Goal: Task Accomplishment & Management: Manage account settings

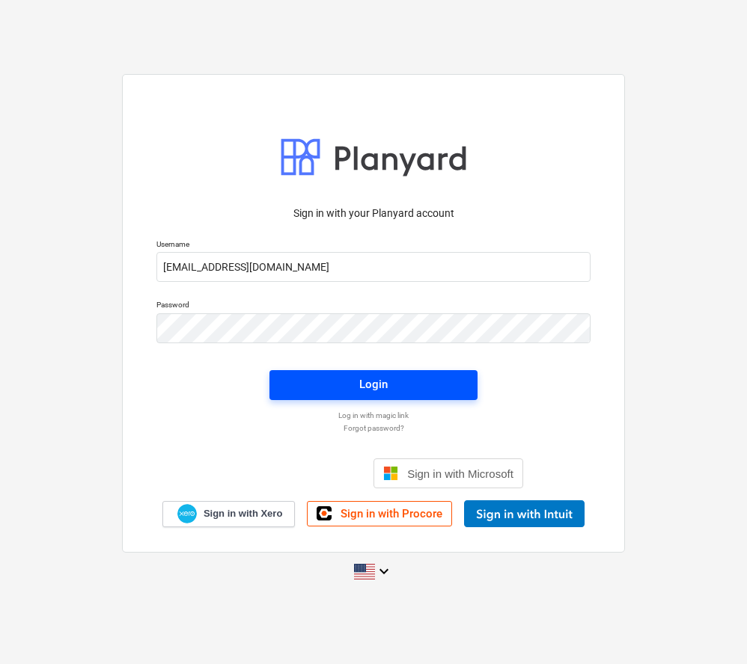
type input "[EMAIL_ADDRESS][DOMAIN_NAME]"
click at [447, 381] on span "Login" at bounding box center [373, 384] width 172 height 19
click at [336, 377] on span "Login" at bounding box center [373, 385] width 172 height 19
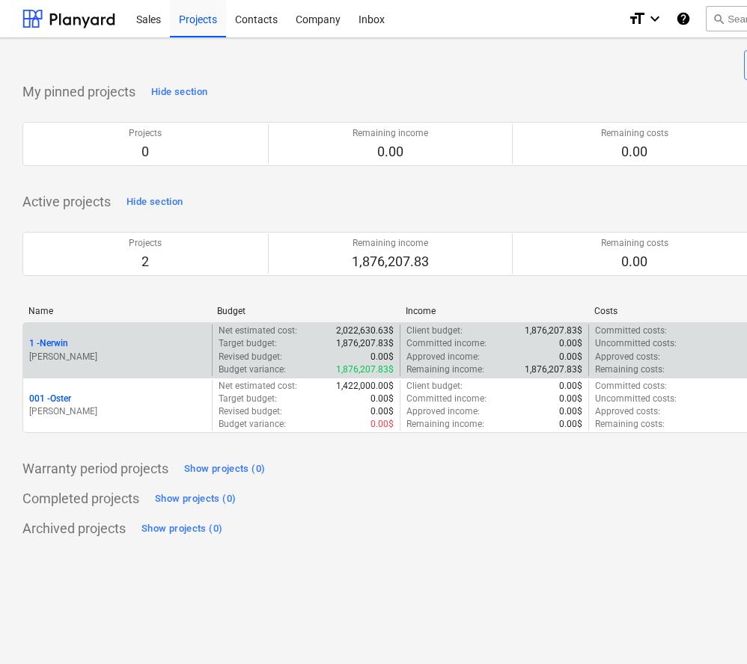
click at [109, 352] on p "[PERSON_NAME]" at bounding box center [117, 357] width 177 height 13
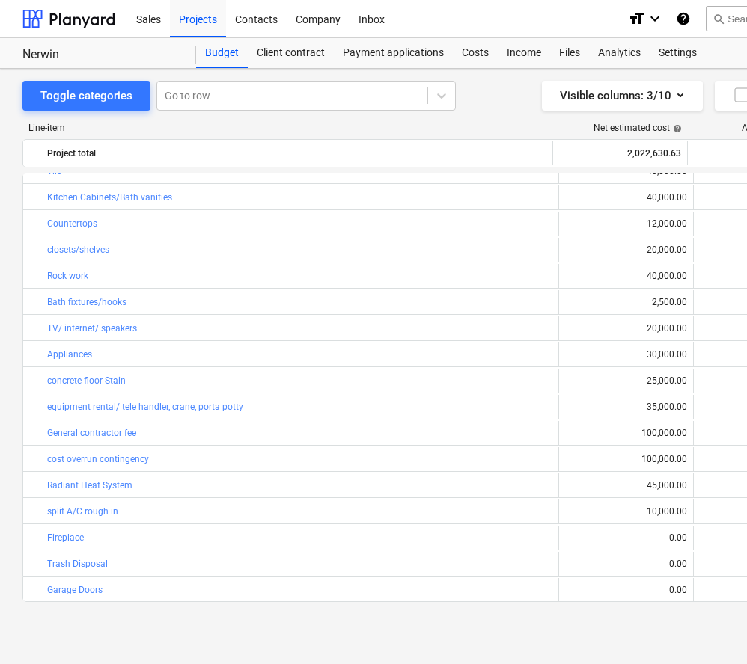
scroll to position [488, 0]
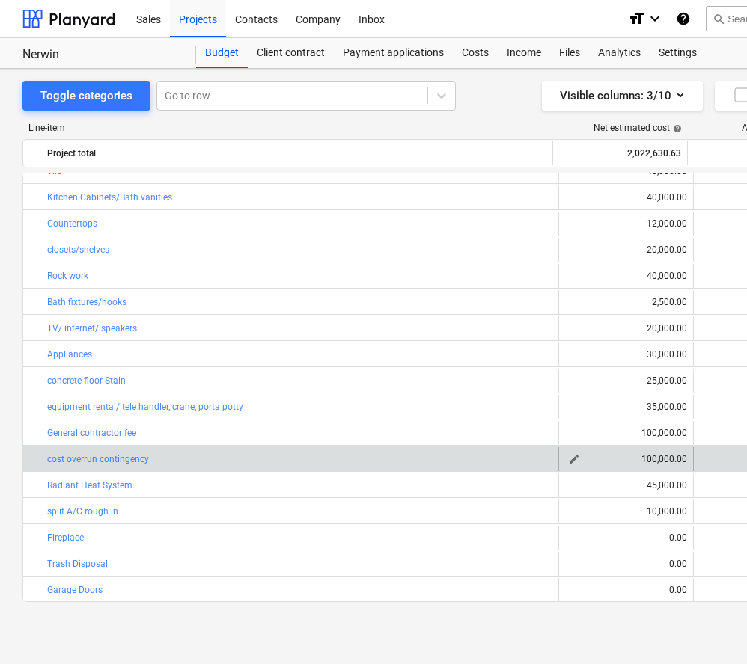
click at [569, 459] on span "edit" at bounding box center [574, 459] width 12 height 12
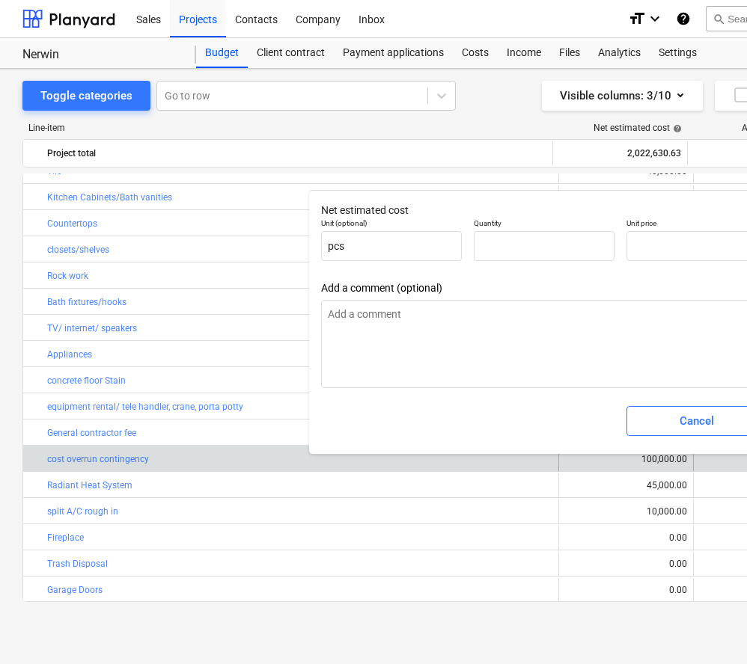
type input "1.00"
type input "100,000.00"
click at [638, 248] on input "100000" at bounding box center [696, 246] width 141 height 30
type input "00000"
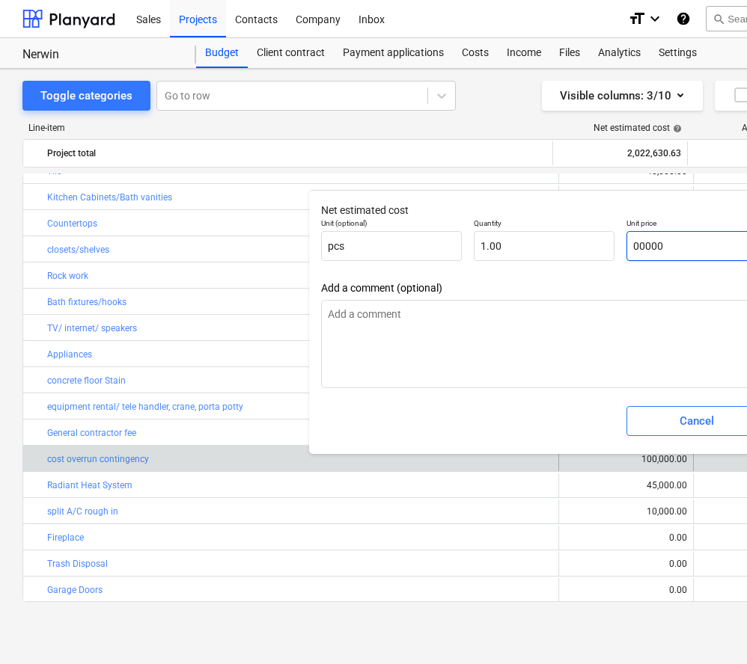
type input "0.00"
type input "200000"
type input "200,000.00"
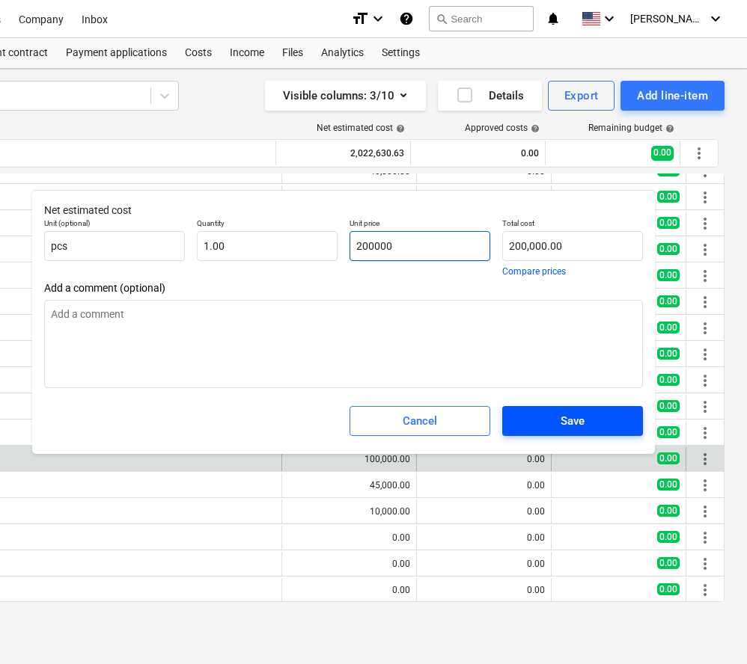
scroll to position [0, 277]
type input "200,000.00"
click at [598, 424] on span "Save" at bounding box center [572, 420] width 105 height 19
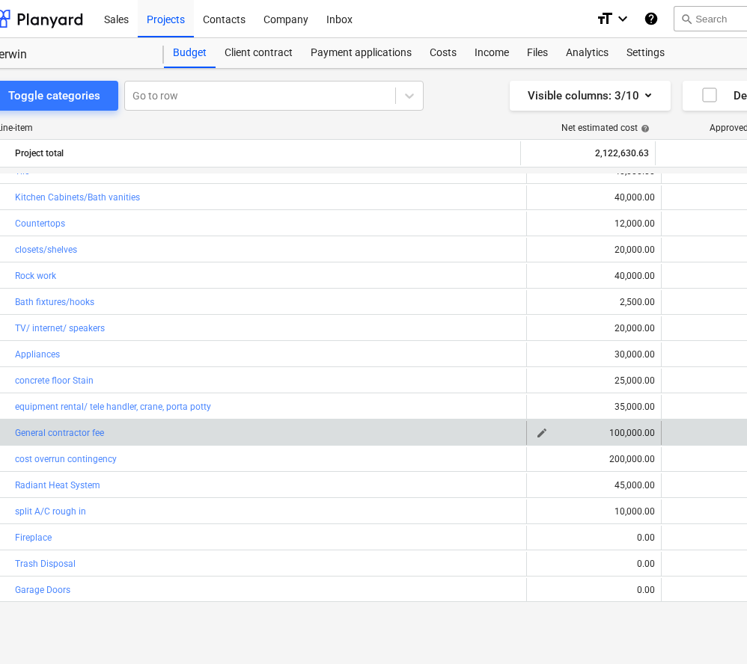
scroll to position [0, 0]
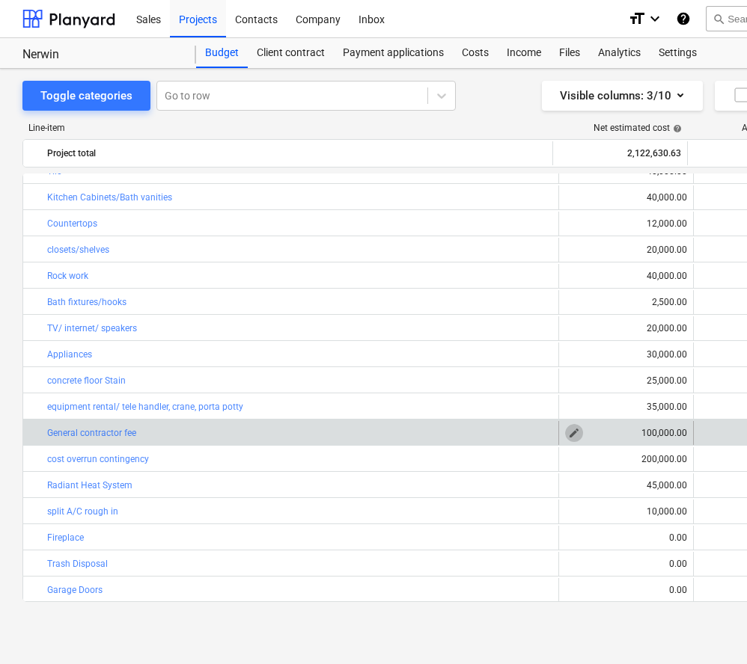
click at [569, 435] on span "edit" at bounding box center [574, 433] width 12 height 12
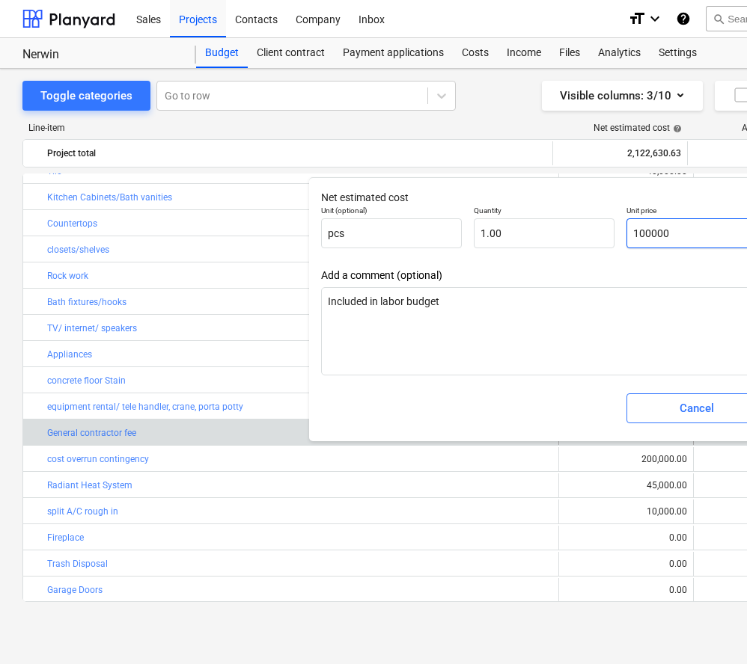
click at [688, 230] on input "100000" at bounding box center [696, 233] width 141 height 30
type input "10000"
type input "10,000.00"
type input "1000"
type input "1,000.00"
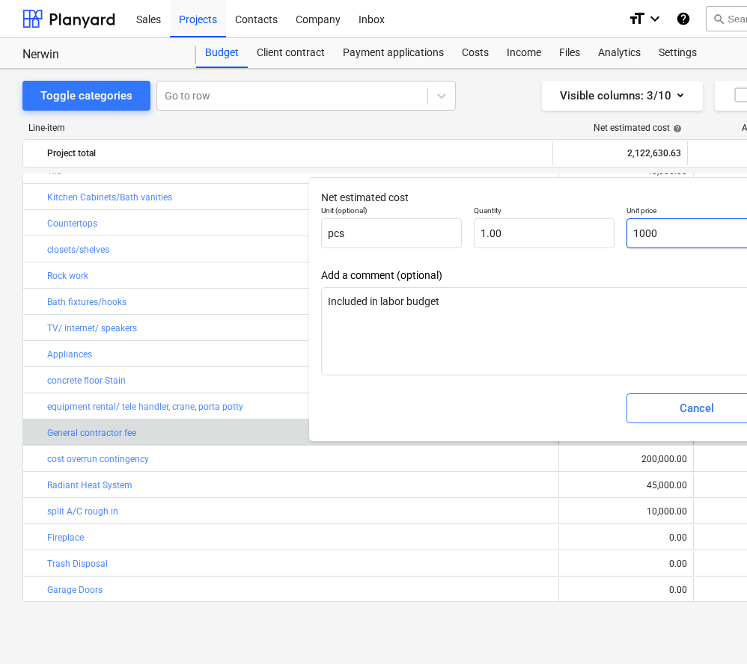
type input "100"
type input "100.00"
type input "10"
type input "10.00"
type input "1"
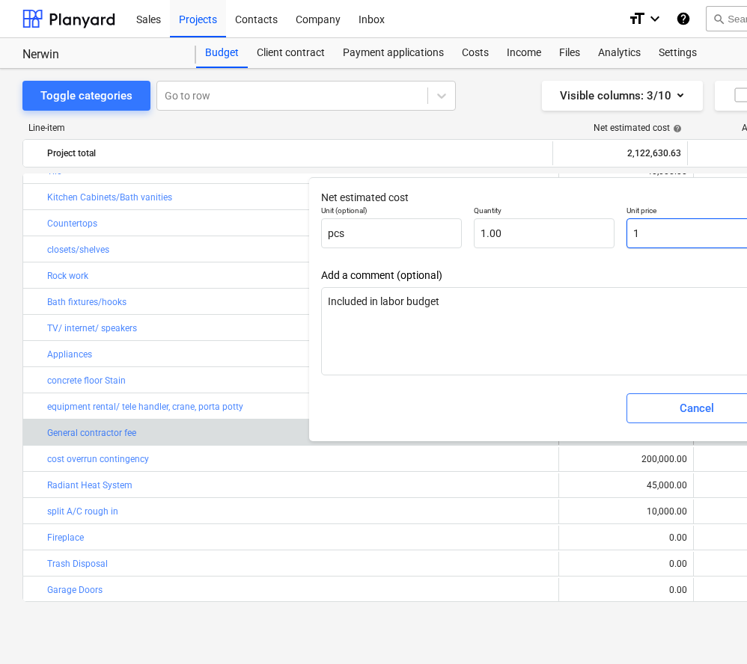
type input "1.00"
type input "0.00"
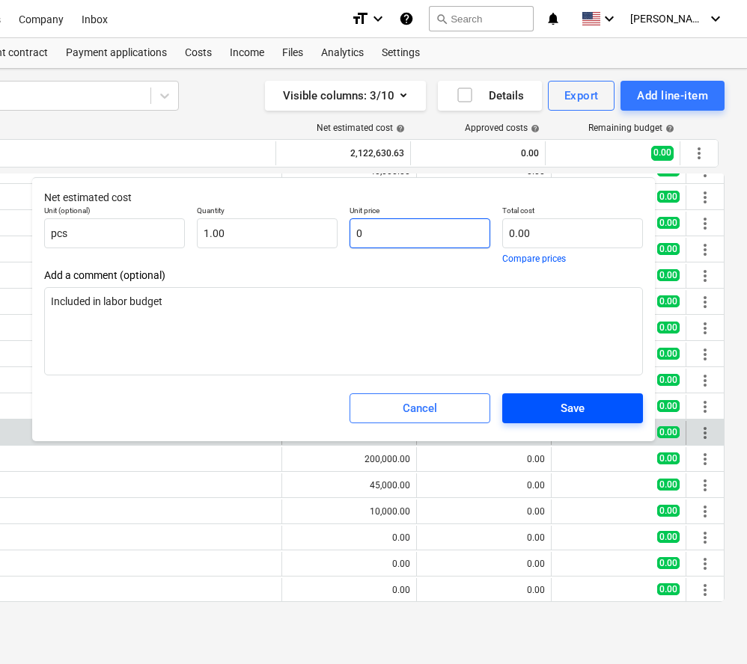
scroll to position [0, 277]
type input "0.00"
click at [596, 417] on span "Save" at bounding box center [572, 408] width 105 height 19
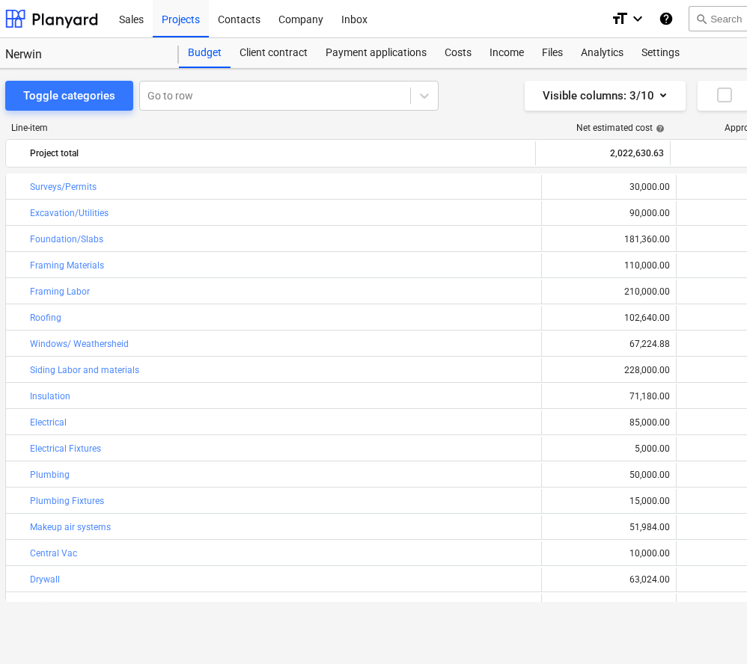
scroll to position [0, 10]
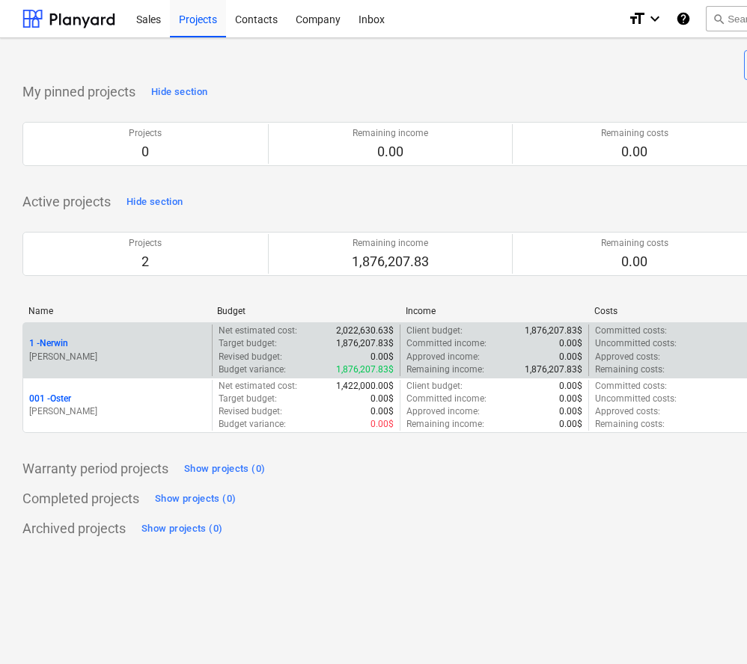
click at [275, 346] on p "Target budget :" at bounding box center [247, 343] width 58 height 13
click at [64, 343] on p "1 - Nerwin" at bounding box center [48, 343] width 39 height 13
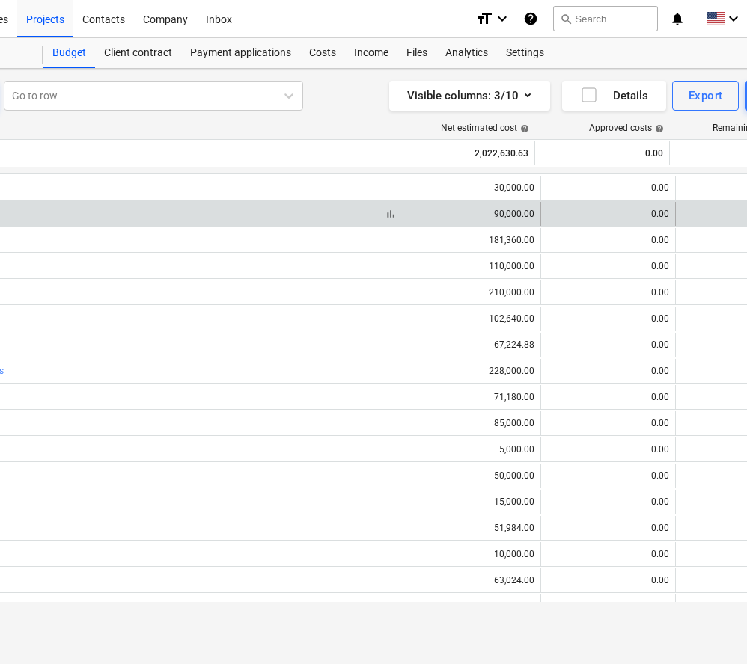
scroll to position [0, 155]
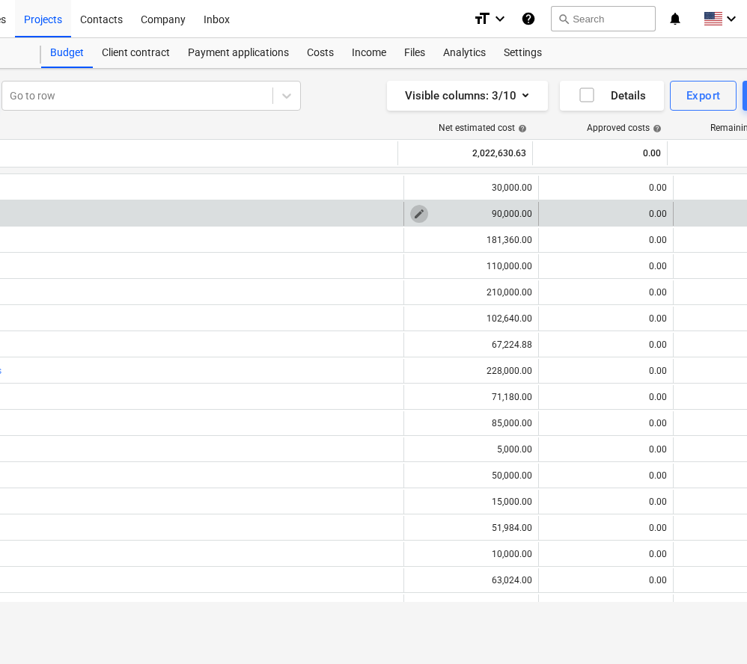
click at [417, 213] on span "edit" at bounding box center [419, 214] width 12 height 12
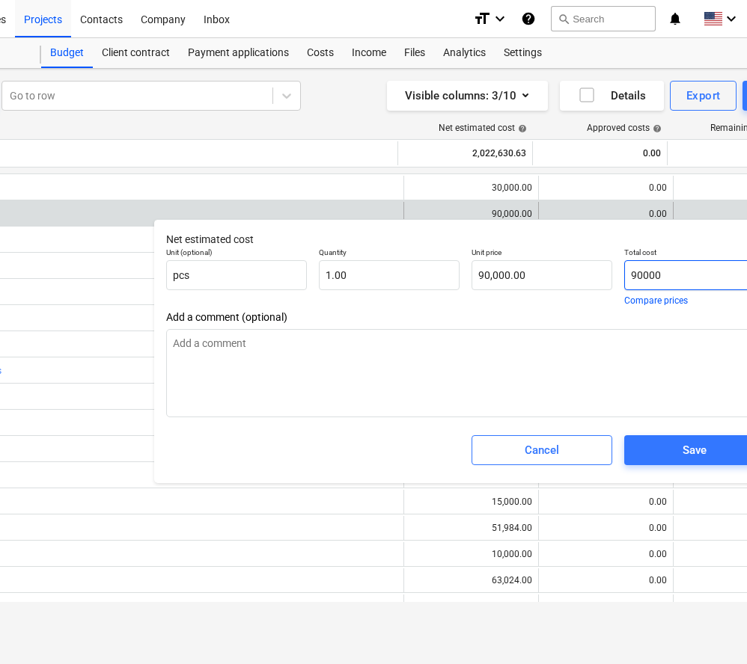
click at [662, 275] on input "90000" at bounding box center [694, 275] width 141 height 30
type input "9000"
type input "9,000.00"
type input "900"
type input "900.00"
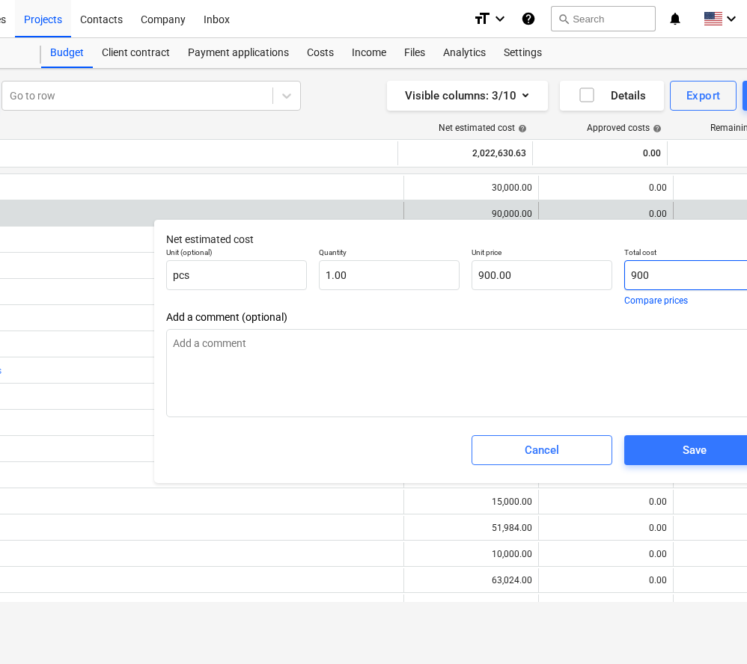
type input "90"
type input "90.00"
type input "9"
type input "9.00"
type input "0.00"
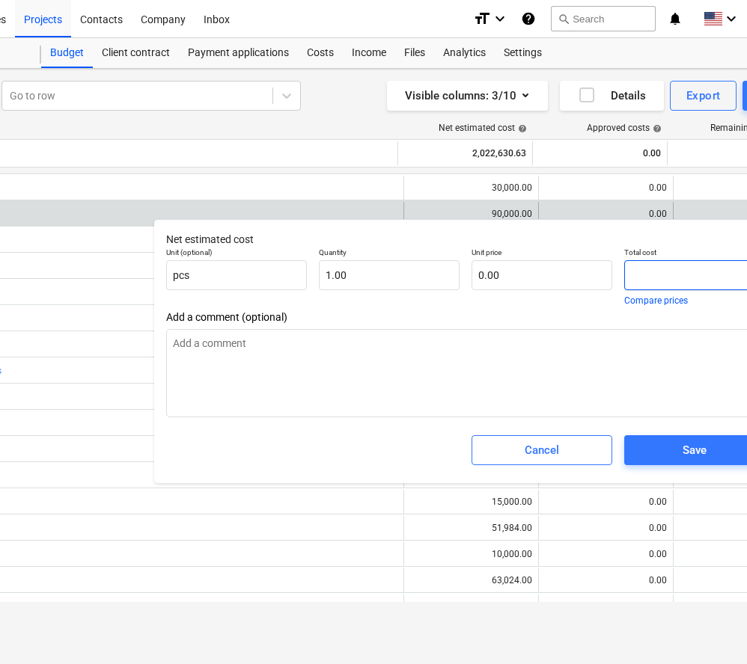
type input "8"
type input "8.00"
type input "84"
type input "84.00"
type input "84,"
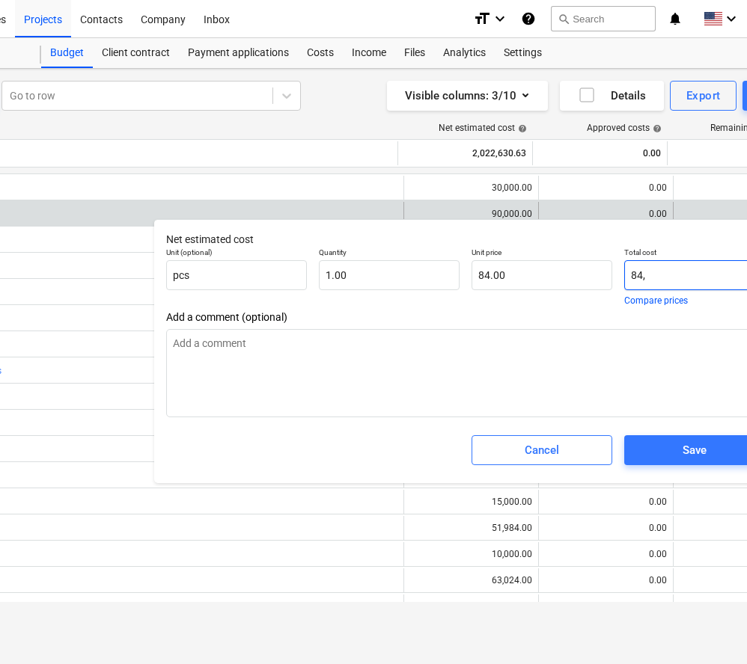
type input "0.00"
type input "84,310"
type input "84,310.00"
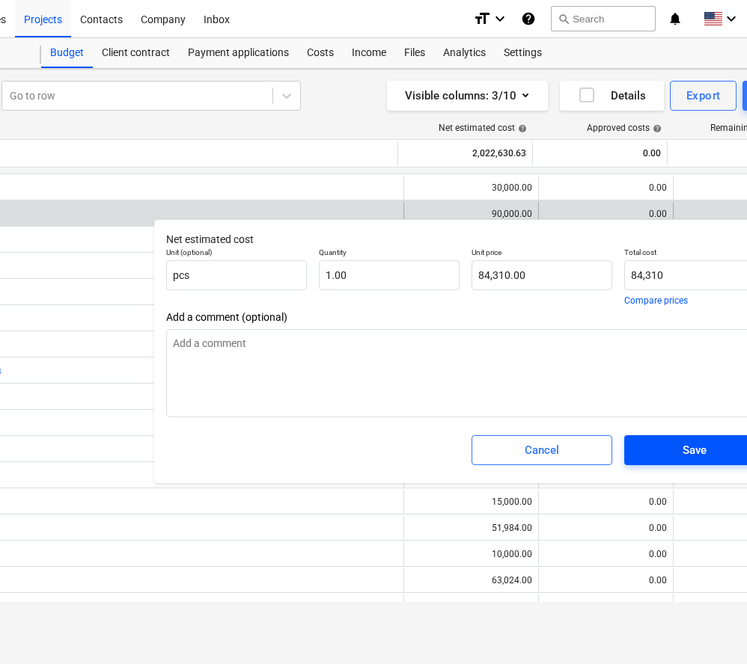
type input "84,310.00"
click at [702, 448] on div "Save" at bounding box center [694, 450] width 24 height 19
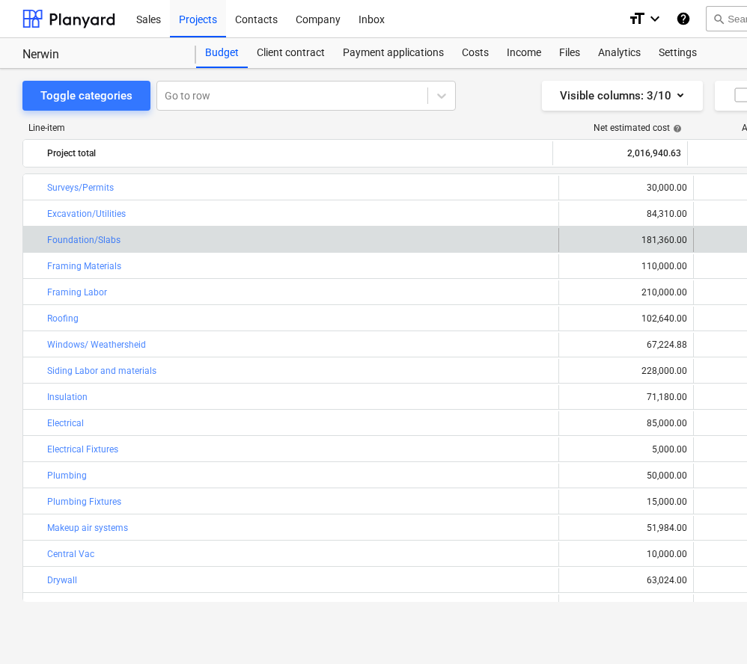
scroll to position [0, 0]
click at [671, 239] on div "181,360.00" at bounding box center [626, 240] width 122 height 10
click at [569, 239] on span "edit" at bounding box center [574, 240] width 12 height 12
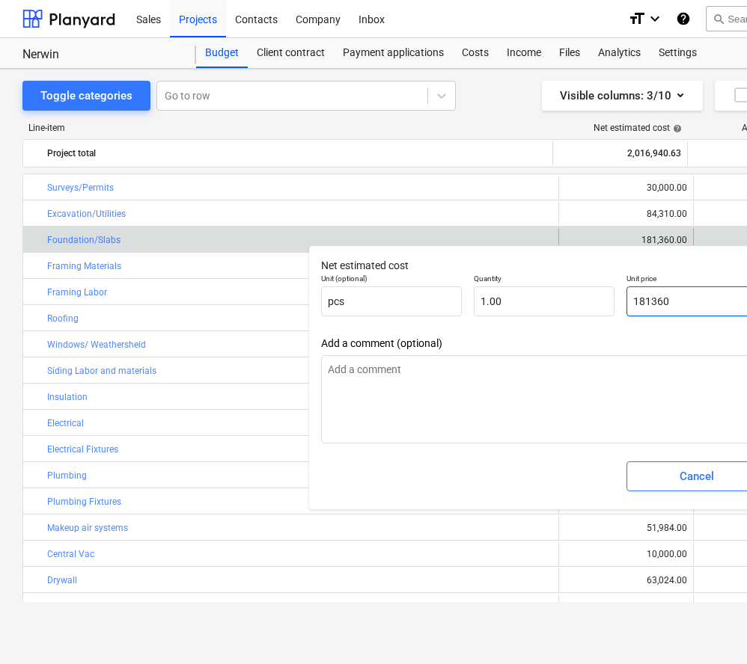
click at [673, 302] on input "181360" at bounding box center [696, 302] width 141 height 30
type input "18136"
type input "18,136.00"
type input "1813"
type input "1,813.00"
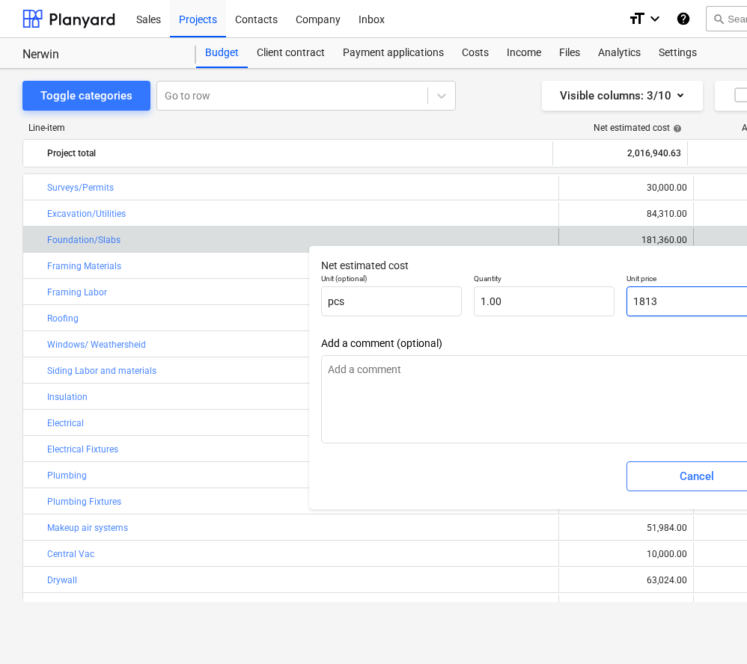
type input "181"
type input "181.00"
type input "18"
type input "18.00"
type input "1"
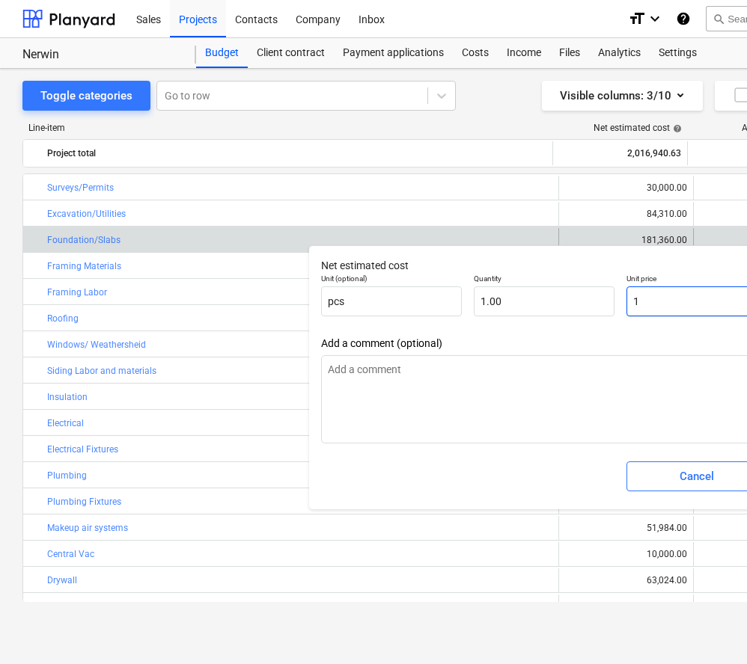
type input "1.00"
type input "18"
type input "18.00"
type input "189"
type input "189.00"
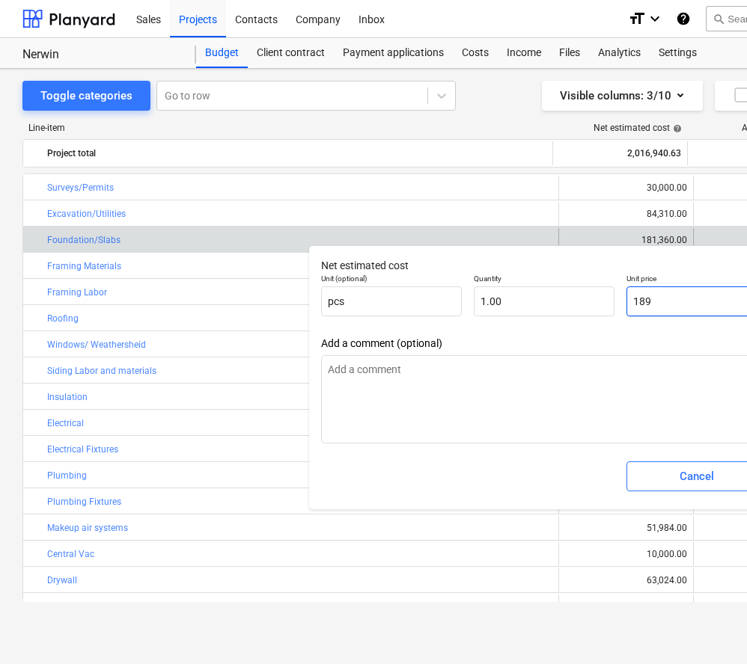
type input "1896"
type input "1,896.00"
type input "18968"
type input "18,968.00"
type input "189683"
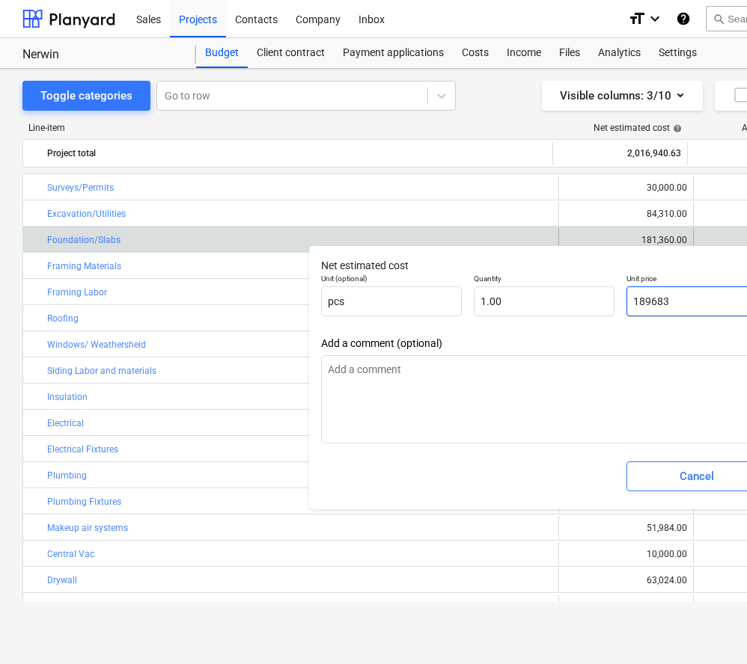
type input "189,683.00"
type input "189683.2"
type input "189,683.20"
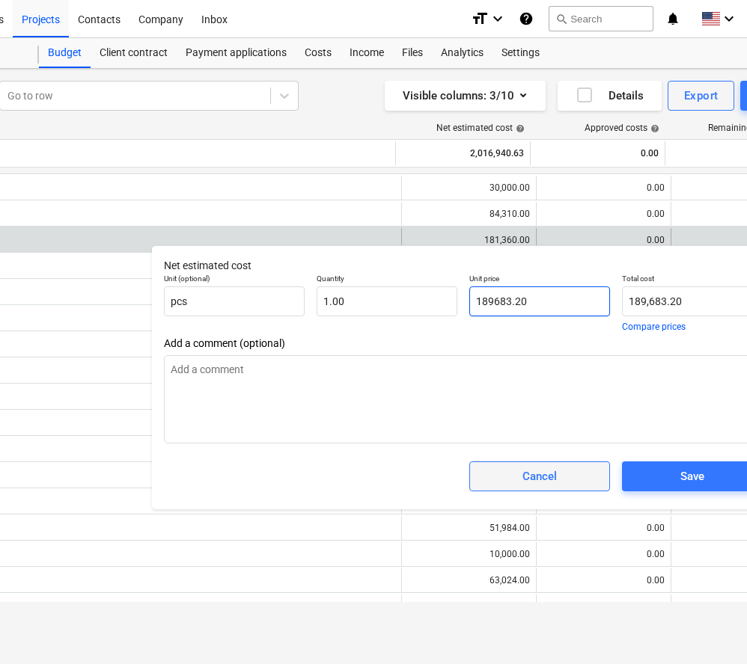
scroll to position [0, 239]
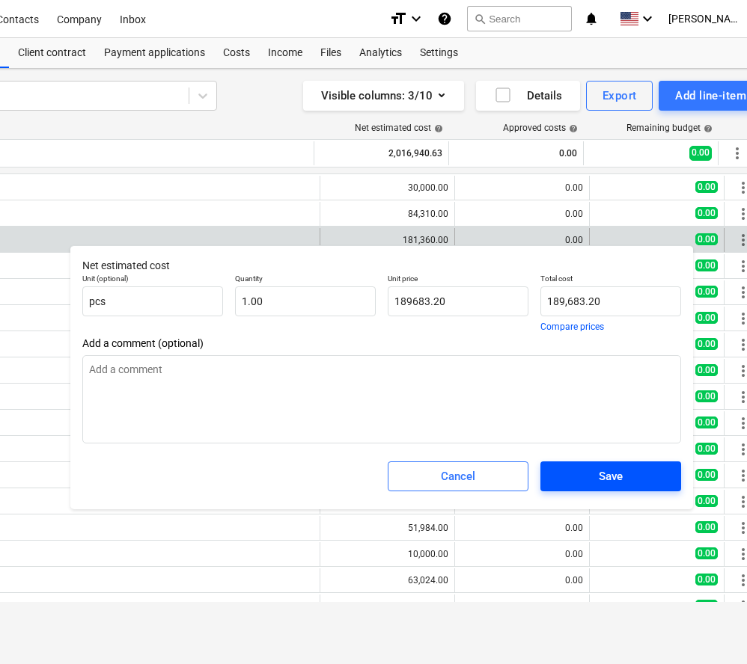
type input "189,683.20"
click at [652, 480] on span "Save" at bounding box center [610, 476] width 105 height 19
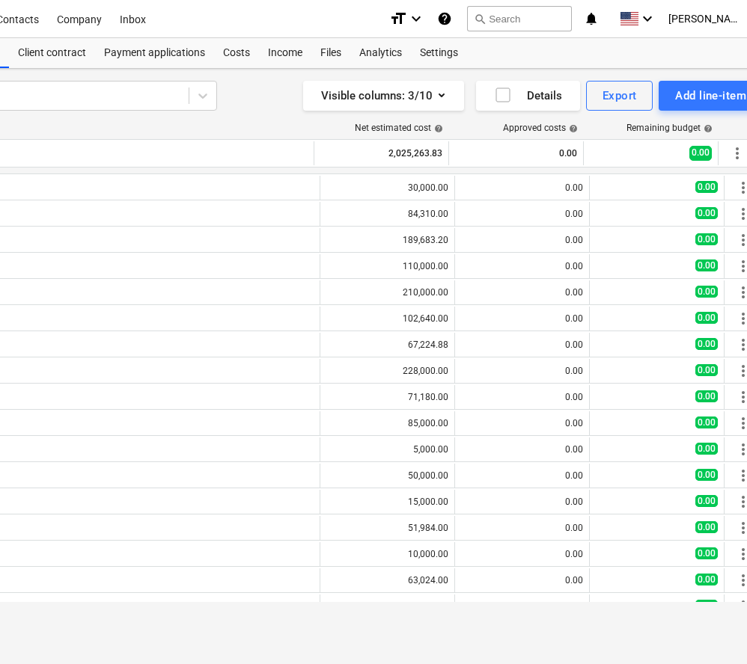
type input "1.00"
type input "189,683.20"
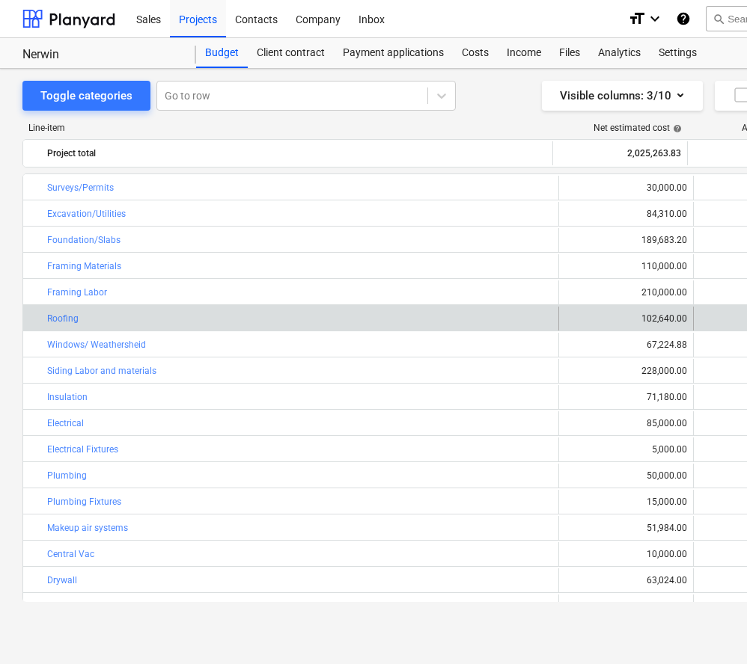
scroll to position [0, 0]
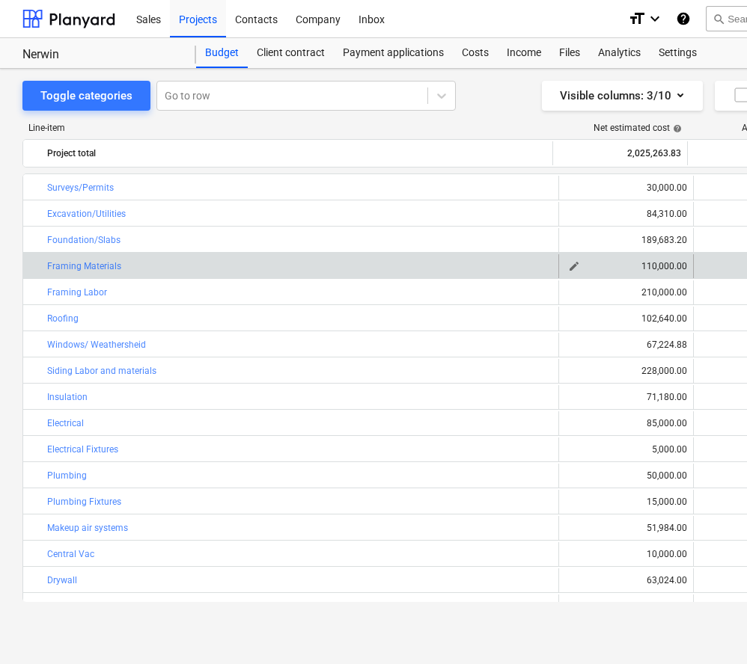
click at [570, 266] on span "edit" at bounding box center [574, 266] width 12 height 12
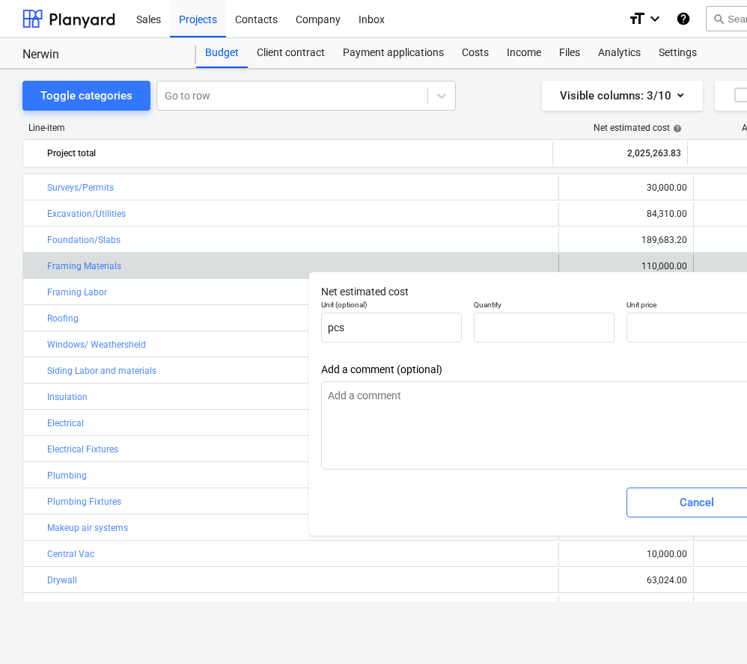
type input "1.00"
type input "110,000.00"
click at [685, 327] on input "110000" at bounding box center [696, 328] width 141 height 30
type input "11000"
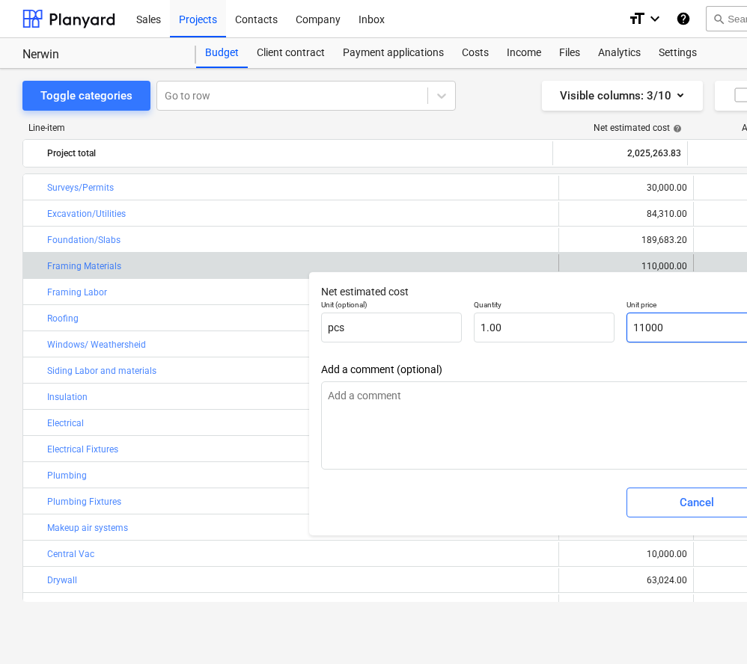
type input "11,000.00"
type input "1100"
type input "1,100.00"
type input "110"
type input "110.00"
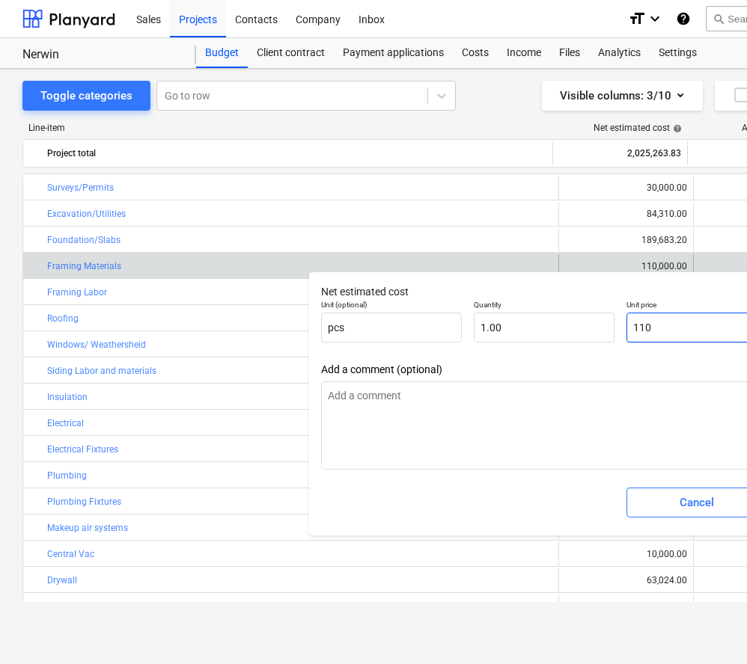
type input "11"
type input "11.00"
type input "1"
type input "1.00"
type input "12"
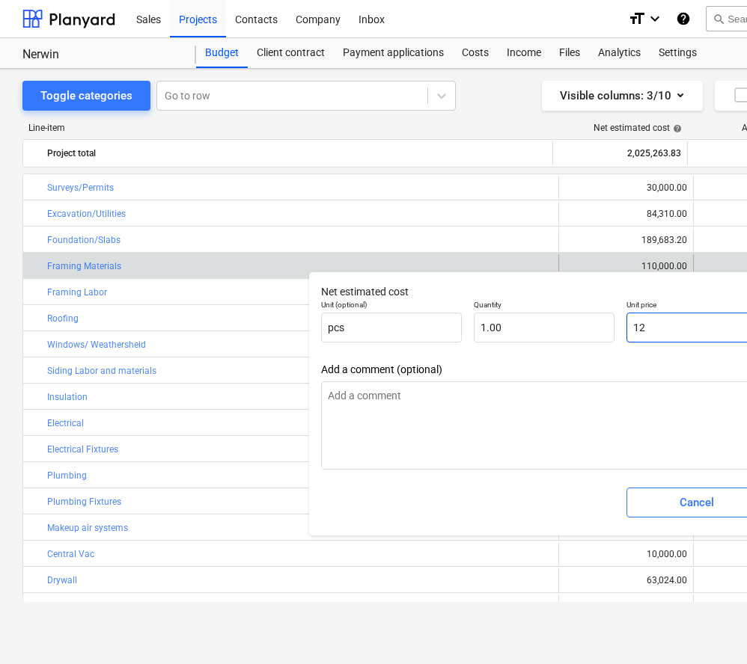
type input "12.00"
type input "120"
type input "120.00"
type input "120,"
type input "0.00"
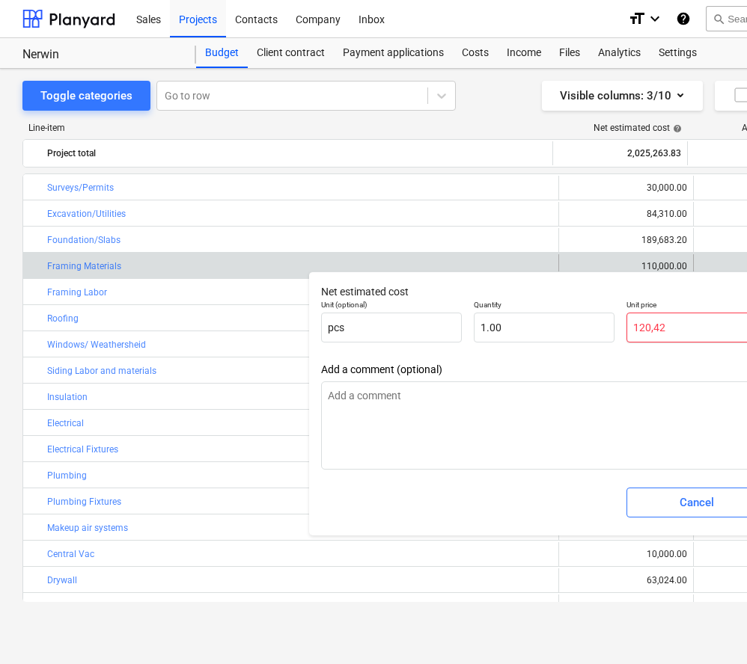
type input "120,428"
type input "120,428.00"
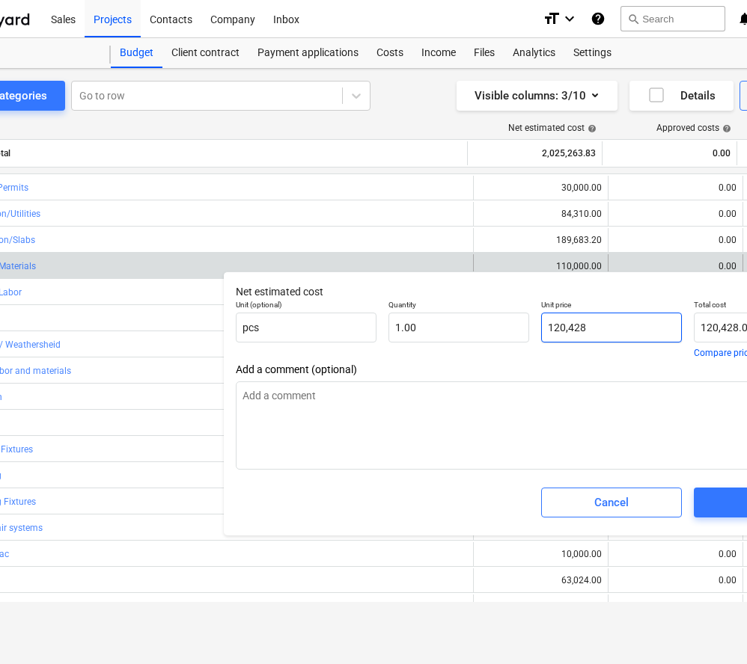
scroll to position [0, 102]
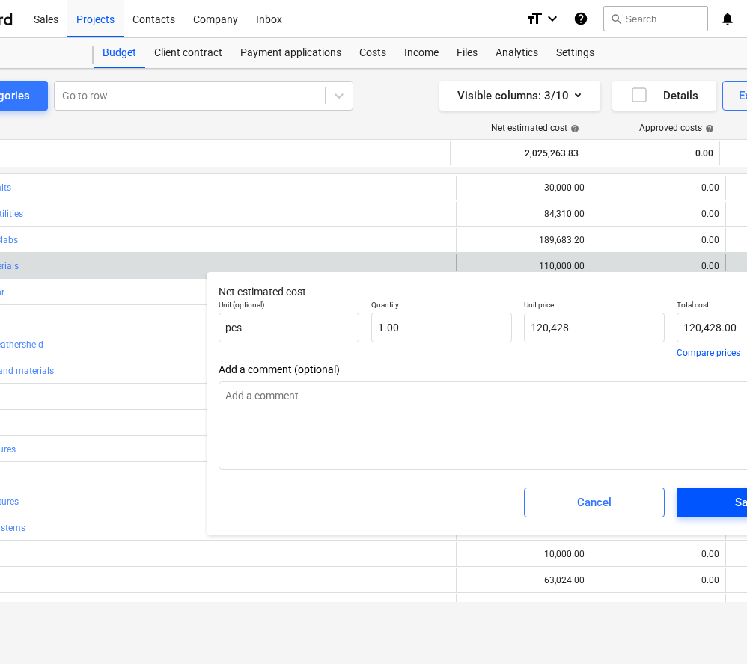
type input "120,428.00"
click at [712, 493] on span "Save" at bounding box center [746, 502] width 105 height 19
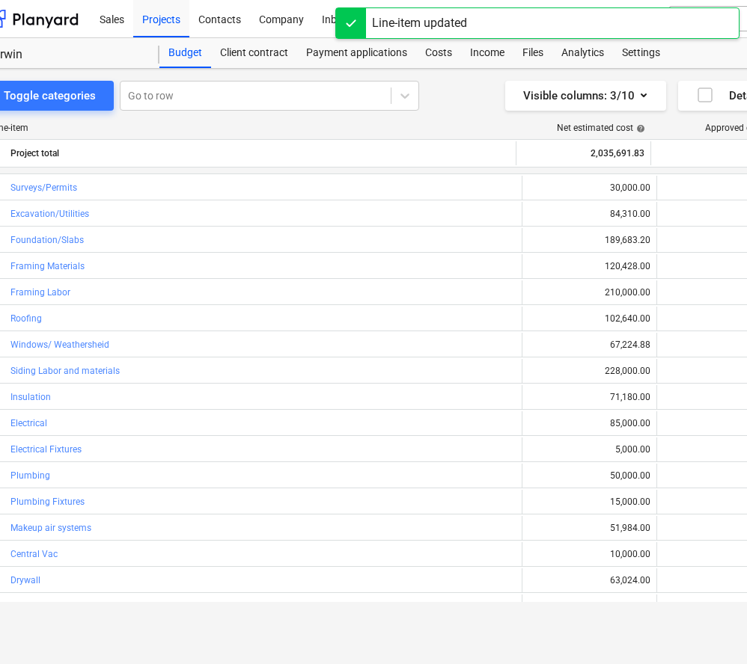
scroll to position [0, 0]
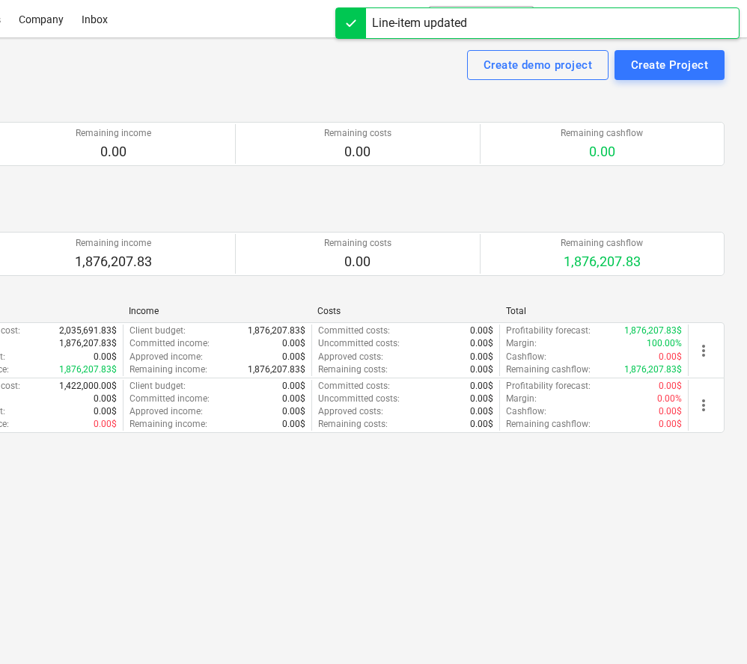
scroll to position [0, 277]
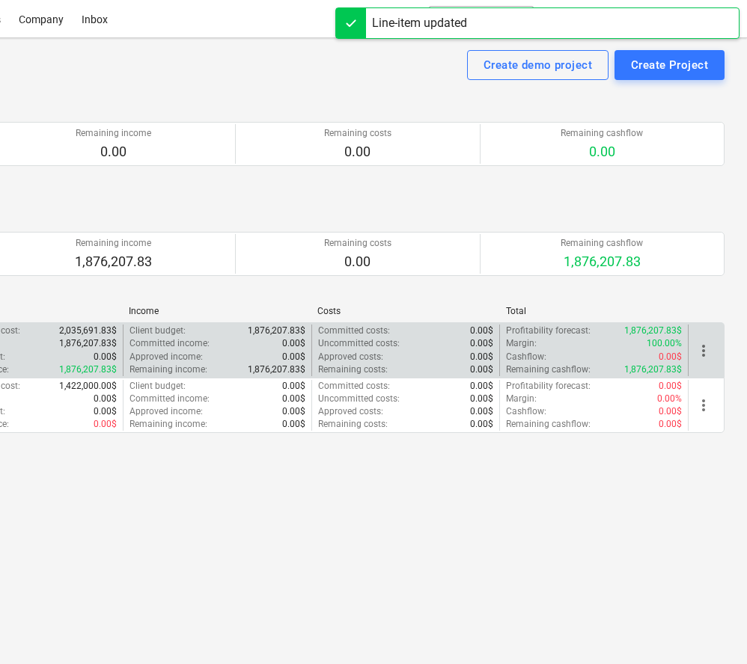
click at [76, 352] on div "Revised budget : 0.00$" at bounding box center [30, 357] width 176 height 13
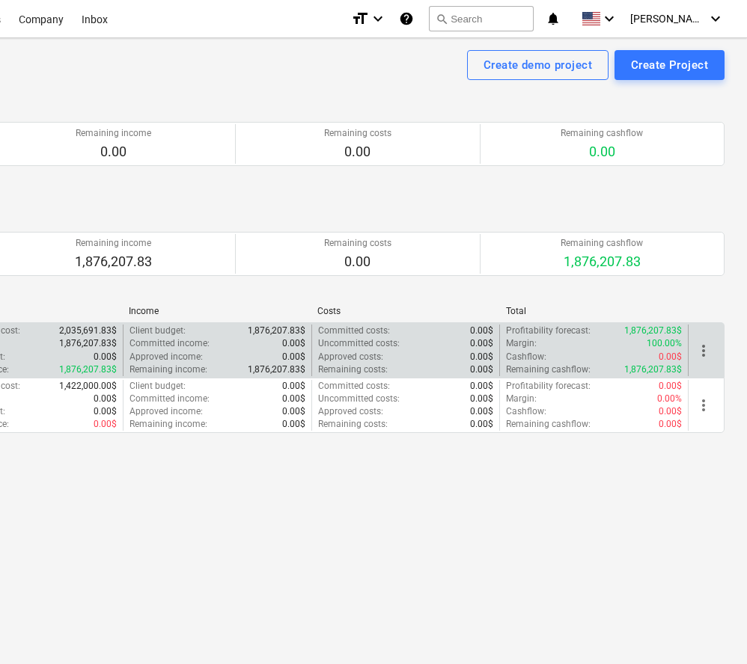
click at [76, 352] on div "Revised budget : 0.00$" at bounding box center [30, 357] width 176 height 13
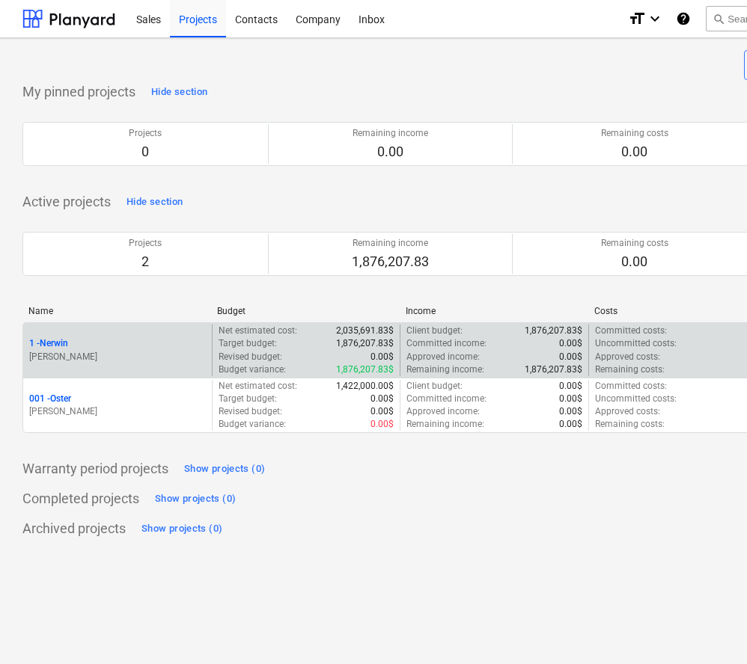
scroll to position [0, 0]
click at [54, 341] on p "1 - Nerwin" at bounding box center [48, 343] width 39 height 13
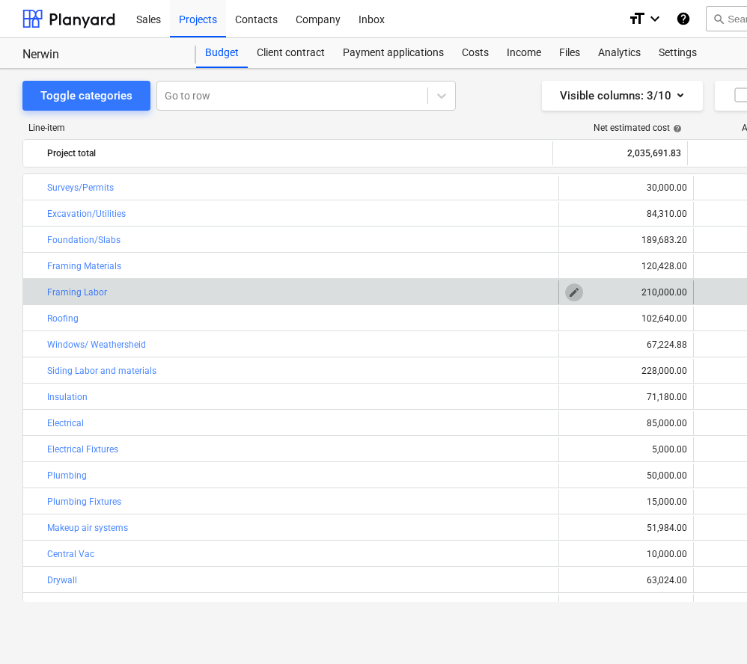
click at [572, 295] on span "edit" at bounding box center [574, 293] width 12 height 12
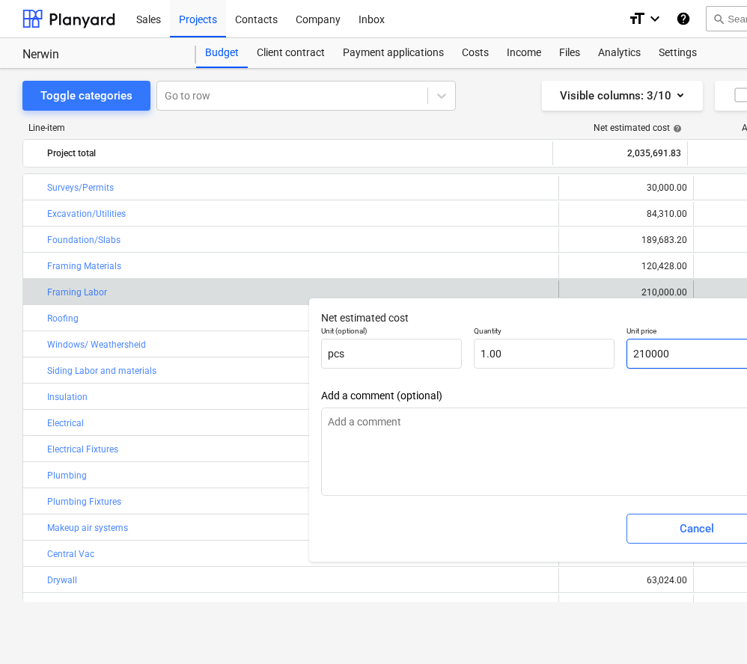
click at [652, 352] on input "210000" at bounding box center [696, 354] width 141 height 30
type input "21000"
type input "21,000.00"
type input "2000"
type input "2,000.00"
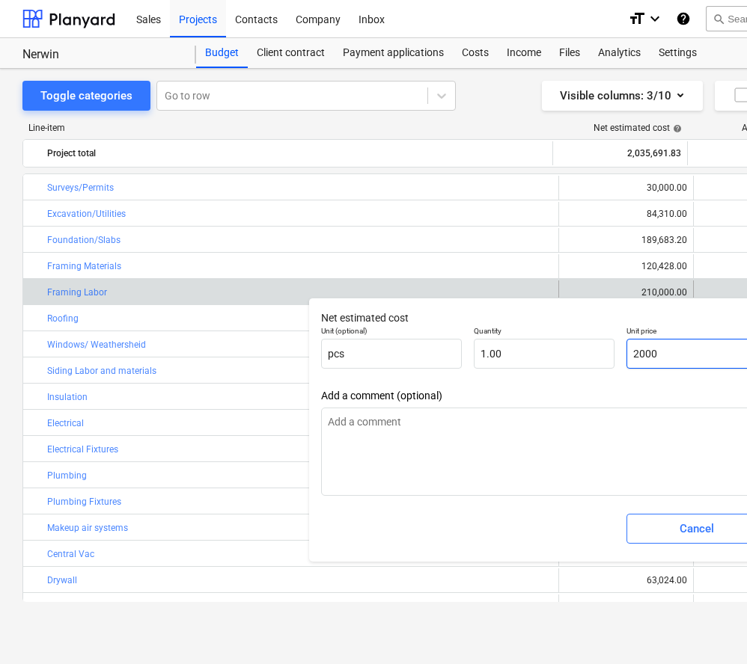
type input "000"
type input "0.00"
type input "1000"
type input "1,000.00"
type input "18000"
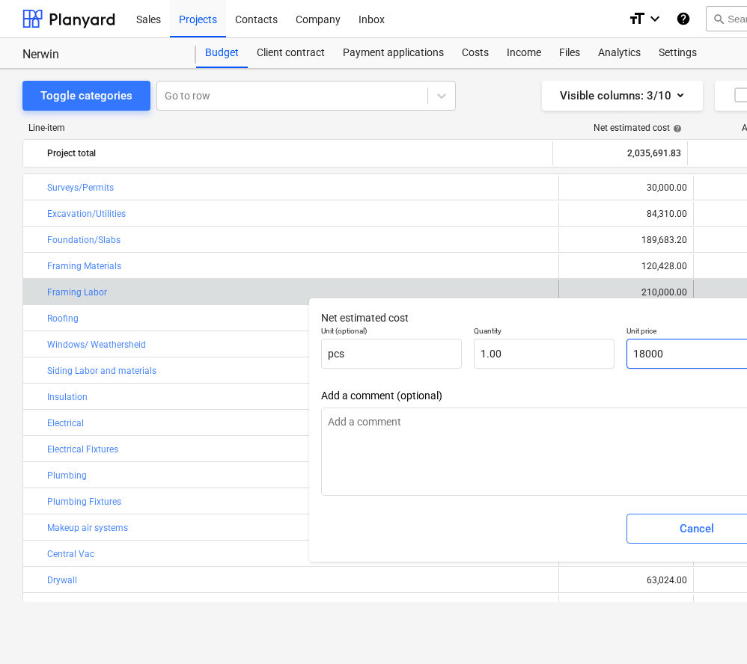
type input "18,000.00"
type input "185000"
type input "185,000.00"
type input "185,0000"
type input "0.00"
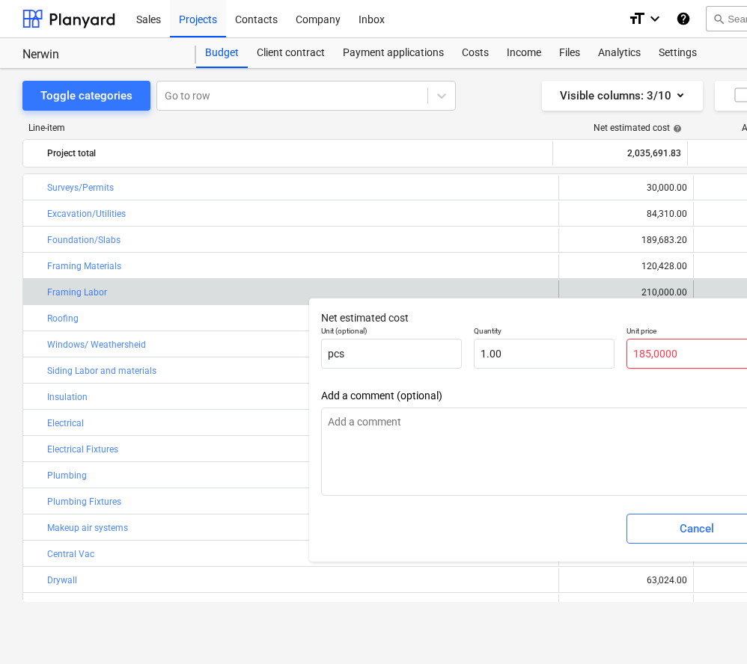
type input "185,000"
type input "185,000.00"
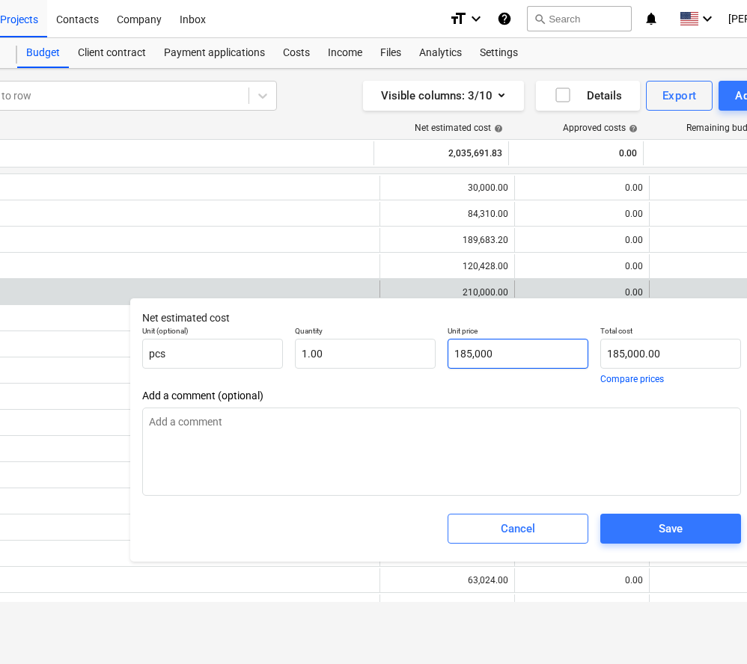
scroll to position [0, 185]
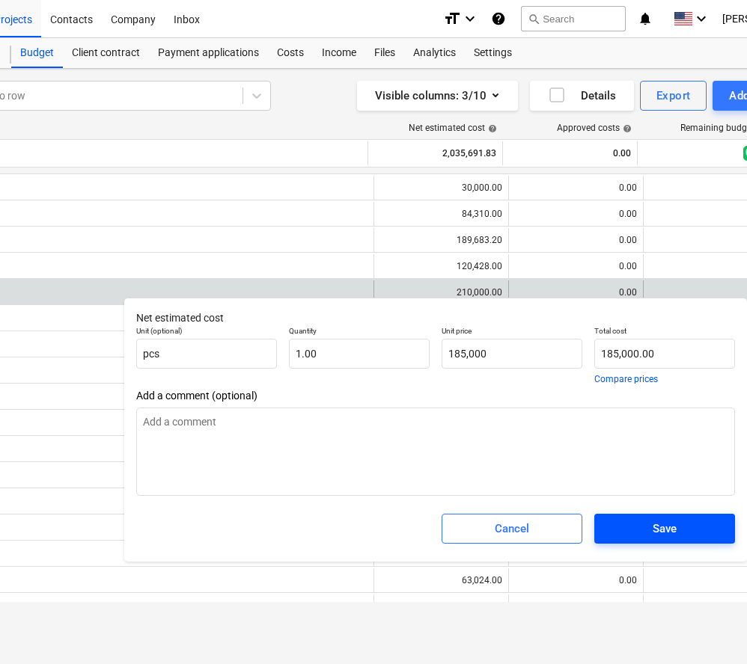
type input "185,000.00"
click at [673, 525] on div "Save" at bounding box center [664, 528] width 24 height 19
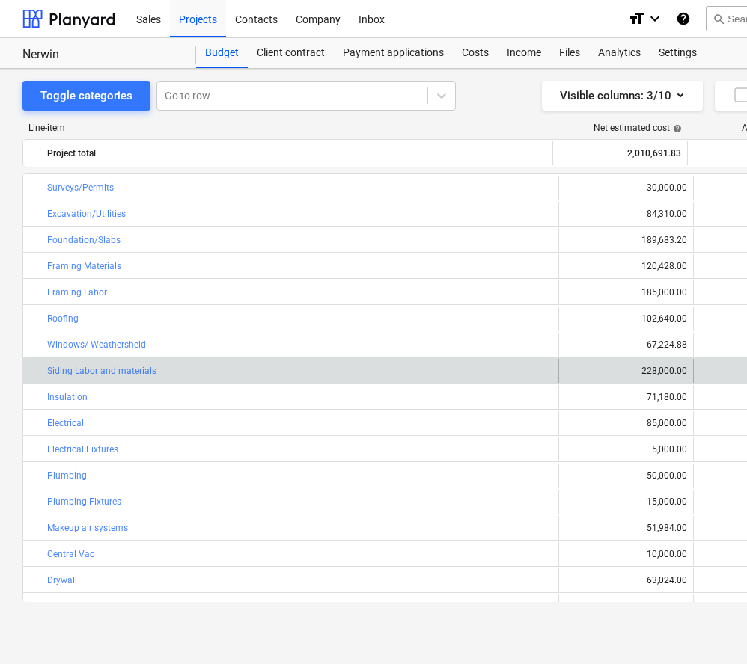
scroll to position [0, 0]
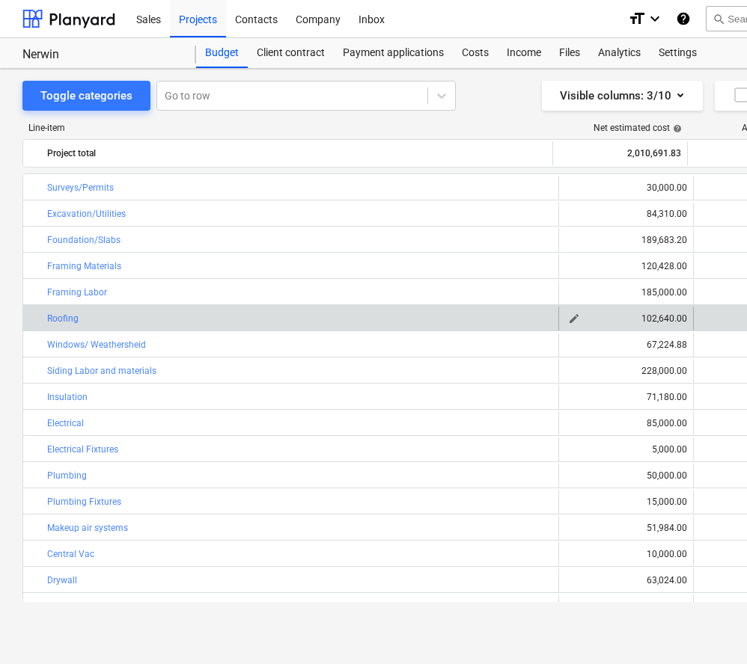
click at [568, 317] on span "edit" at bounding box center [574, 319] width 12 height 12
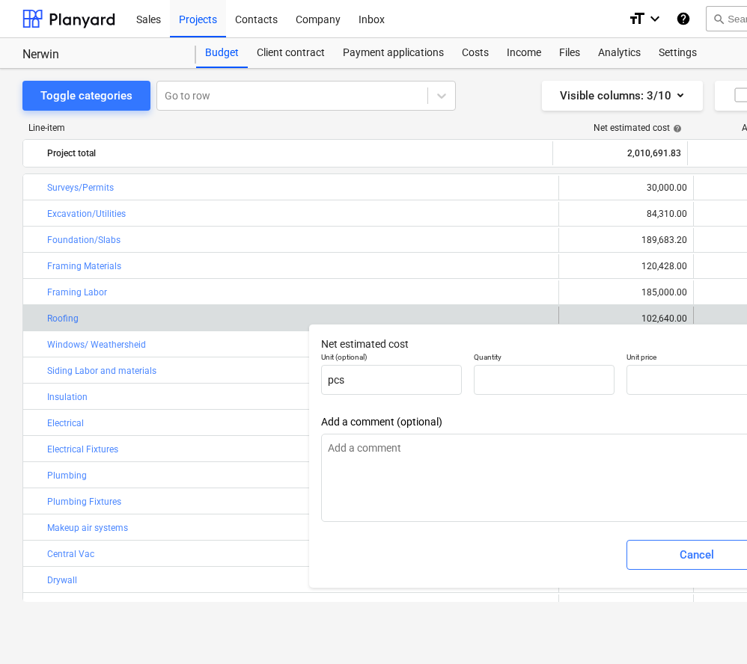
type input "1.00"
type input "102,640.00"
click at [685, 382] on input "102640" at bounding box center [696, 380] width 141 height 30
type input "10264"
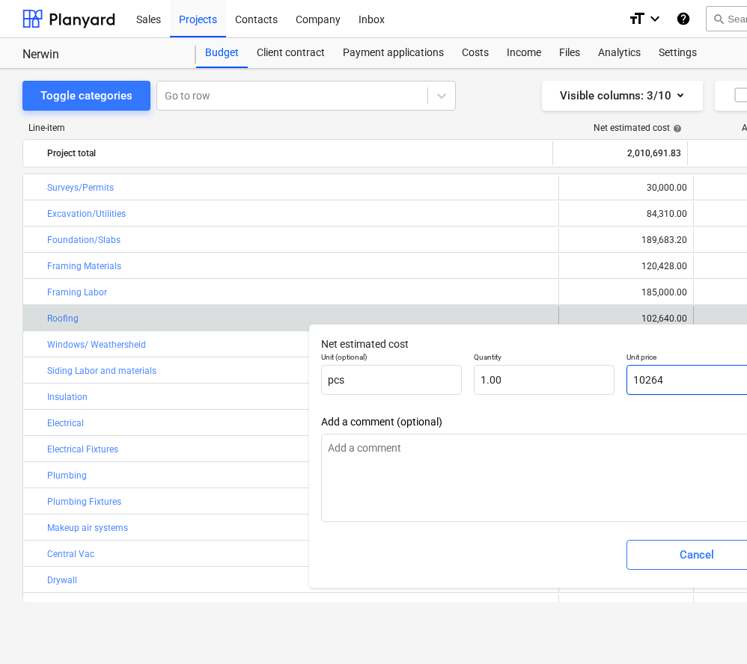
type input "10,264.00"
type input "1026"
type input "1,026.00"
type input "102"
type input "102.00"
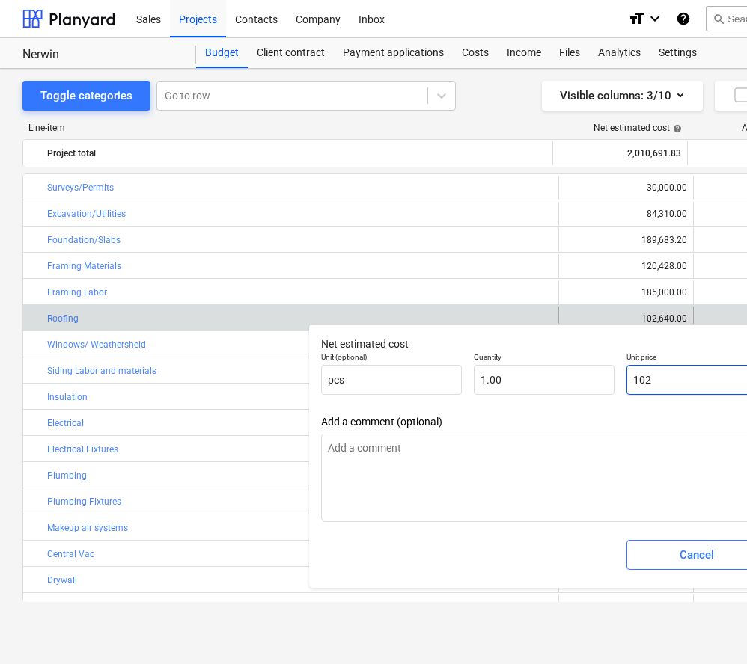
type input "10"
type input "10.00"
type input "1"
type input "1.00"
type input "0.00"
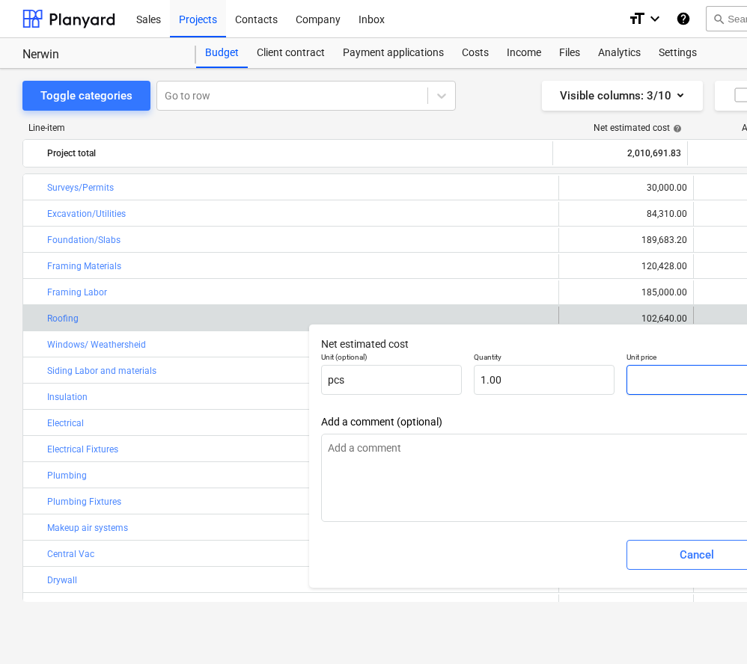
type input "9"
type input "9.00"
type input "97"
type input "97.00"
type input "97,"
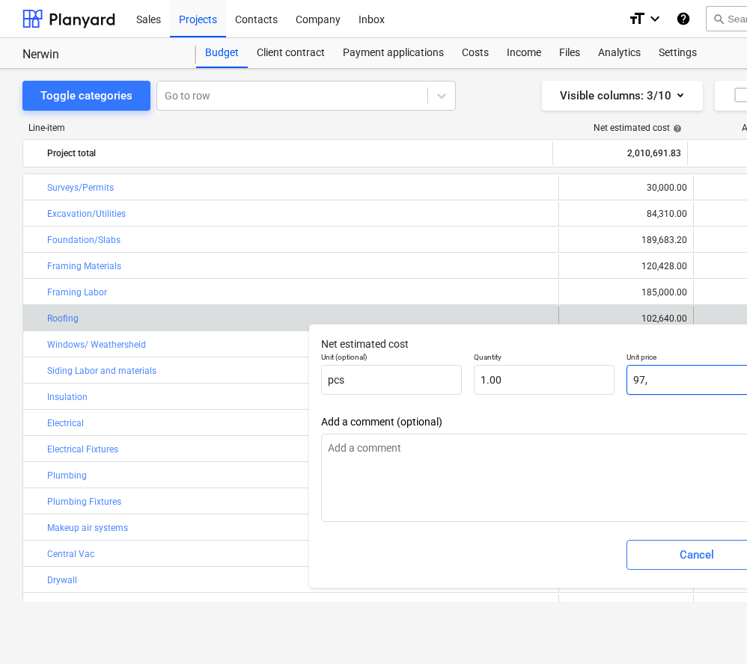
type input "0.00"
type input "97,842"
type input "97,842.00"
type input "97,842.08"
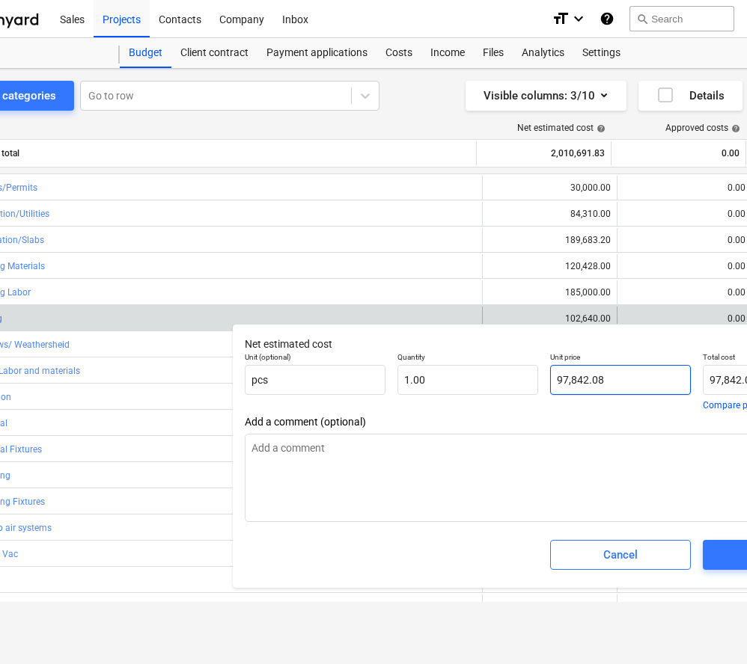
scroll to position [0, 77]
type input "97,842.08"
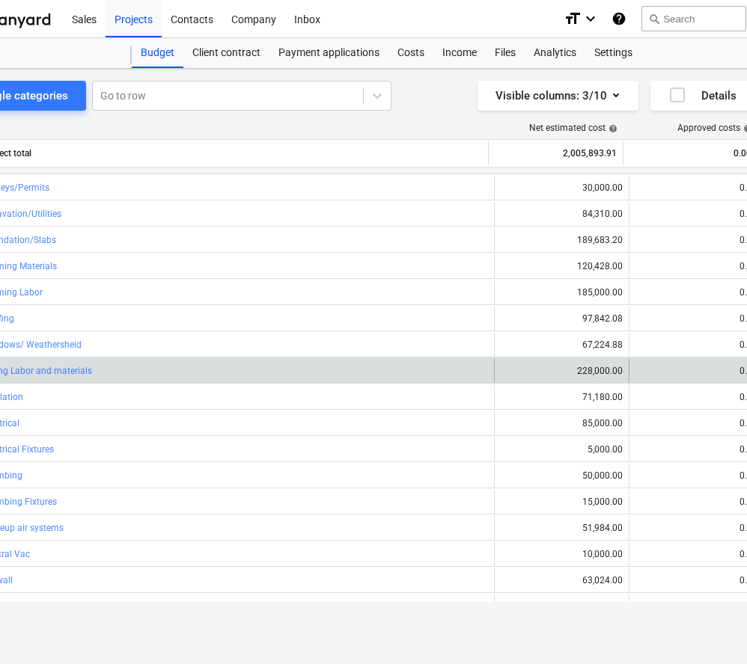
scroll to position [0, 36]
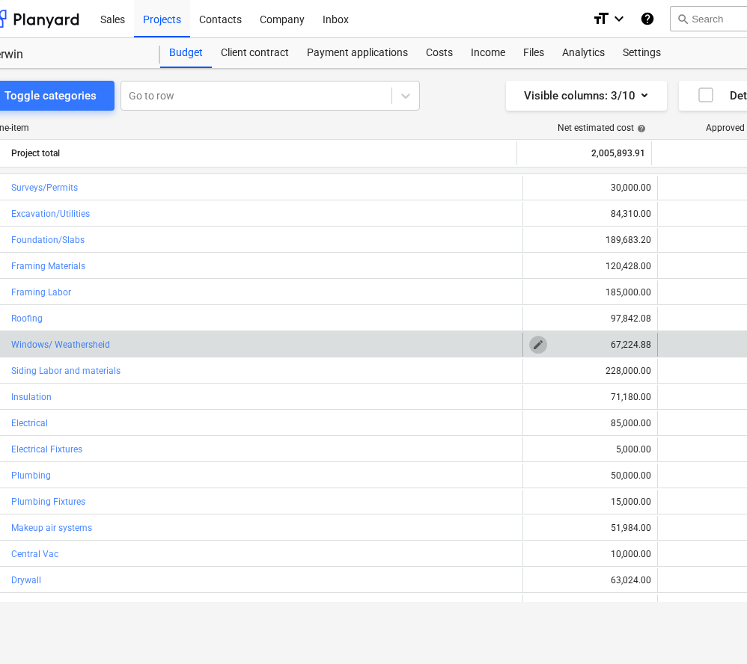
click at [532, 348] on span "edit" at bounding box center [538, 345] width 12 height 12
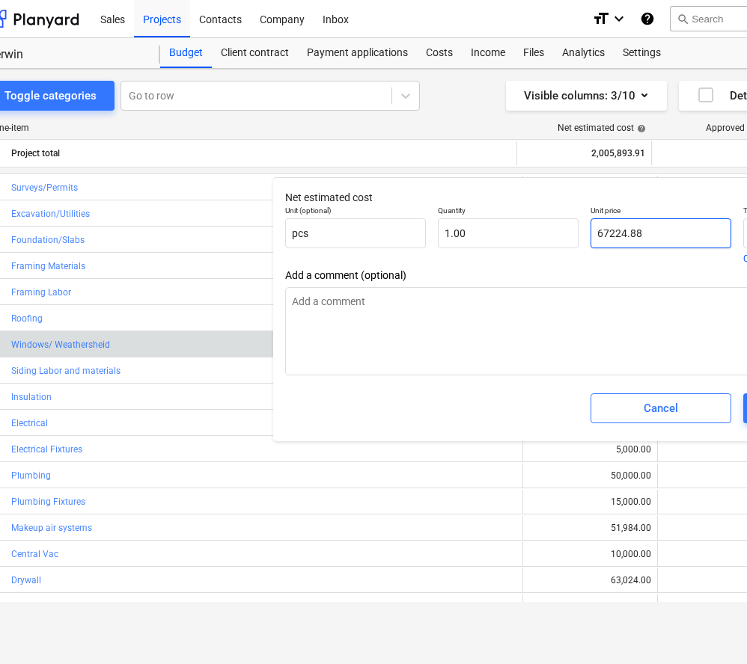
click at [645, 236] on input "67224.88" at bounding box center [660, 233] width 141 height 30
type input "67224.8"
type input "67,224.80"
type input "67224."
type input "67,224.00"
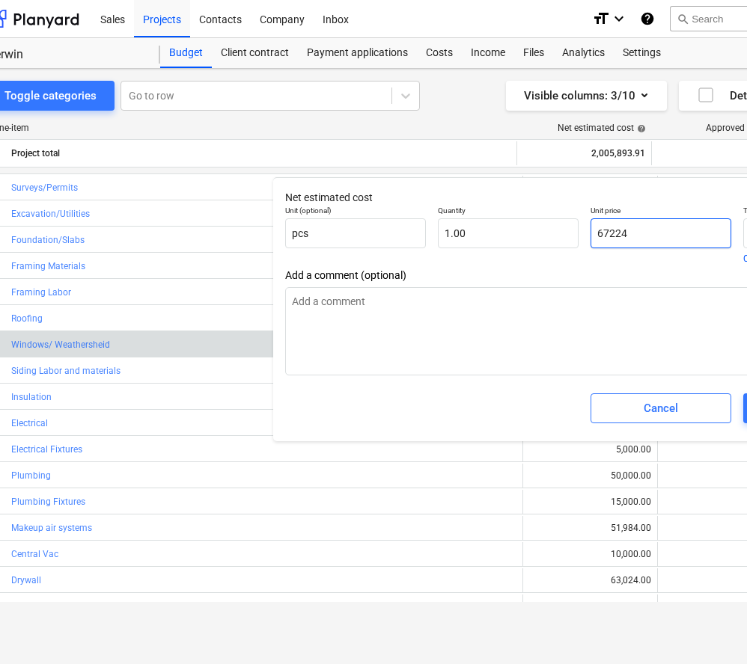
type input "6722"
type input "6,722.00"
type input "672"
type input "672.00"
type input "67"
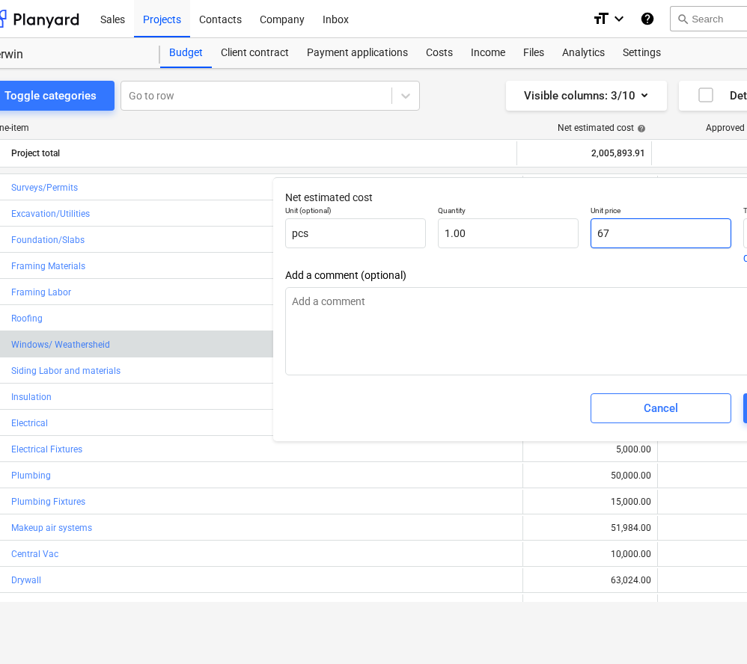
type input "67.00"
type input "6"
type input "6.00"
type input "0.00"
type input "7"
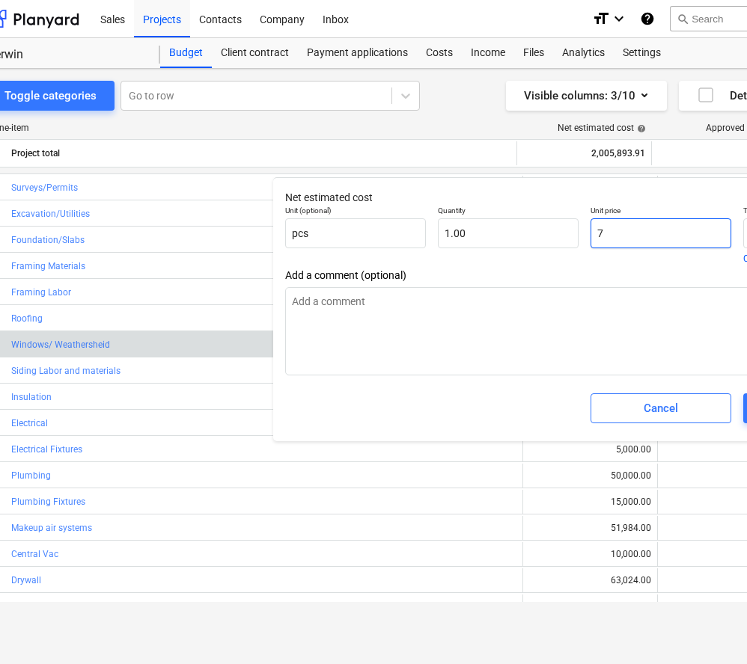
type input "7.00"
type input "75"
type input "75.00"
type input "75,"
type input "0.00"
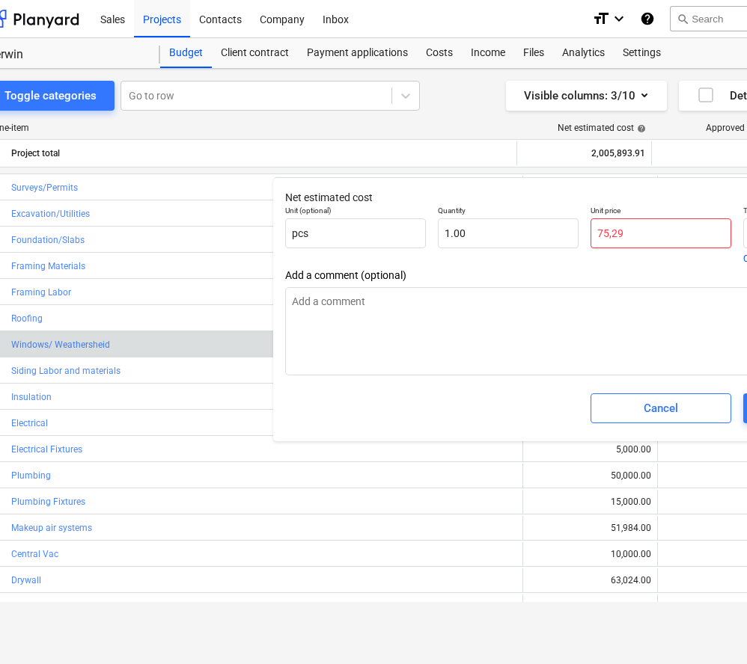
type input "75,291"
type input "75,291.00"
type input "75,291.8"
type input "75,291.80"
type input "75,291.86"
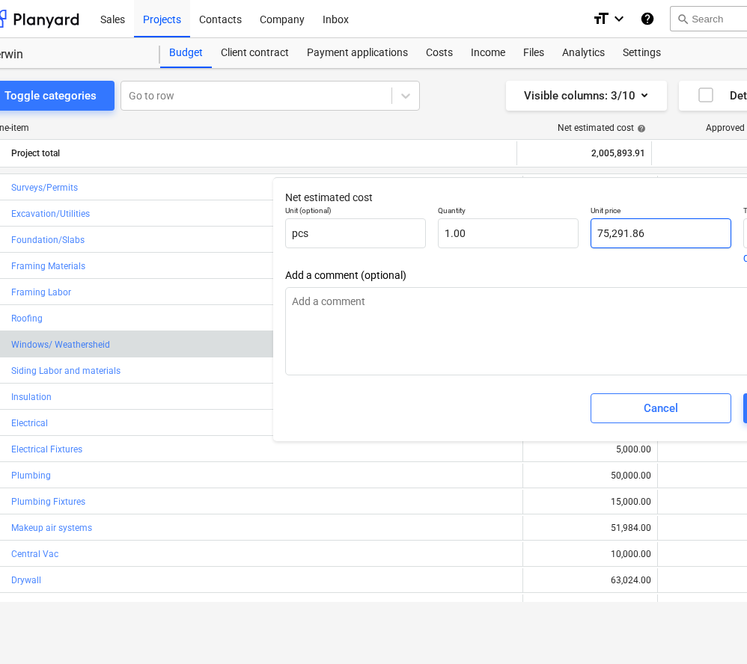
type input "75,291.86"
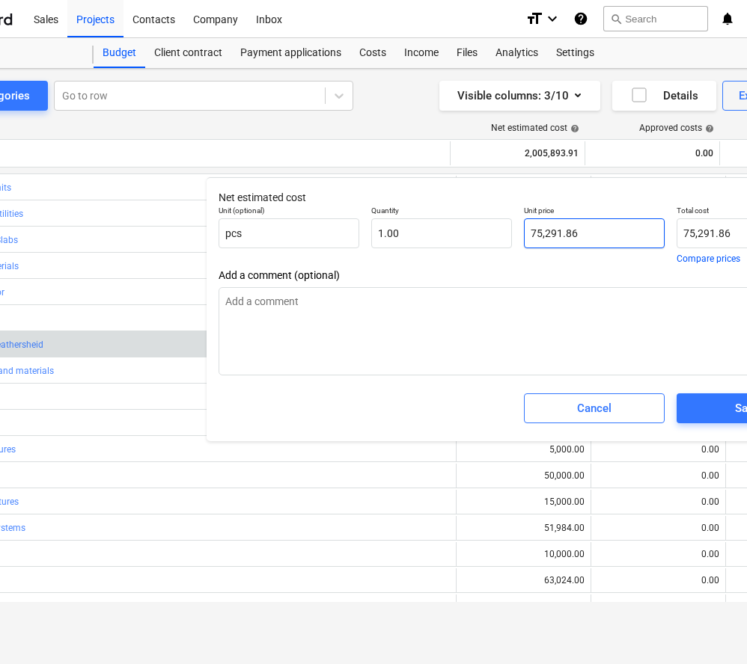
scroll to position [0, 102]
type input "75,291.86"
click at [736, 408] on div "Save" at bounding box center [747, 408] width 24 height 19
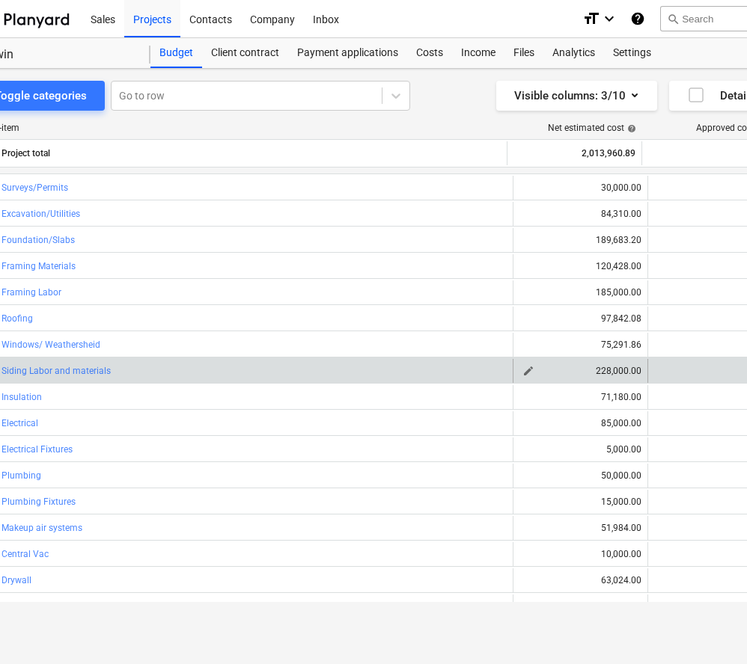
scroll to position [0, 44]
click at [524, 372] on span "edit" at bounding box center [530, 371] width 12 height 12
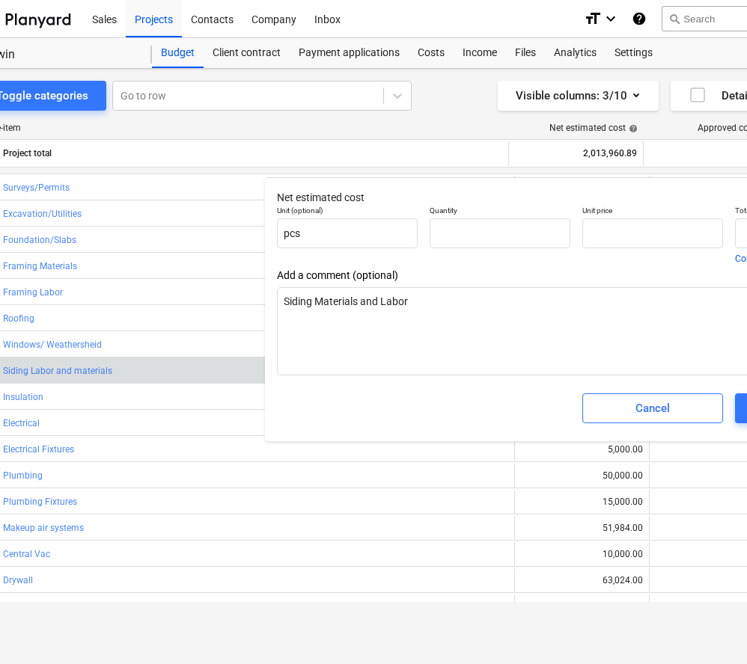
type input "1.00"
type input "228,000.00"
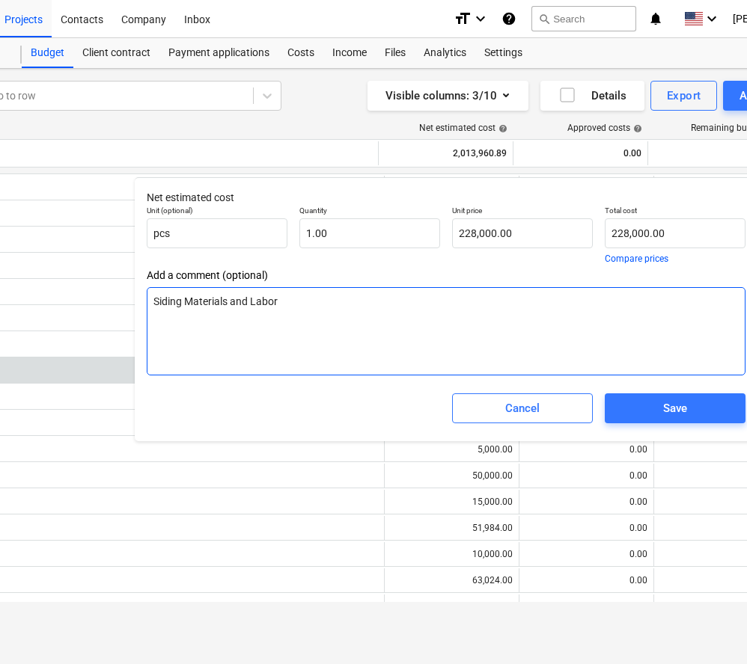
scroll to position [0, 180]
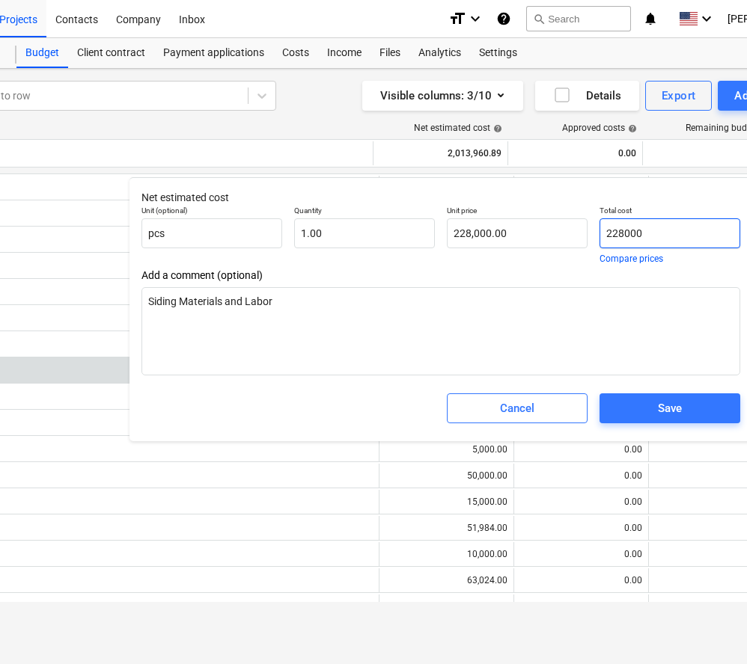
click at [661, 233] on input "228000" at bounding box center [669, 233] width 141 height 30
type input "22800"
type input "22,800.00"
type input "2280"
type input "2,280.00"
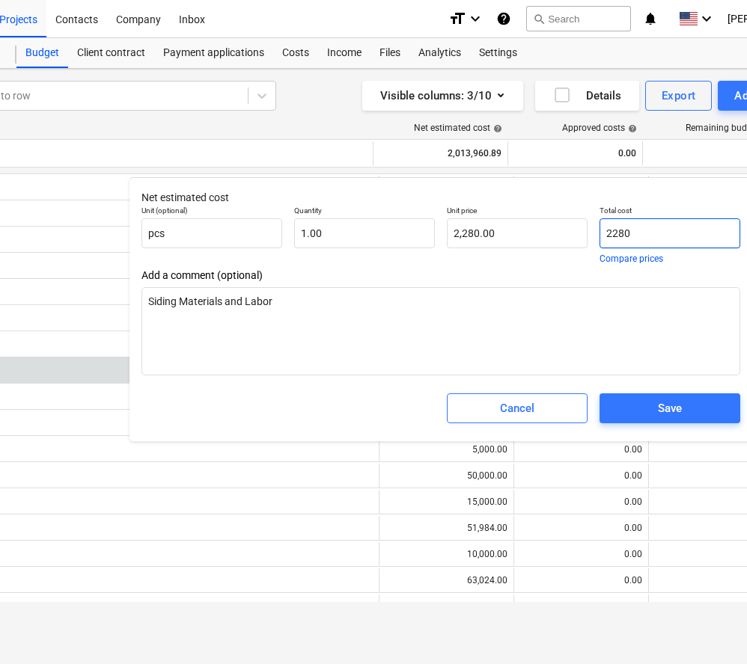
type input "228"
type input "228.00"
type input "22"
type input "22.00"
type input "2"
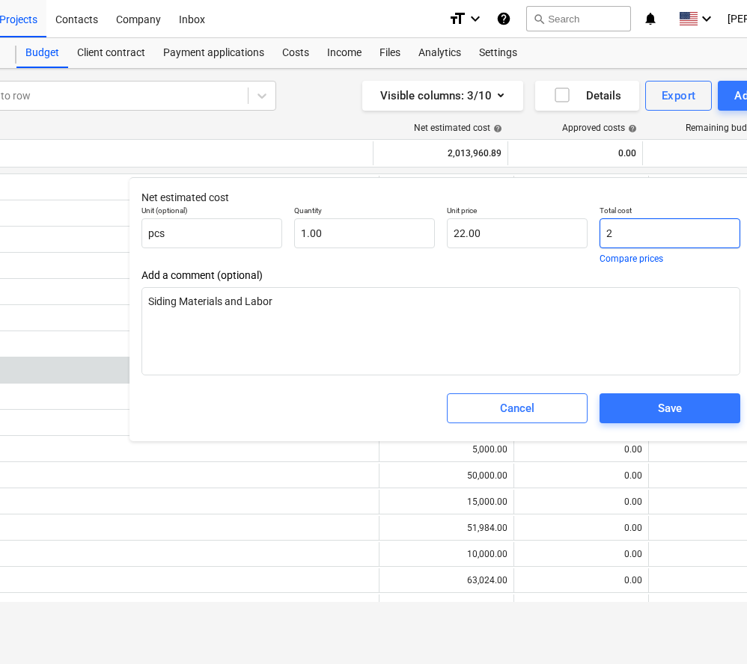
type input "2.00"
type input "0.00"
type input "1"
type input "1.00"
type input "17"
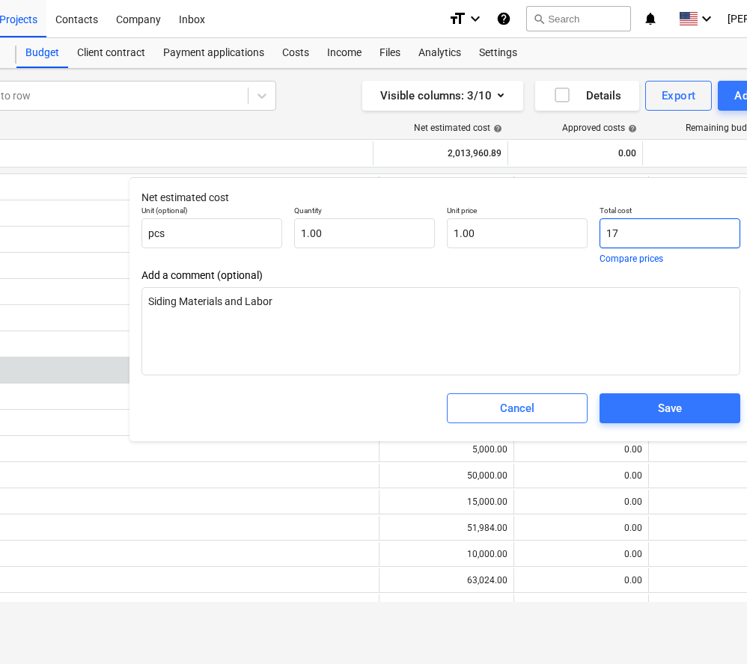
type input "17.00"
type input "175"
type input "175.00"
type input "175,"
type input "0.00"
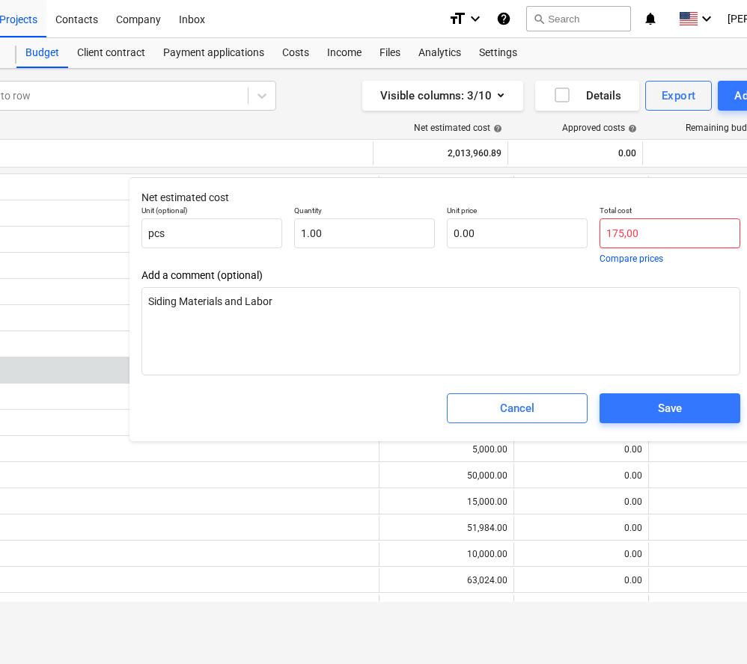
type input "175,000"
type input "175,000.00"
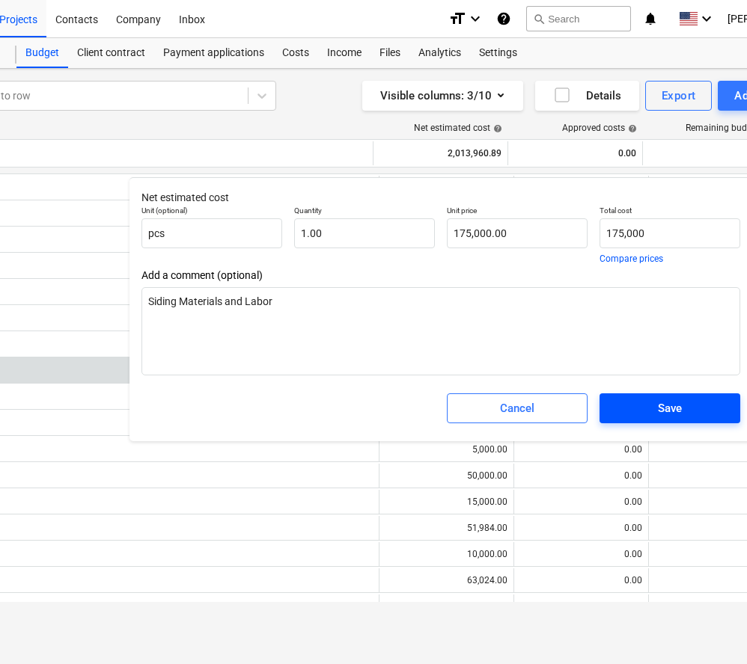
type input "175,000.00"
click at [675, 407] on div "Save" at bounding box center [670, 408] width 24 height 19
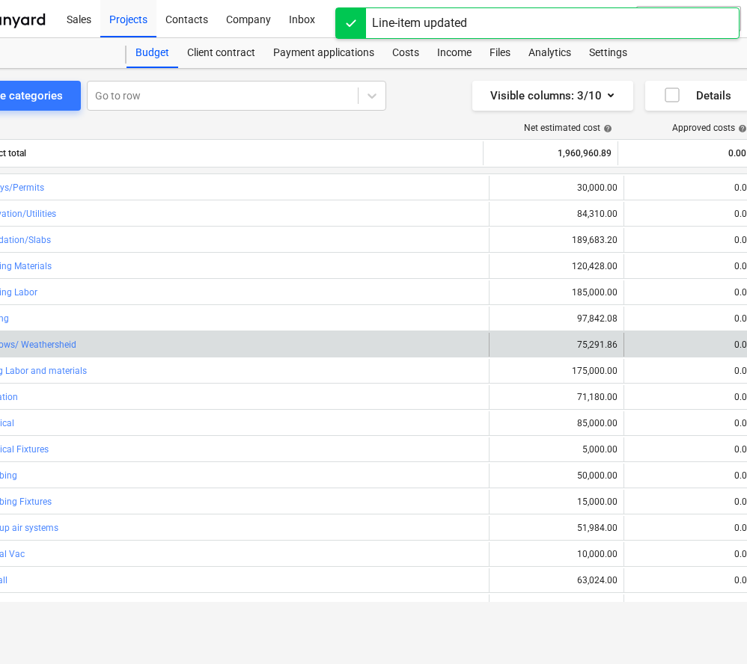
scroll to position [0, 0]
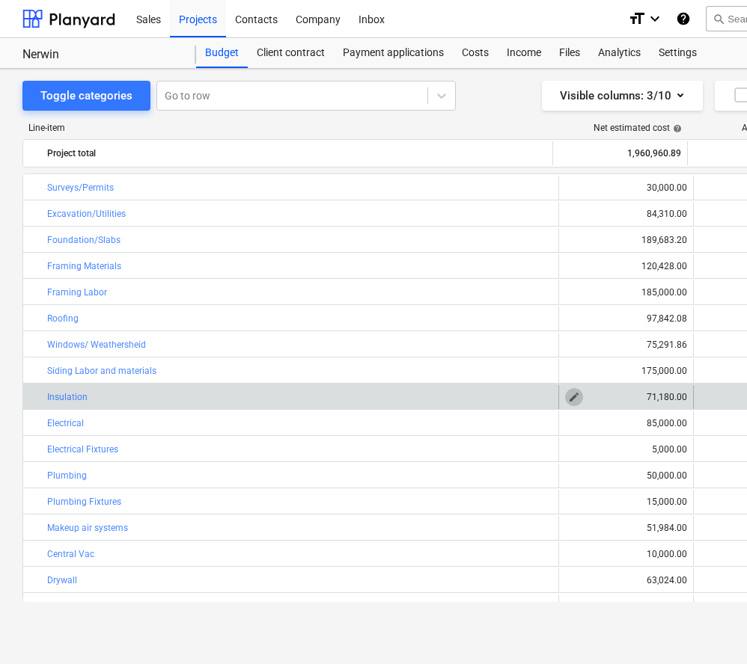
click at [575, 395] on button "edit" at bounding box center [574, 397] width 18 height 18
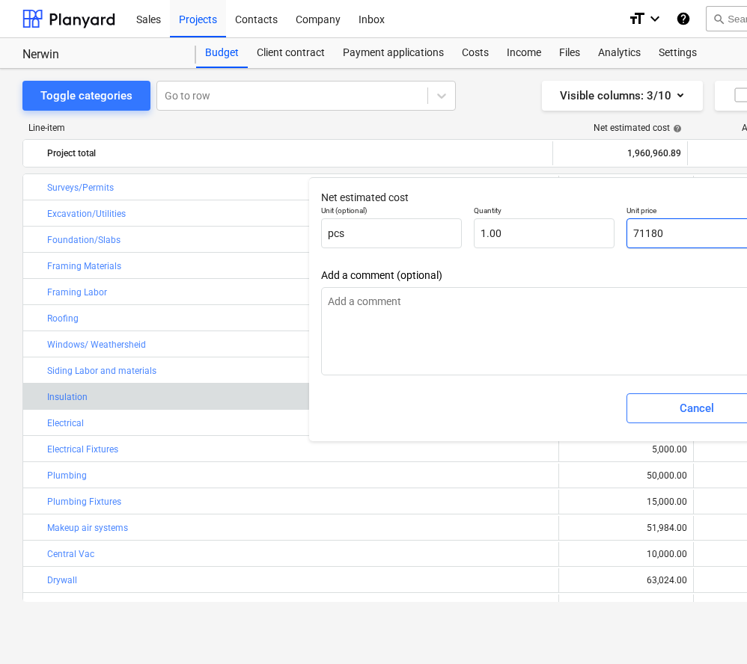
click at [679, 230] on input "71180" at bounding box center [696, 233] width 141 height 30
type input "7118"
type input "7,118.00"
type input "711"
type input "711.00"
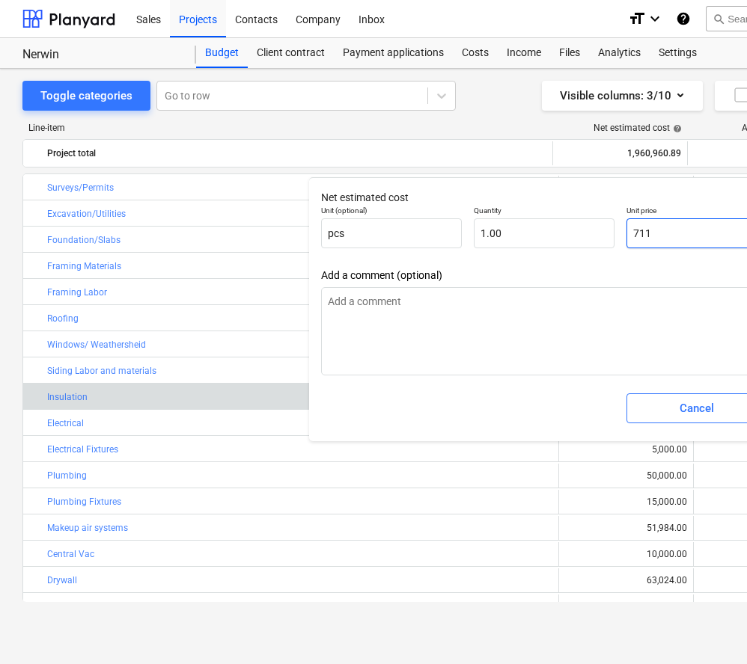
type input "71"
type input "71.00"
type input "7"
type input "7.00"
type input "79"
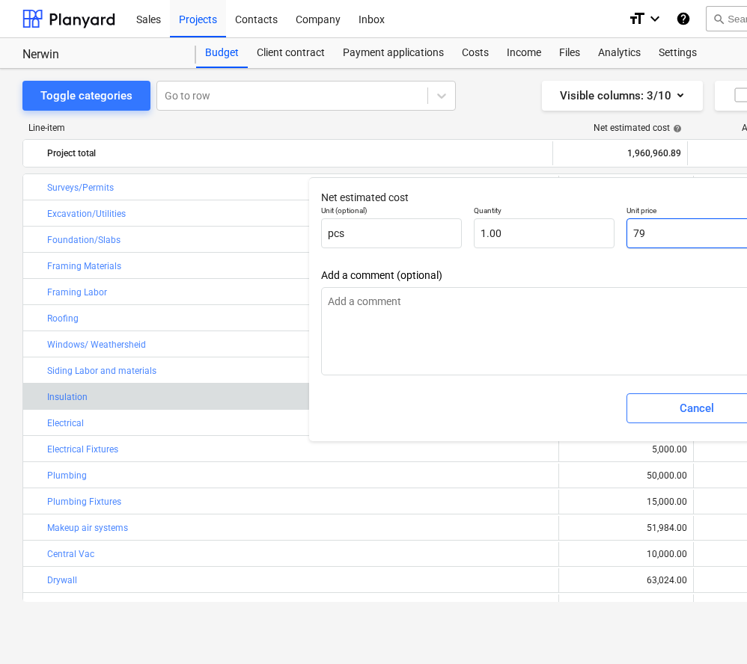
type input "79.00"
type input "797"
type input "797.00"
type input "7972"
type input "7,972.00"
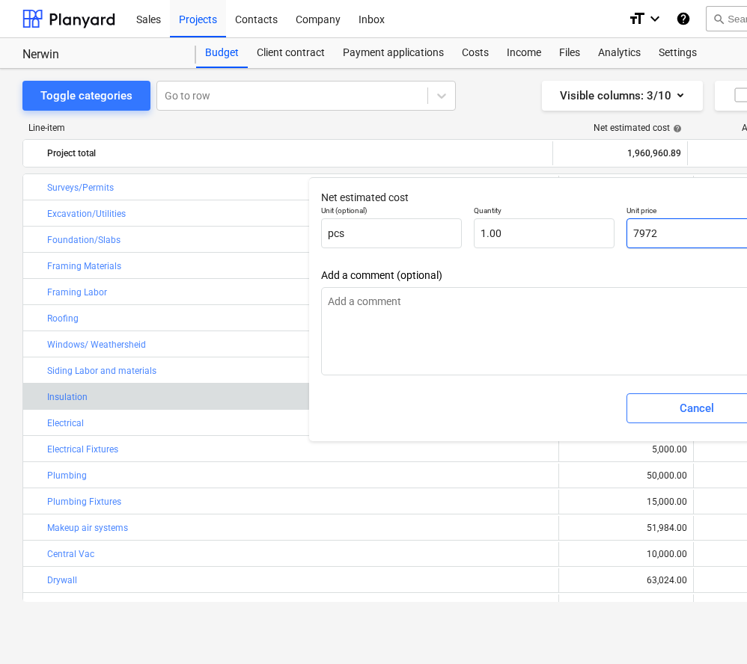
type input "79721"
type input "79,721.00"
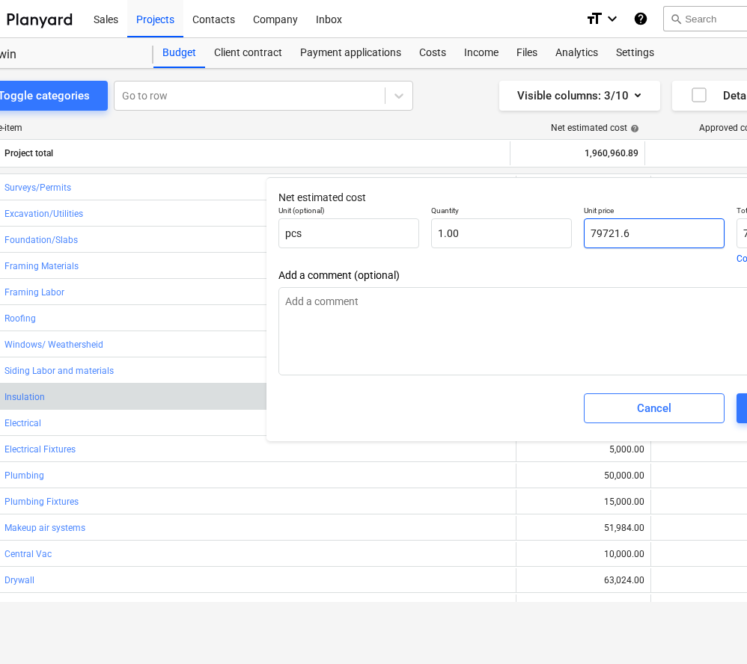
scroll to position [0, 71]
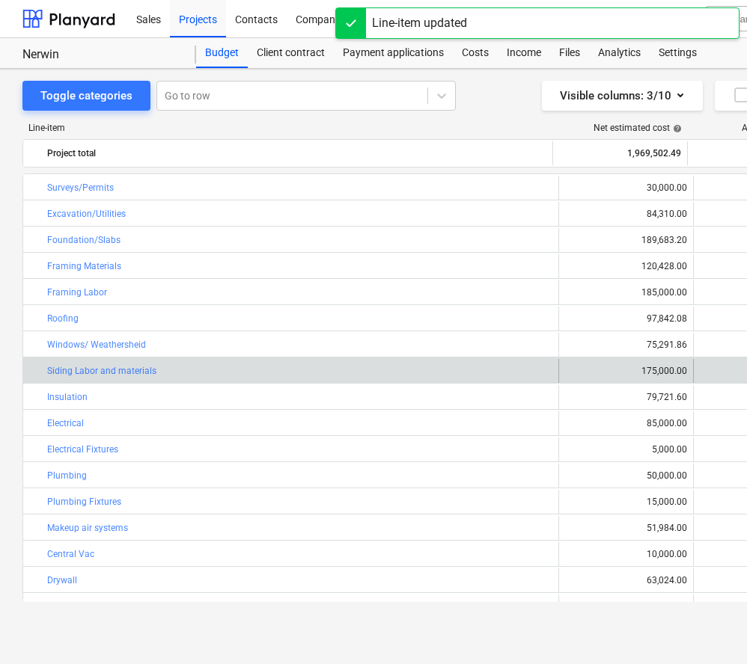
scroll to position [0, 0]
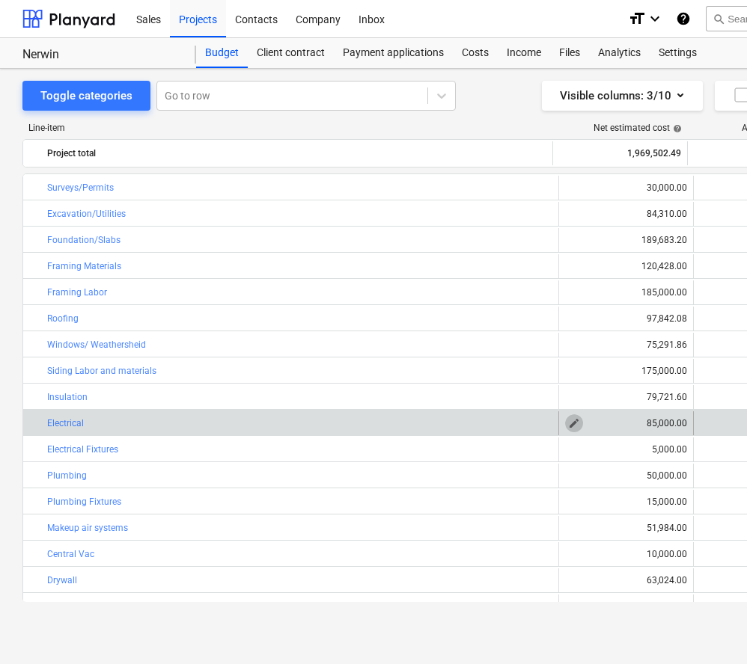
click at [572, 426] on span "edit" at bounding box center [574, 423] width 12 height 12
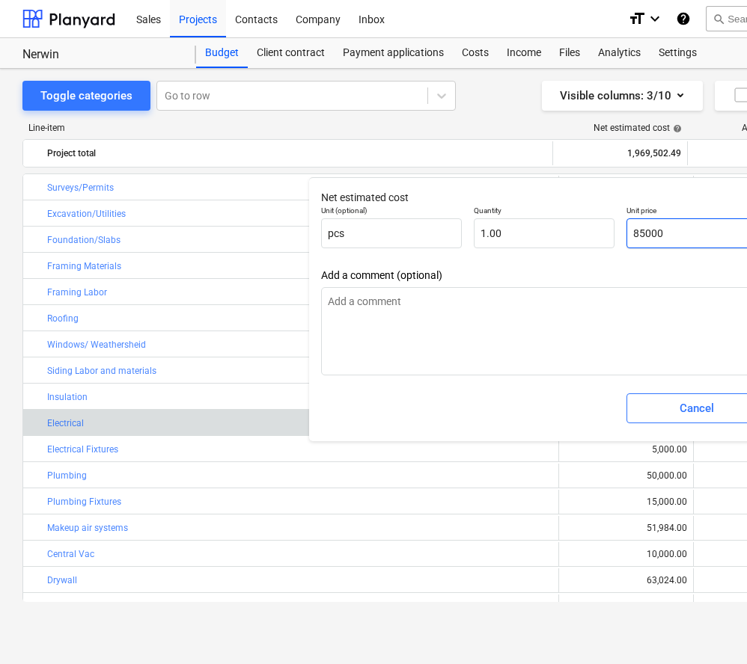
click at [685, 231] on input "85000" at bounding box center [696, 233] width 141 height 30
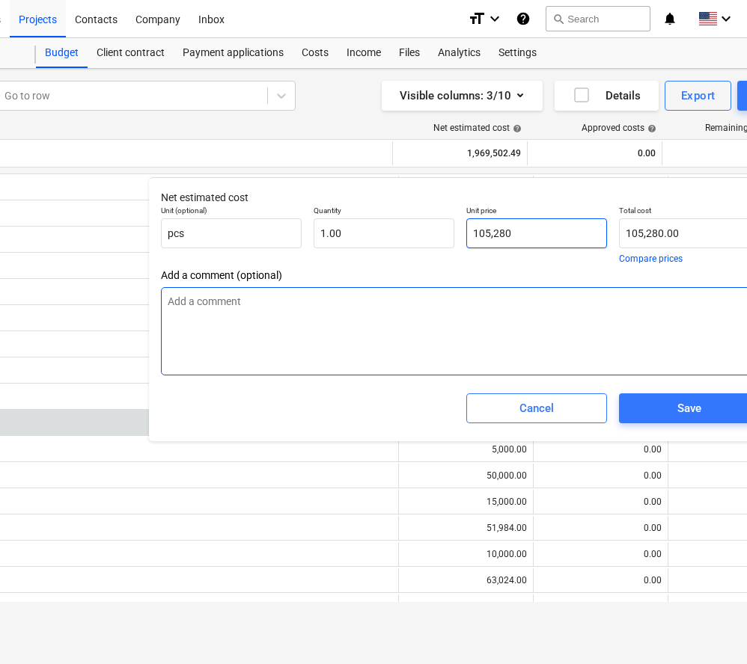
scroll to position [0, 165]
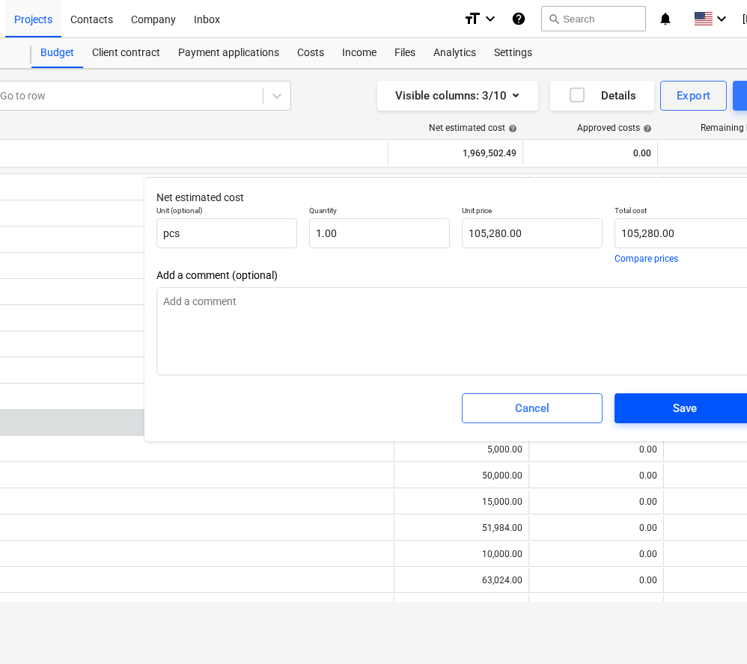
click at [676, 409] on div "Save" at bounding box center [685, 408] width 24 height 19
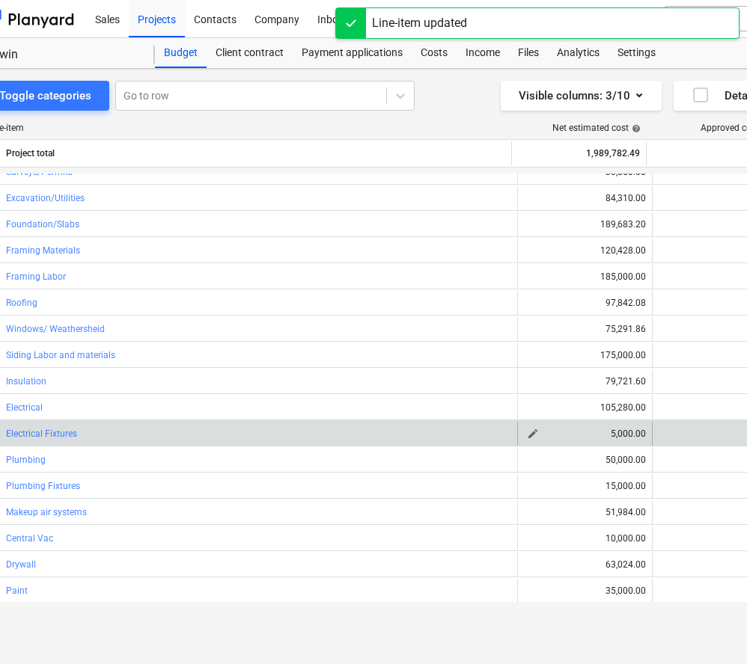
scroll to position [0, 31]
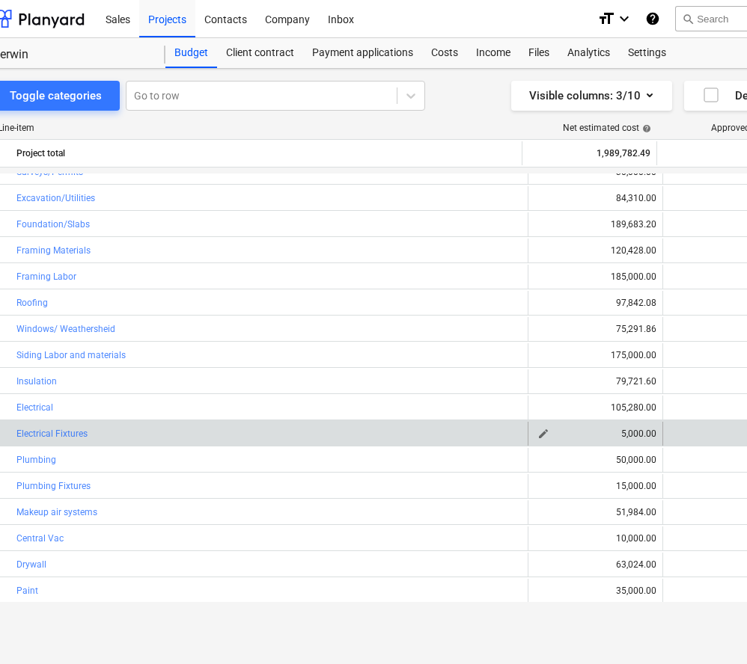
click at [539, 435] on span "edit" at bounding box center [543, 434] width 12 height 12
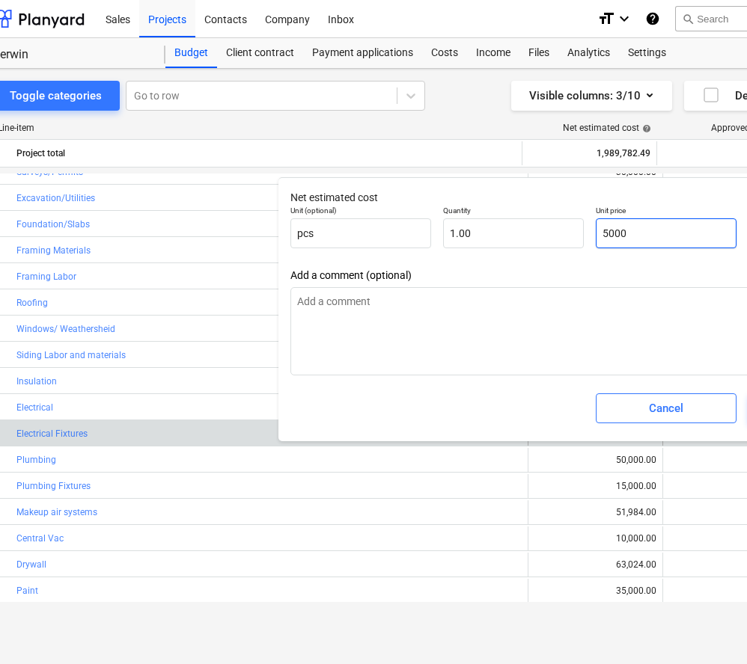
click at [629, 230] on input "5000" at bounding box center [665, 233] width 141 height 30
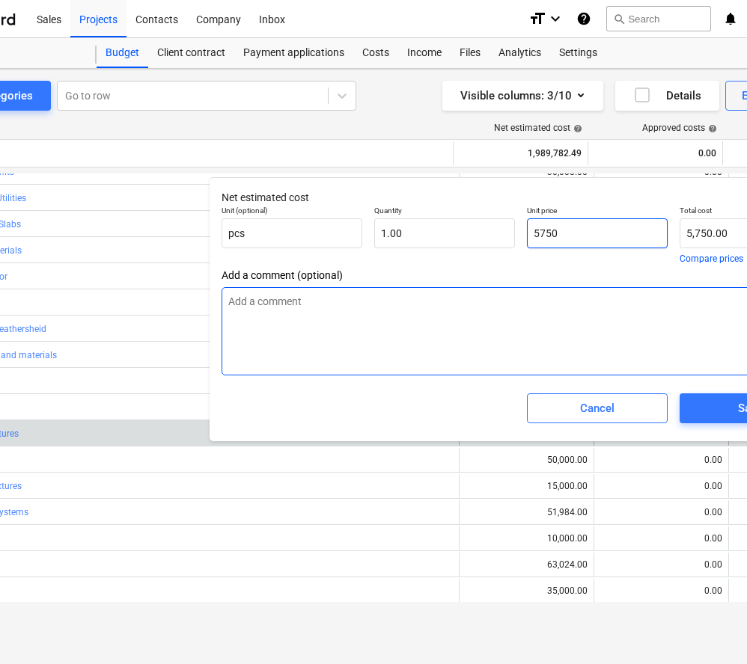
scroll to position [0, 194]
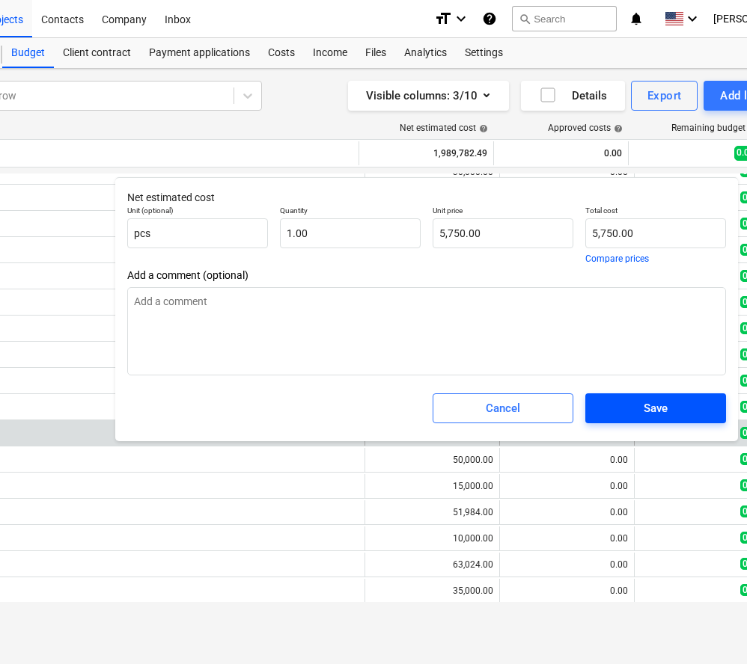
click at [625, 408] on span "Save" at bounding box center [655, 408] width 105 height 19
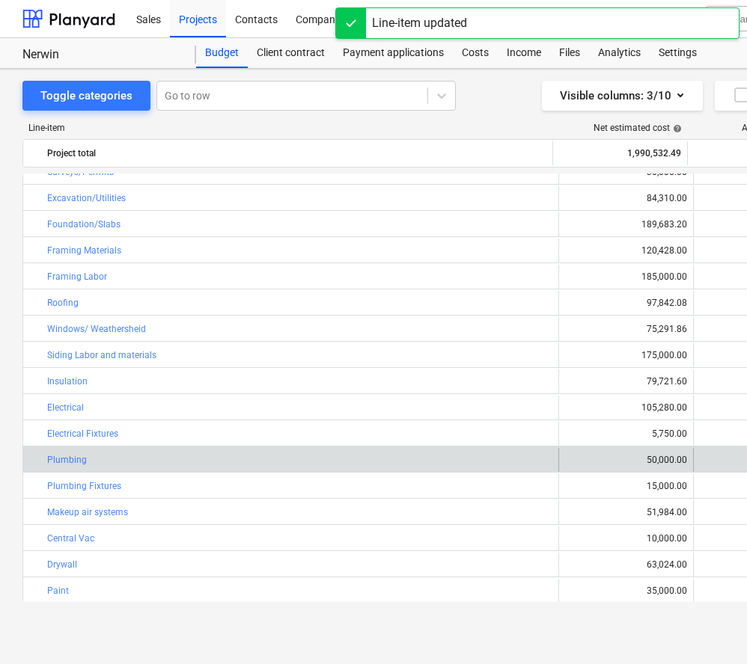
scroll to position [0, 0]
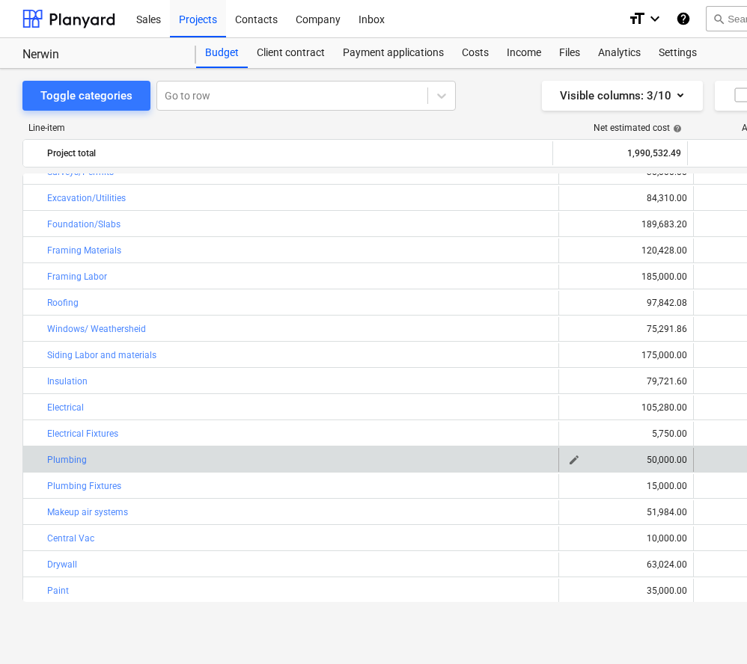
click at [574, 459] on span "edit" at bounding box center [574, 460] width 12 height 12
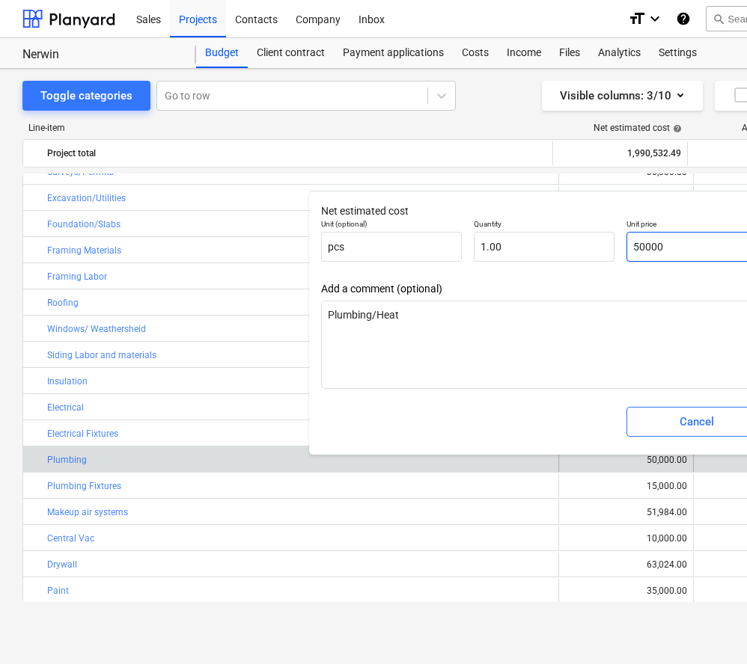
click at [652, 246] on input "50000" at bounding box center [696, 247] width 141 height 30
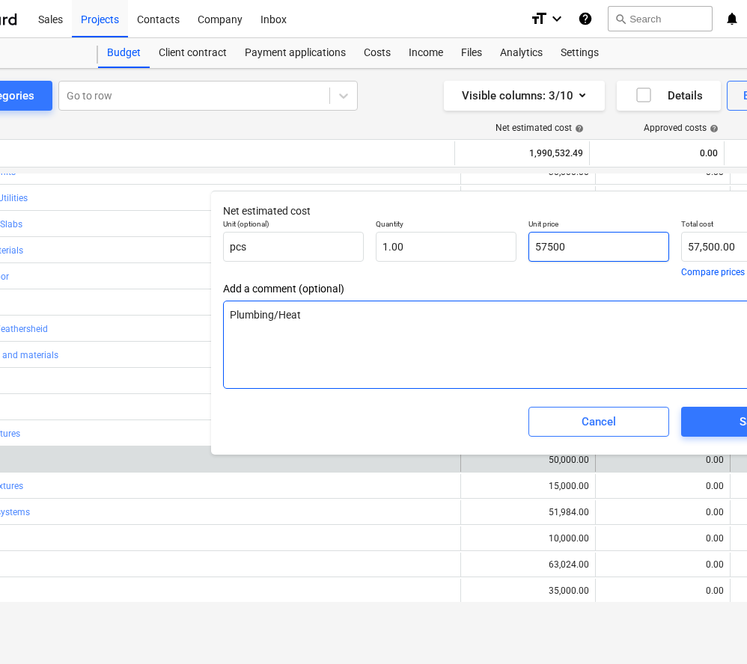
scroll to position [0, 127]
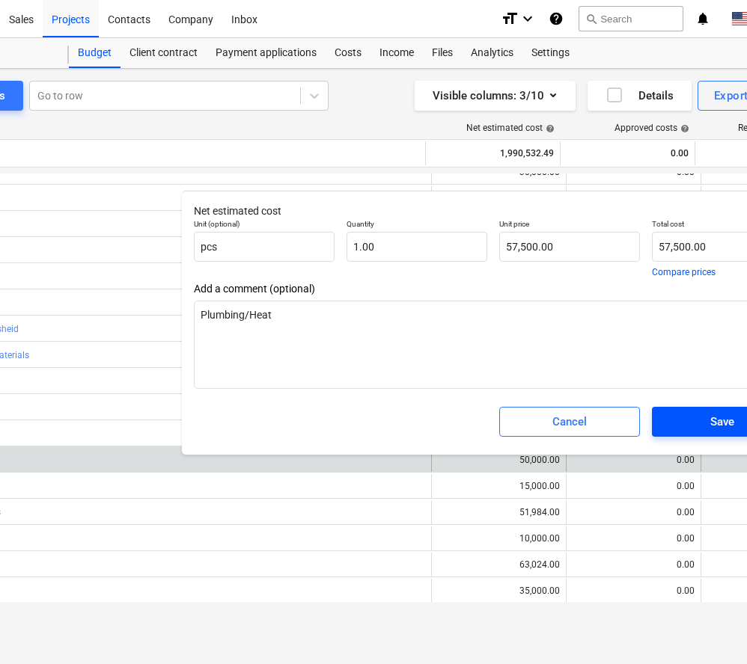
click at [689, 414] on span "Save" at bounding box center [722, 421] width 105 height 19
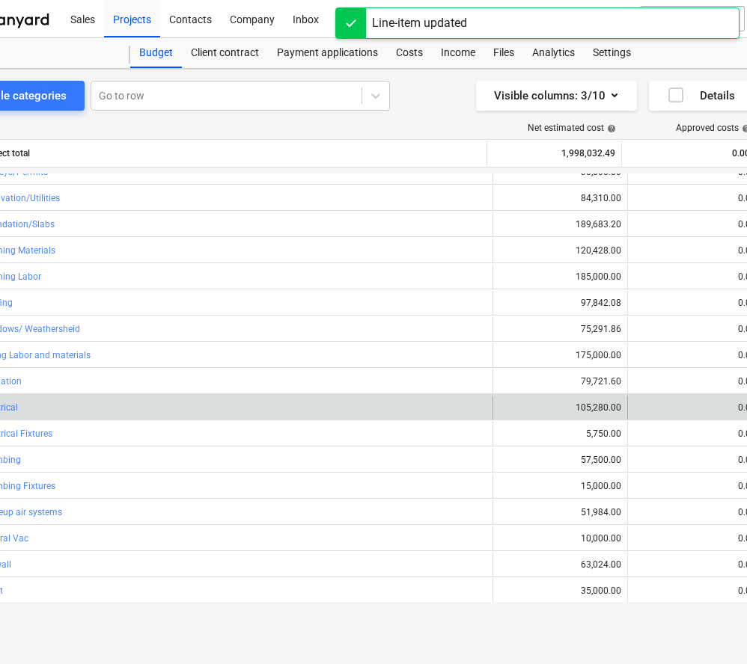
scroll to position [0, 0]
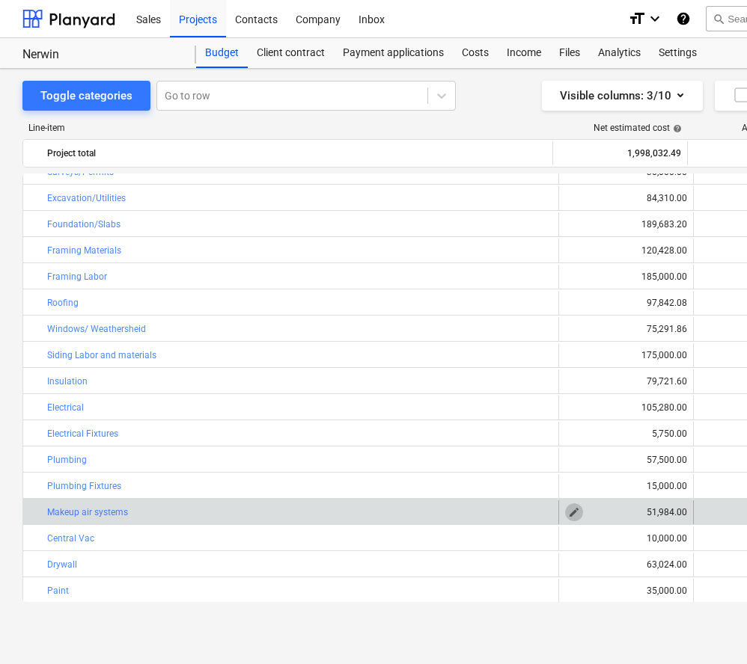
click at [572, 515] on span "edit" at bounding box center [574, 512] width 12 height 12
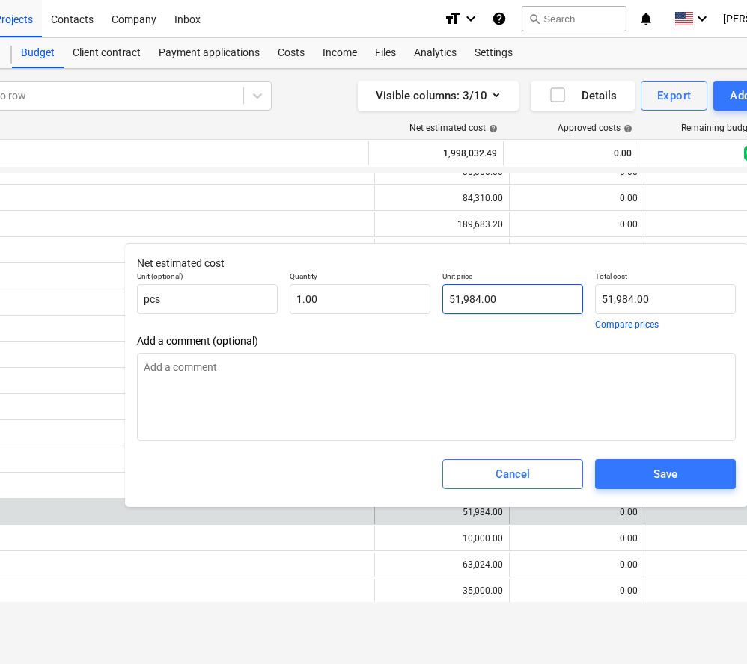
scroll to position [0, 189]
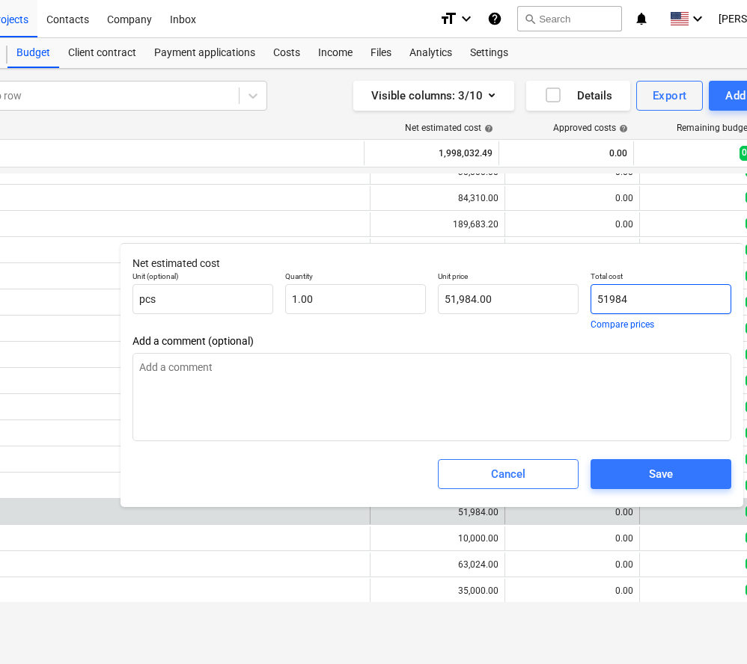
click at [645, 299] on input "51984" at bounding box center [660, 299] width 141 height 30
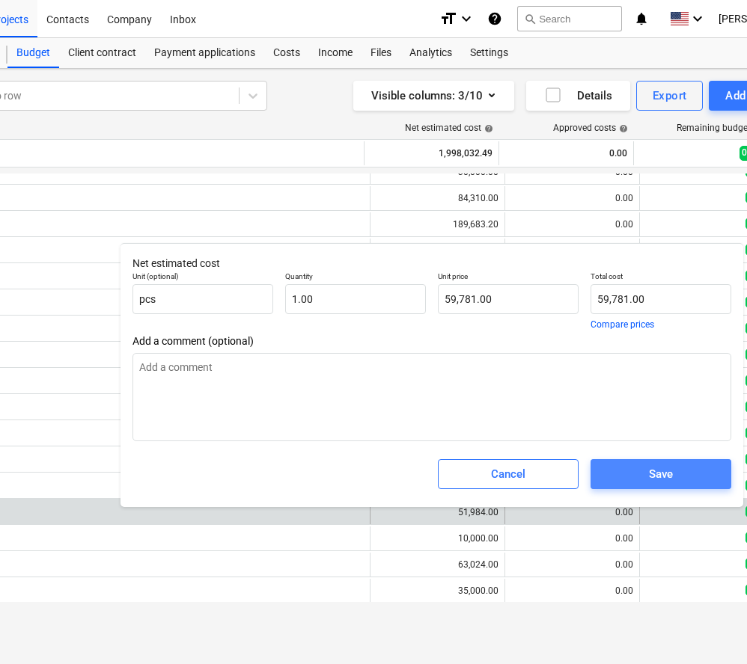
click at [674, 465] on span "Save" at bounding box center [660, 474] width 105 height 19
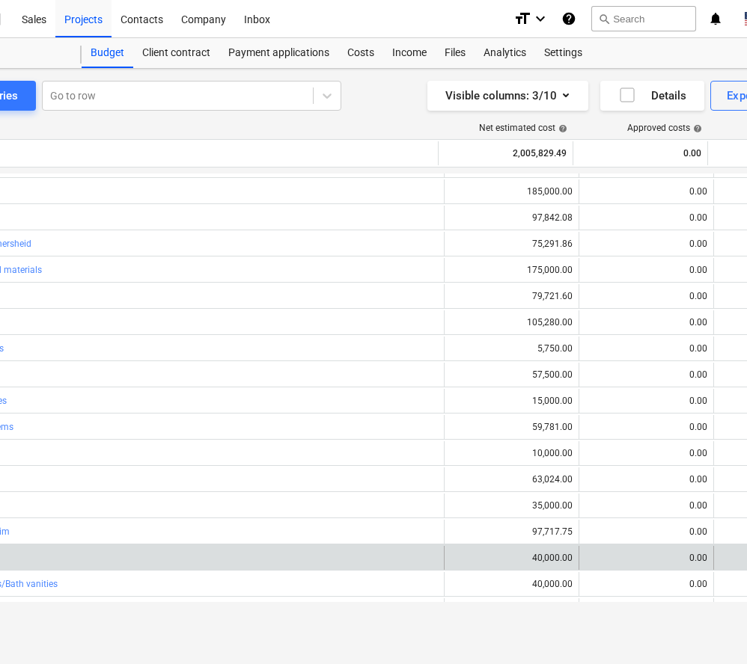
scroll to position [0, 0]
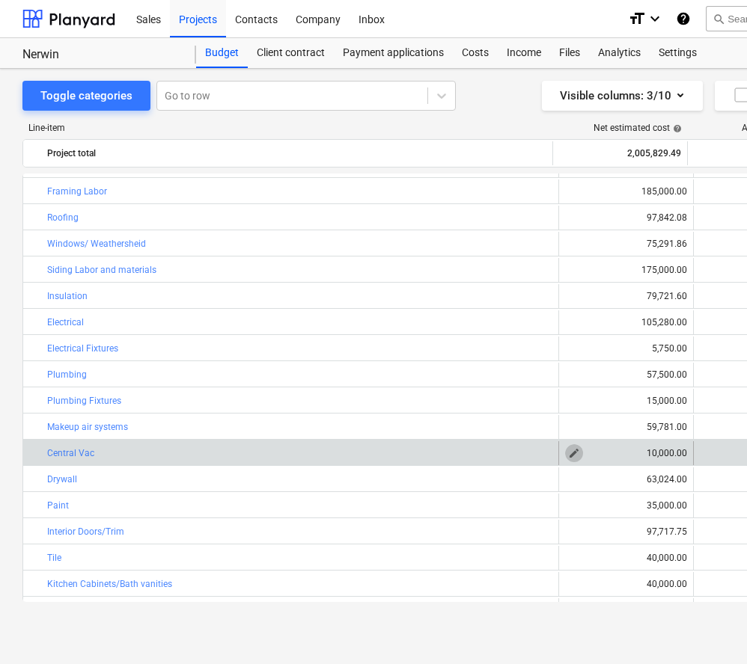
click at [568, 457] on span "edit" at bounding box center [574, 453] width 12 height 12
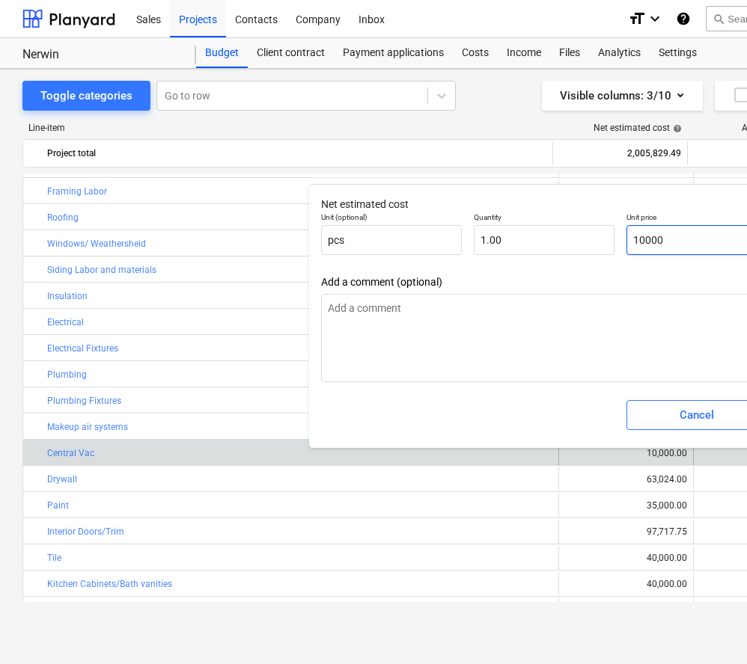
click at [652, 240] on input "10000" at bounding box center [696, 240] width 141 height 30
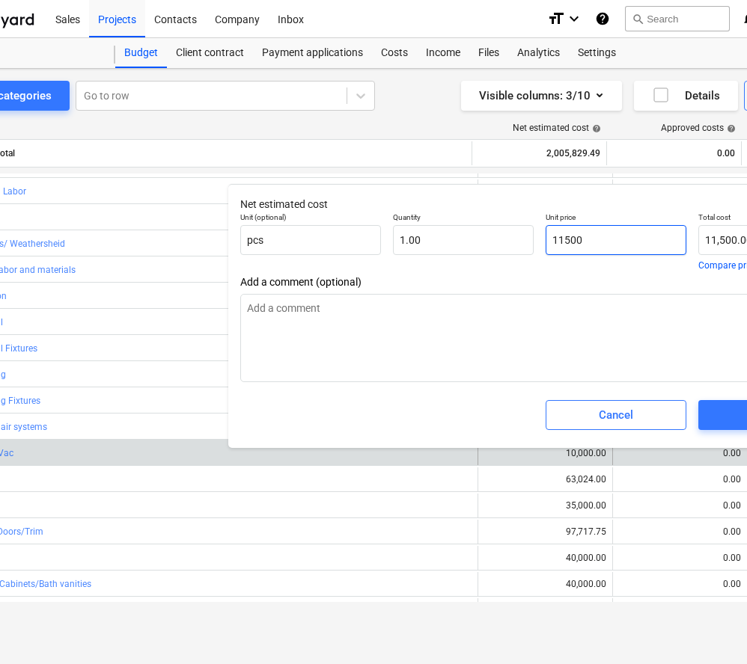
scroll to position [0, 82]
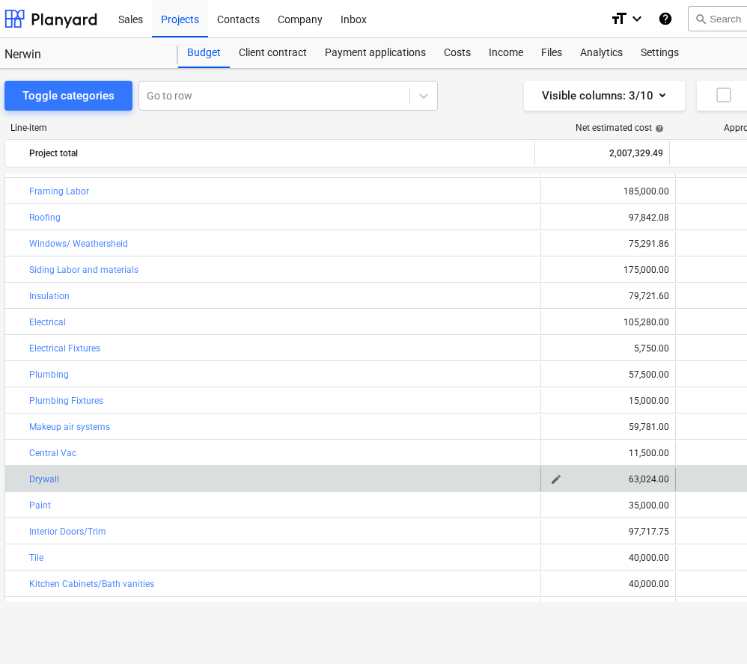
scroll to position [0, 18]
click at [555, 480] on span "edit" at bounding box center [556, 480] width 12 height 12
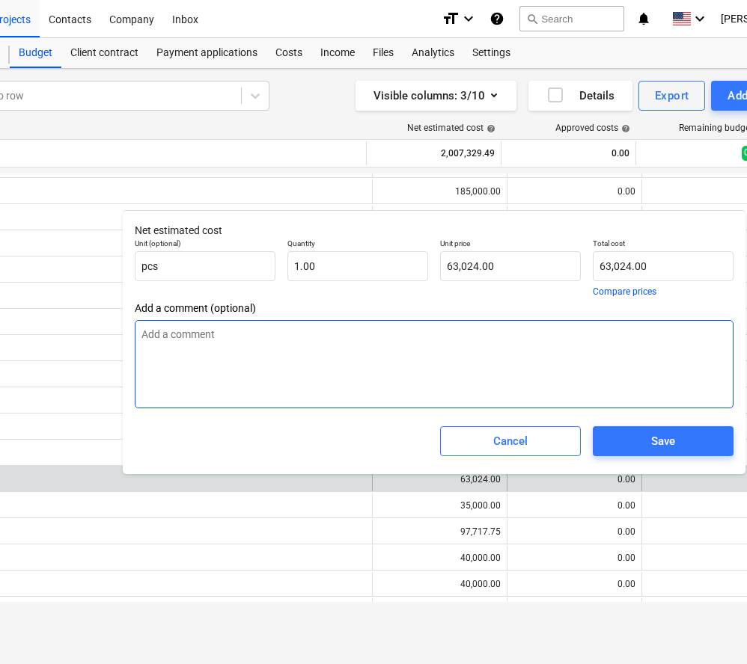
scroll to position [0, 189]
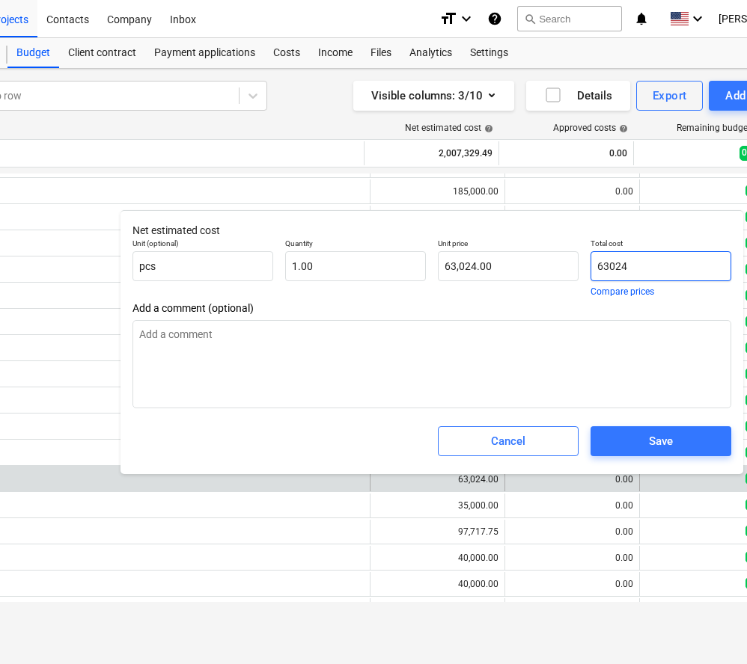
click at [649, 269] on input "63024" at bounding box center [660, 266] width 141 height 30
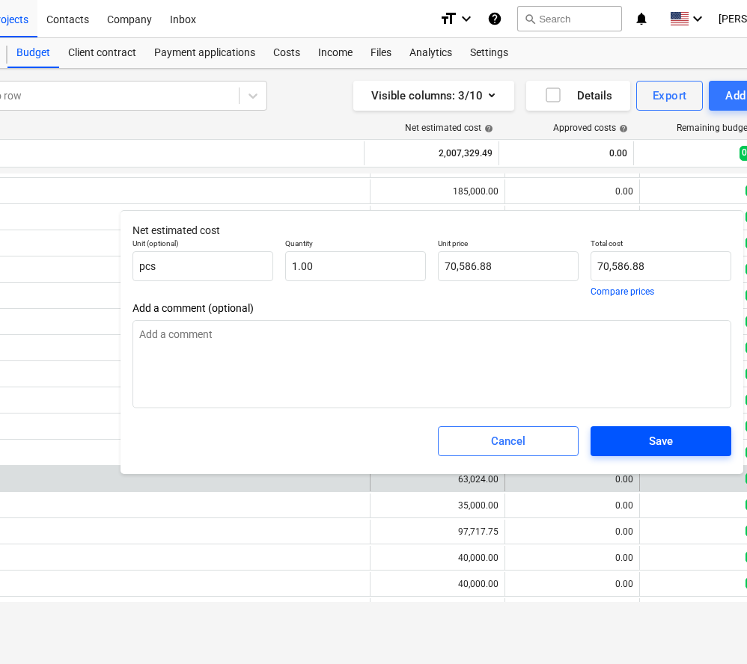
click at [676, 442] on span "Save" at bounding box center [660, 441] width 105 height 19
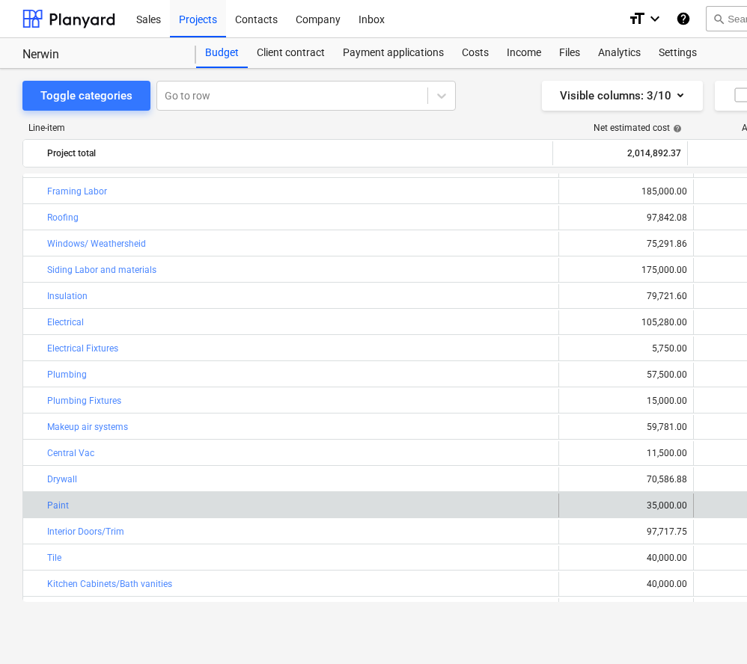
scroll to position [0, 0]
click at [568, 506] on span "edit" at bounding box center [574, 506] width 12 height 12
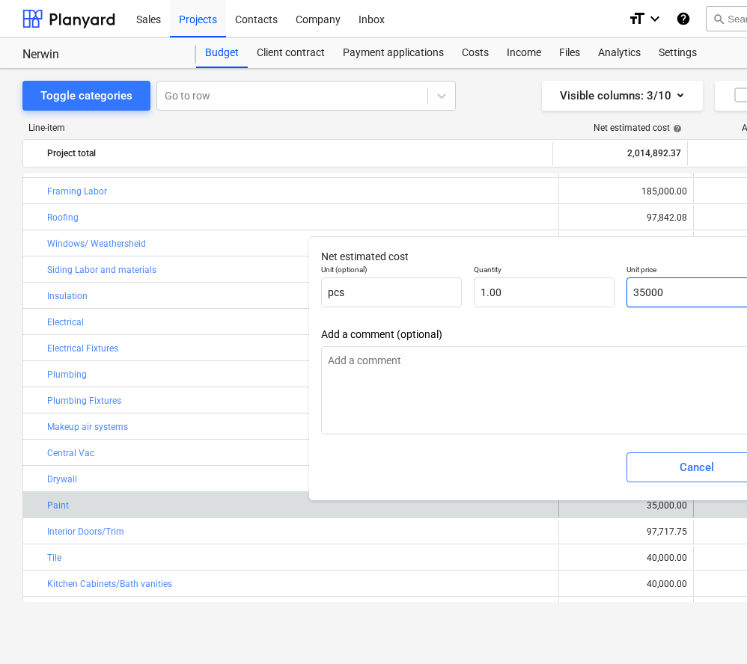
click at [685, 295] on input "35000" at bounding box center [696, 293] width 141 height 30
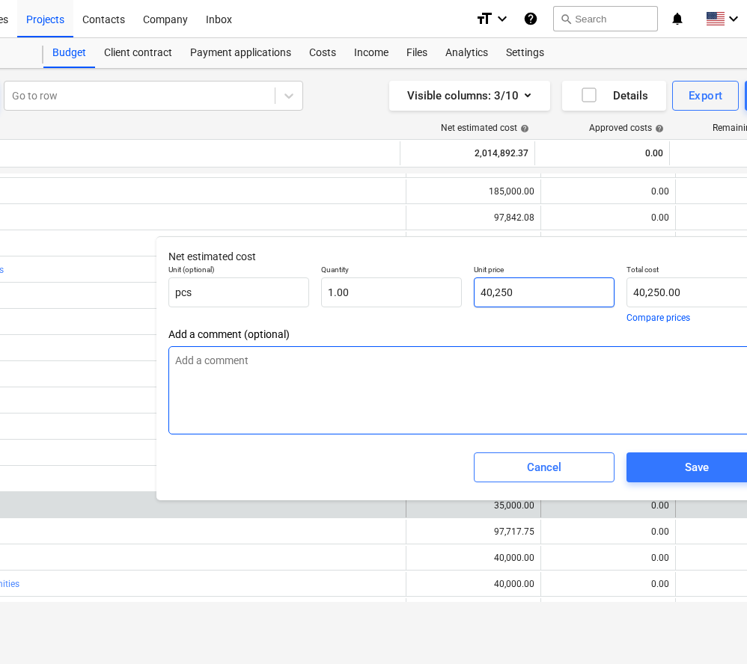
scroll to position [0, 267]
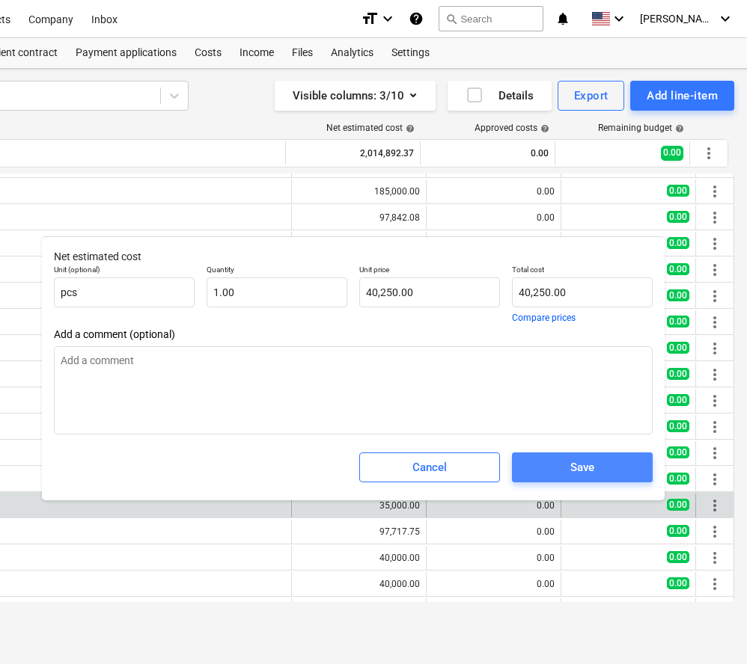
click at [613, 473] on span "Save" at bounding box center [582, 467] width 105 height 19
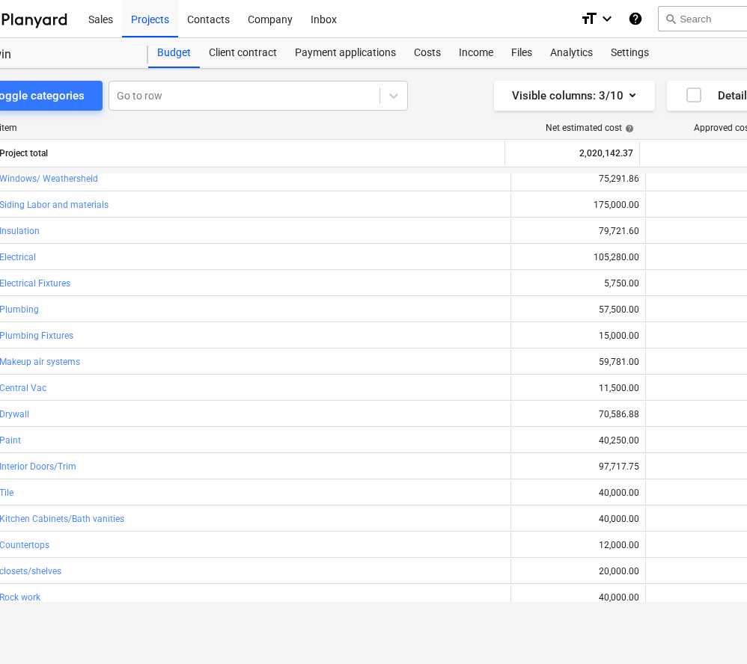
scroll to position [0, 41]
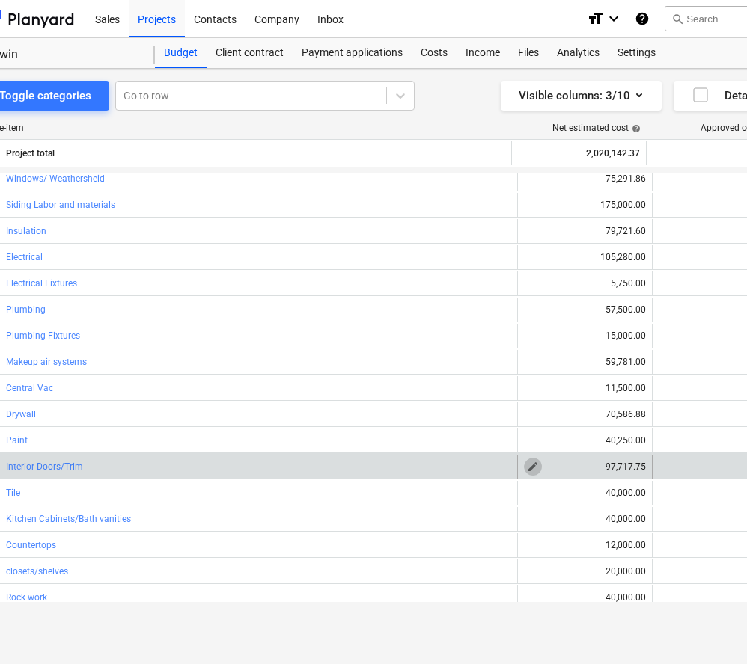
click at [529, 468] on span "edit" at bounding box center [533, 467] width 12 height 12
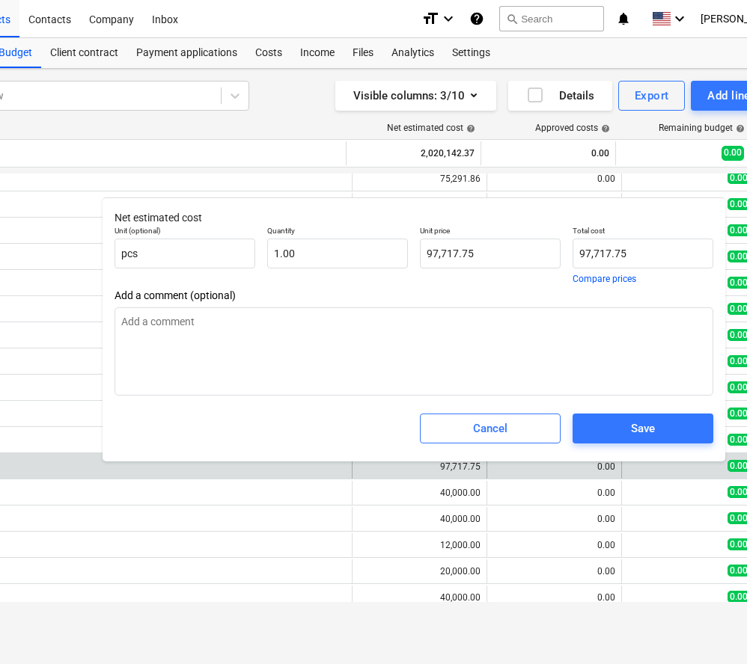
scroll to position [0, 212]
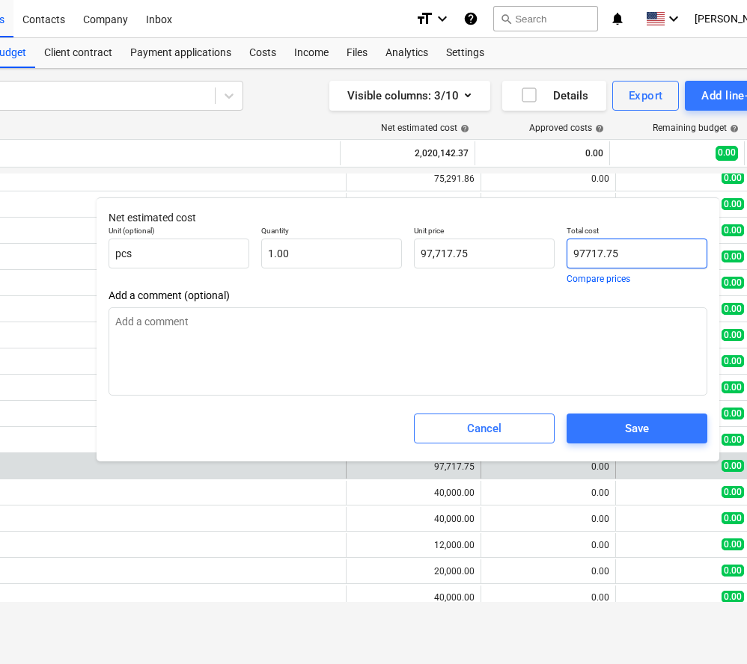
click at [629, 252] on input "97717.75" at bounding box center [636, 254] width 141 height 30
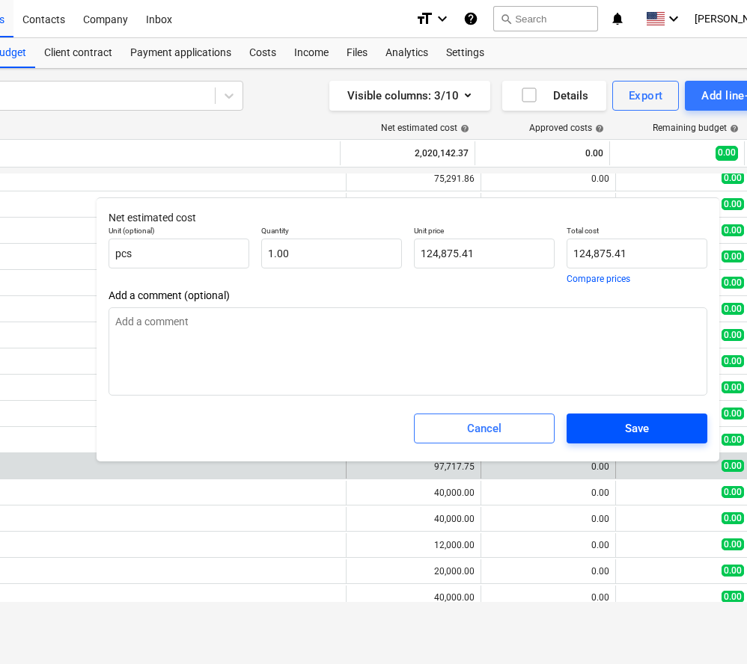
click at [647, 423] on div "Save" at bounding box center [637, 428] width 24 height 19
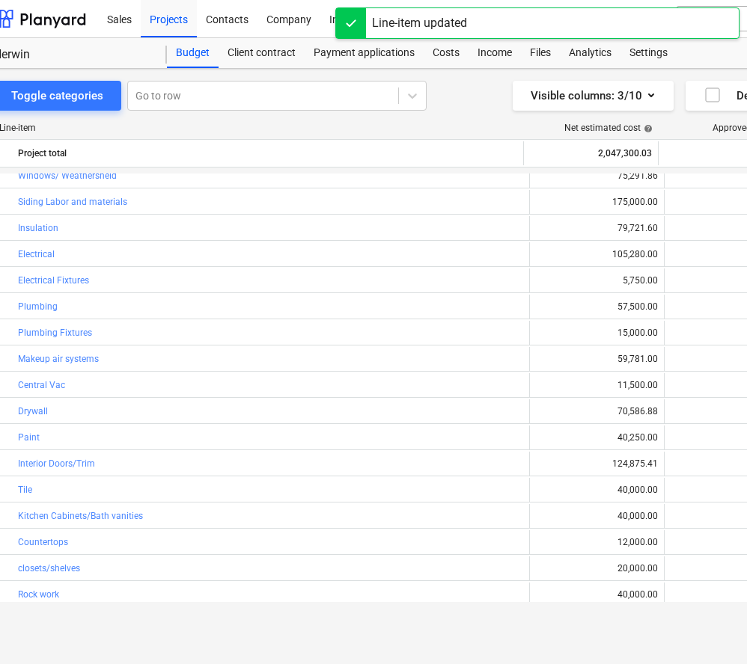
scroll to position [0, 0]
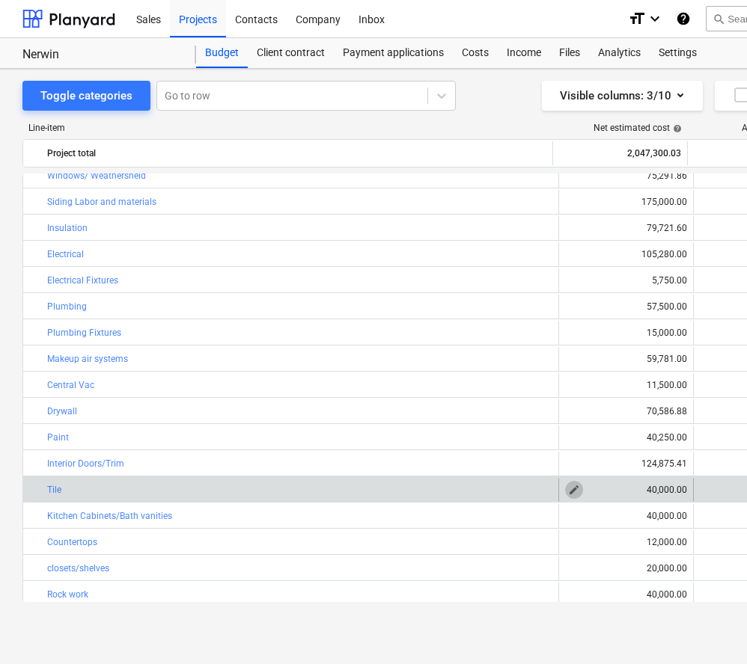
click at [568, 491] on span "edit" at bounding box center [574, 490] width 12 height 12
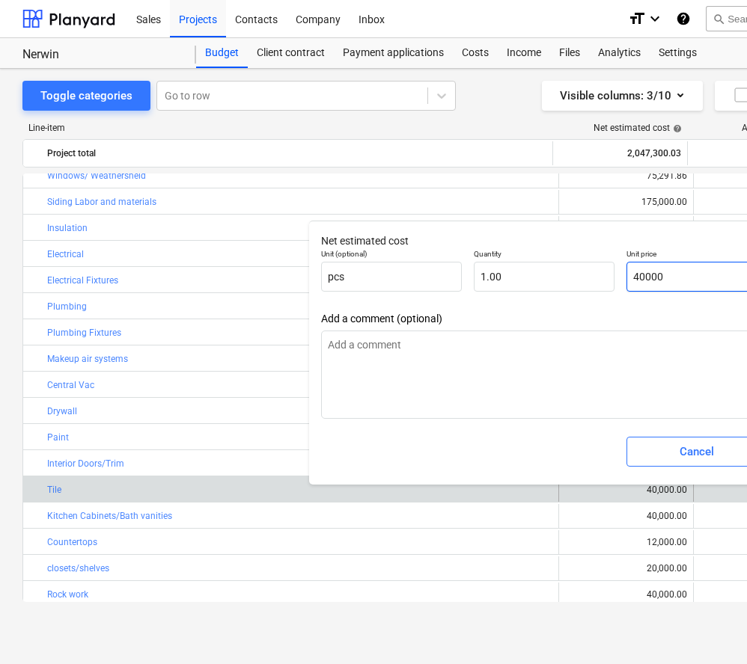
click at [681, 276] on input "40000" at bounding box center [696, 277] width 141 height 30
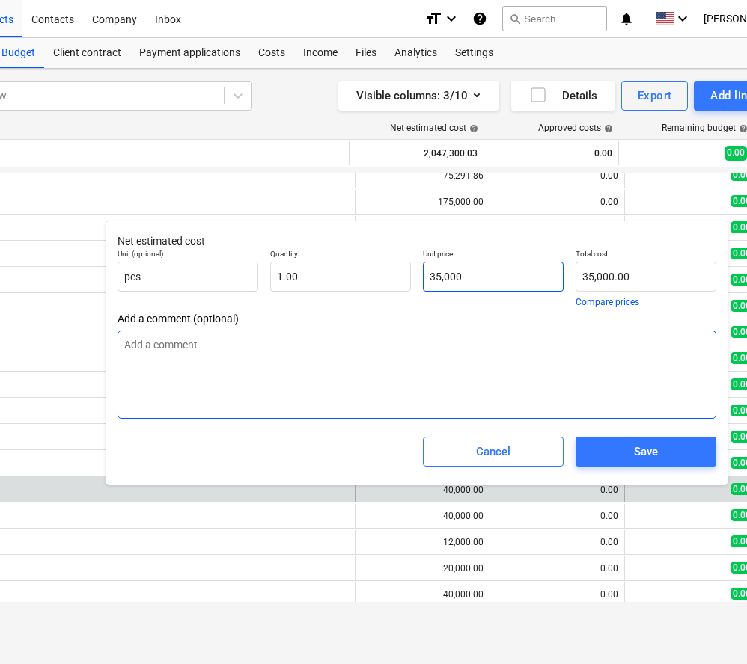
scroll to position [0, 205]
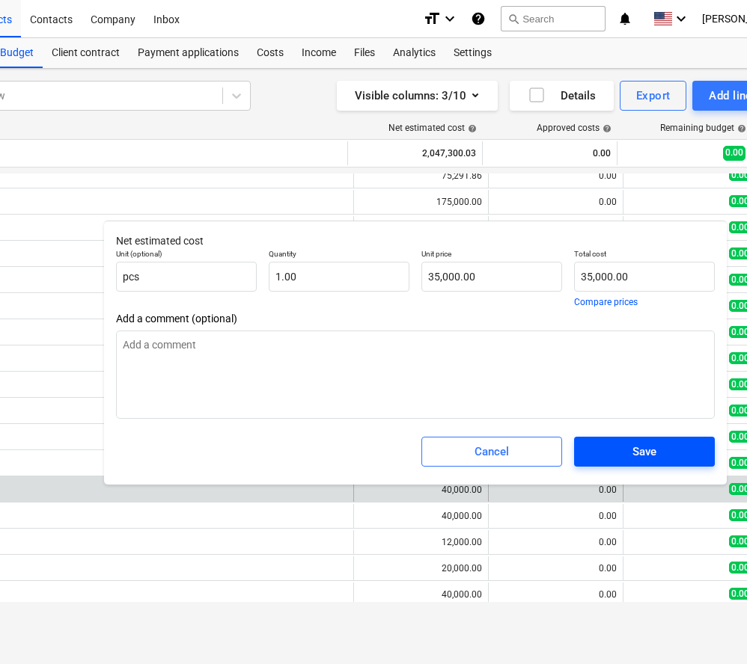
click at [661, 442] on span "Save" at bounding box center [644, 451] width 105 height 19
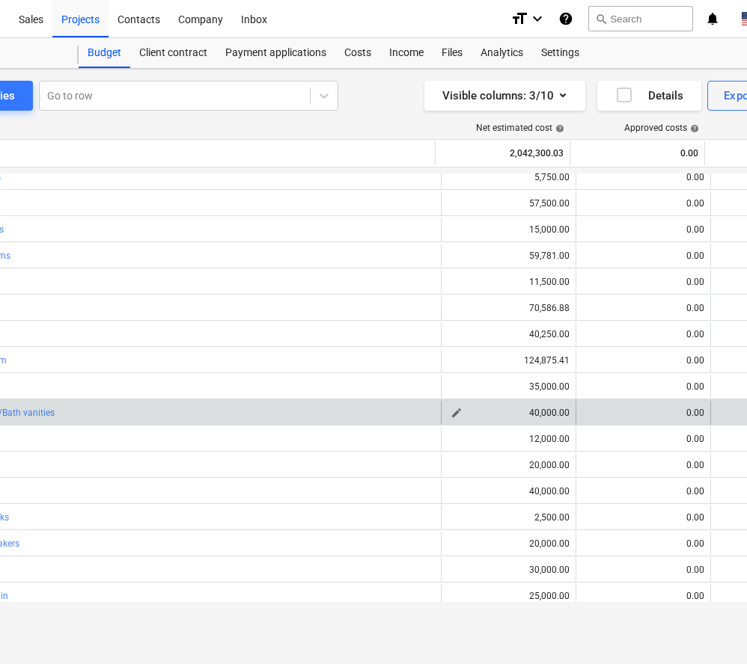
scroll to position [0, 120]
click at [451, 409] on span "edit" at bounding box center [454, 413] width 12 height 12
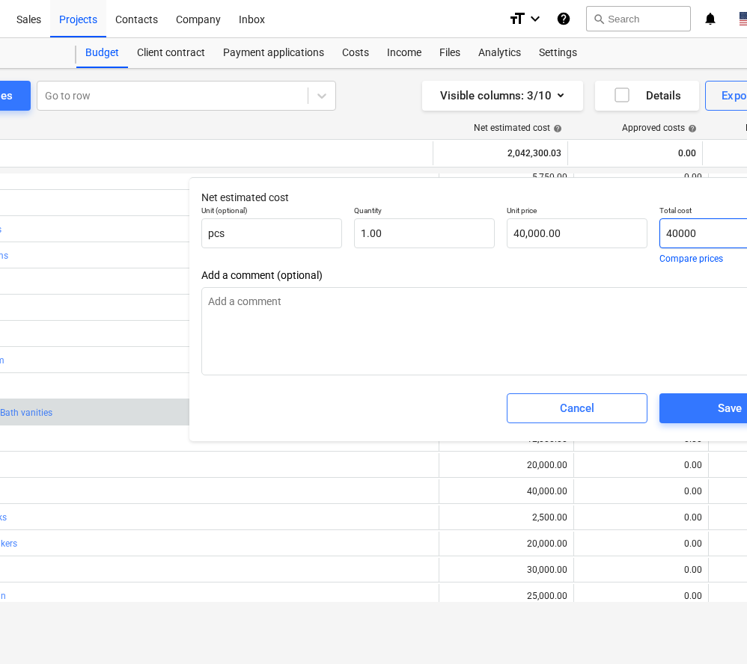
click at [678, 231] on input "40000" at bounding box center [729, 233] width 141 height 30
click at [723, 414] on div "Save" at bounding box center [729, 408] width 24 height 19
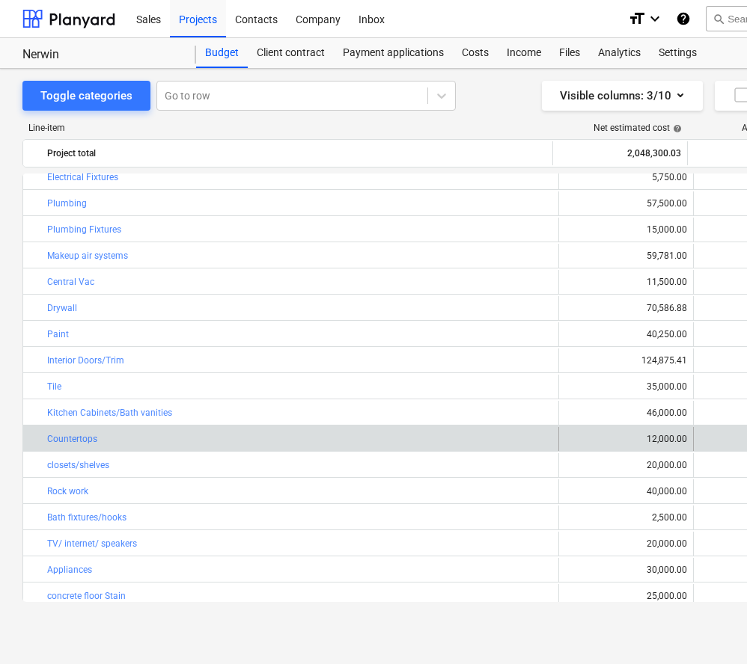
scroll to position [0, 0]
click at [661, 439] on div "12,000.00" at bounding box center [626, 439] width 122 height 10
click at [559, 441] on div "edit 12,000.00" at bounding box center [626, 439] width 135 height 24
click at [571, 441] on span "edit" at bounding box center [574, 439] width 12 height 12
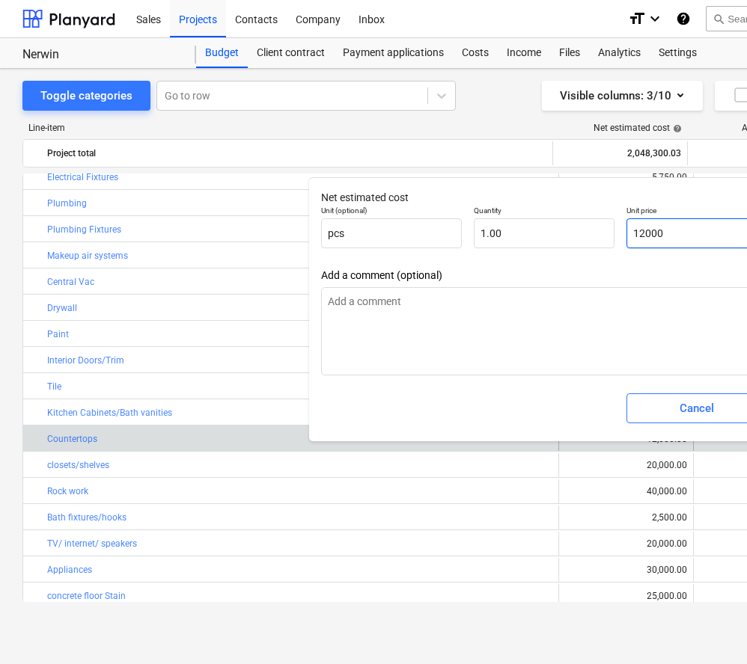
click at [652, 233] on input "12000" at bounding box center [696, 233] width 141 height 30
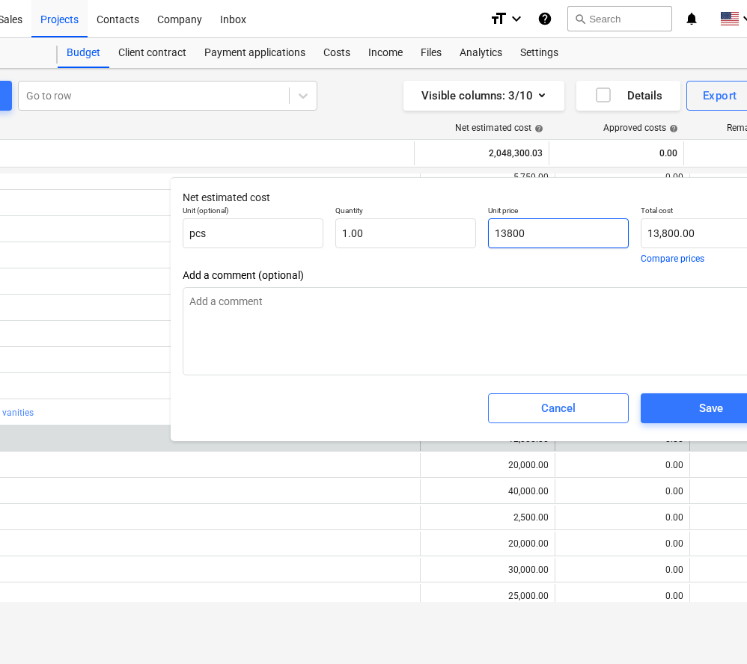
scroll to position [0, 141]
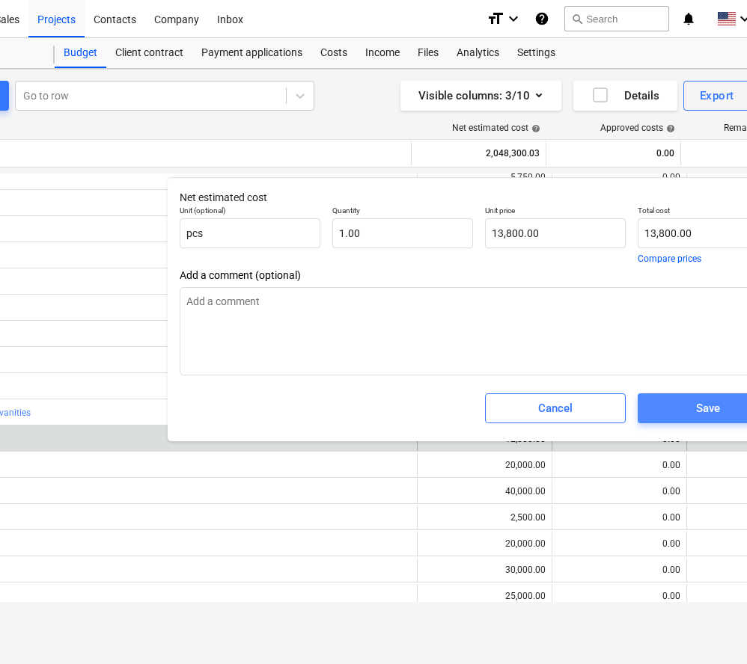
click at [679, 404] on span "Save" at bounding box center [707, 408] width 105 height 19
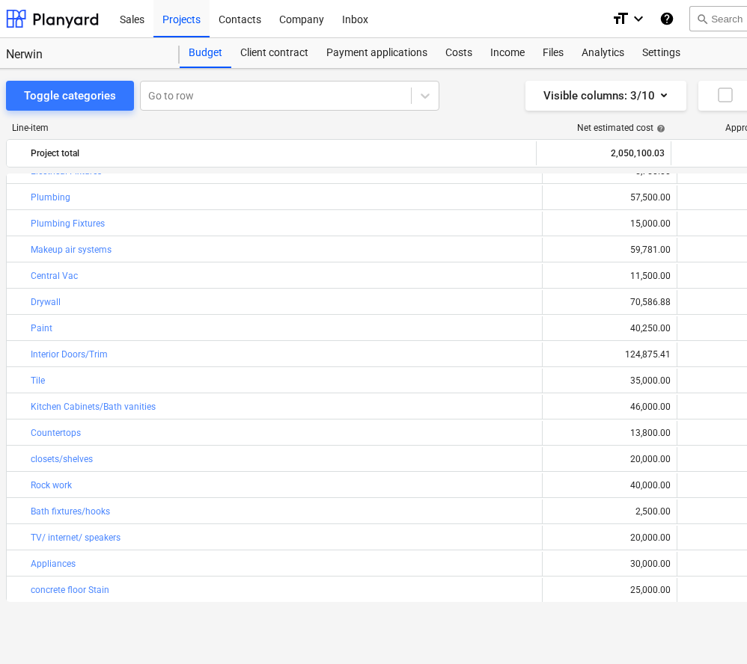
scroll to position [0, 16]
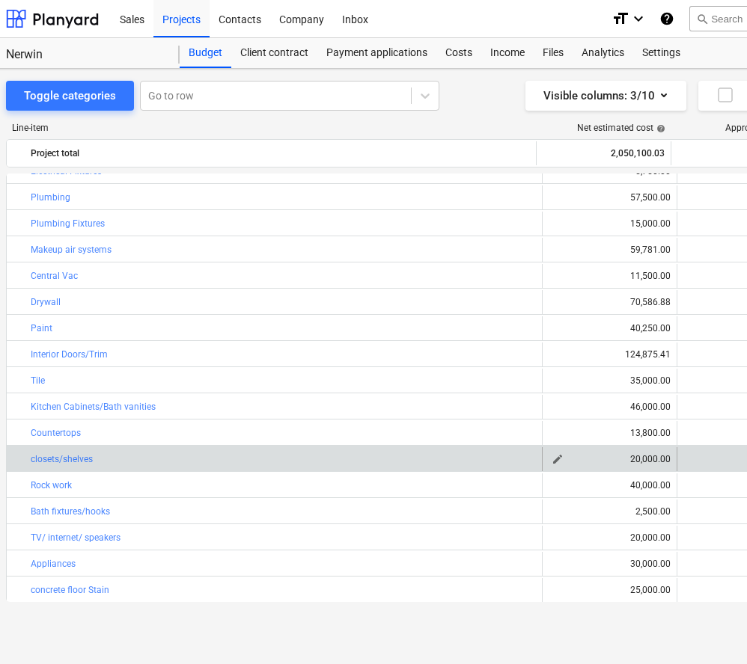
click at [551, 457] on span "edit" at bounding box center [557, 459] width 12 height 12
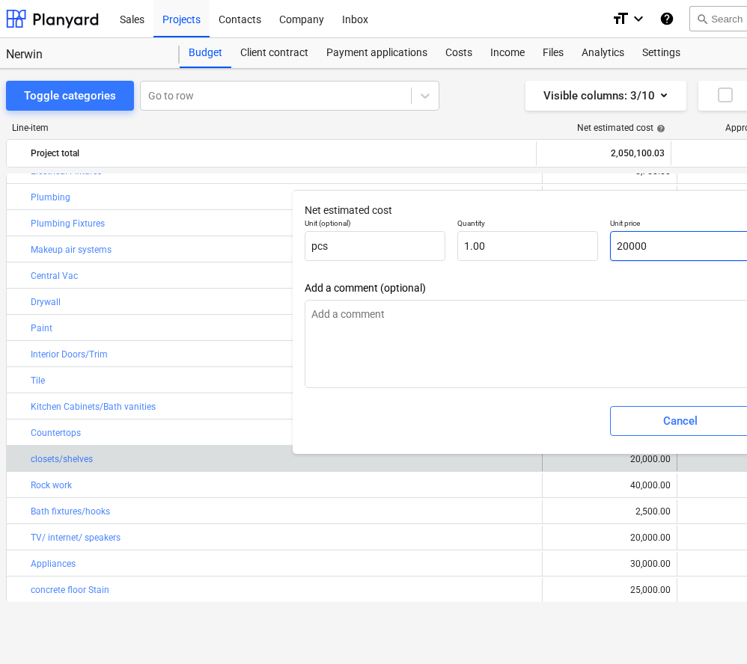
click at [629, 244] on input "20000" at bounding box center [680, 246] width 141 height 30
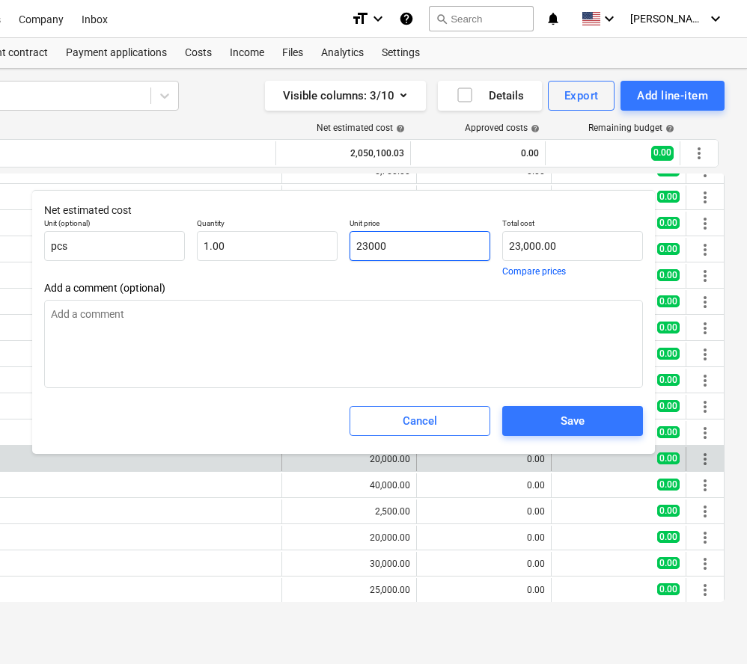
scroll to position [0, 277]
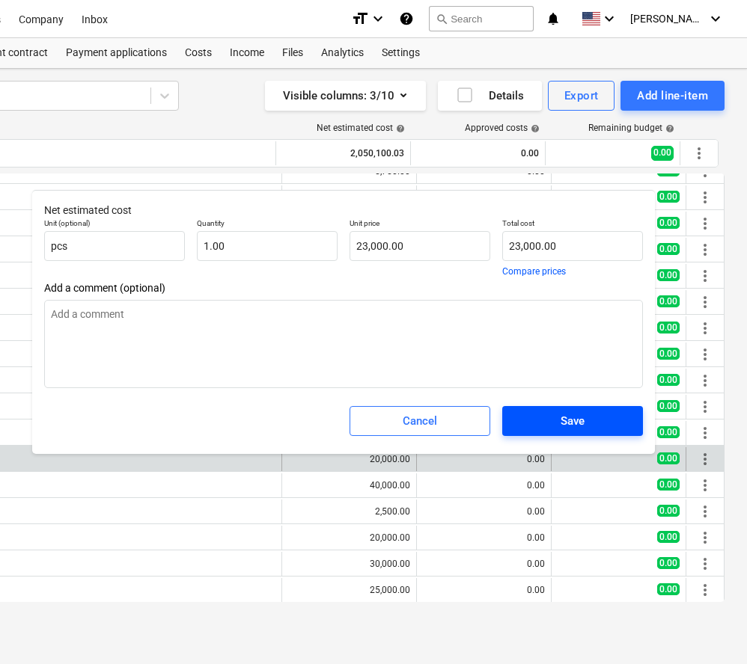
click at [578, 417] on div "Save" at bounding box center [572, 420] width 24 height 19
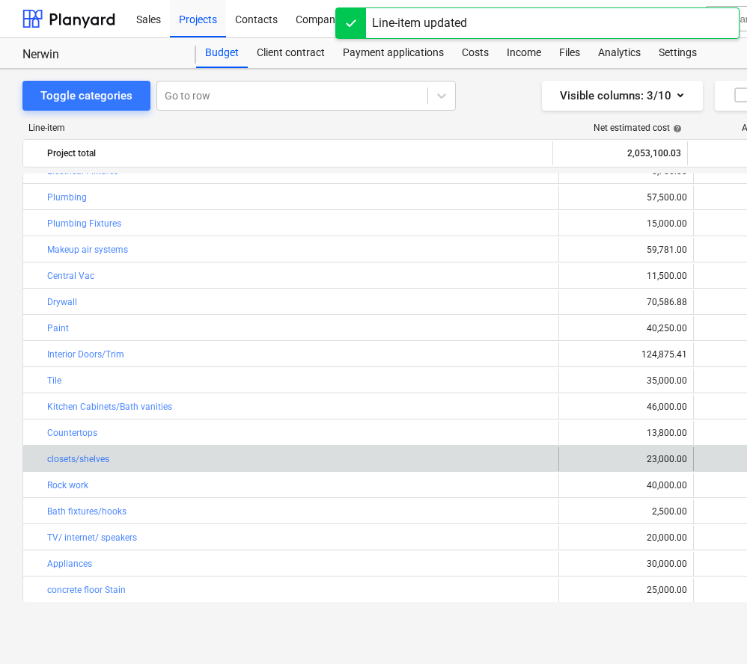
scroll to position [0, 0]
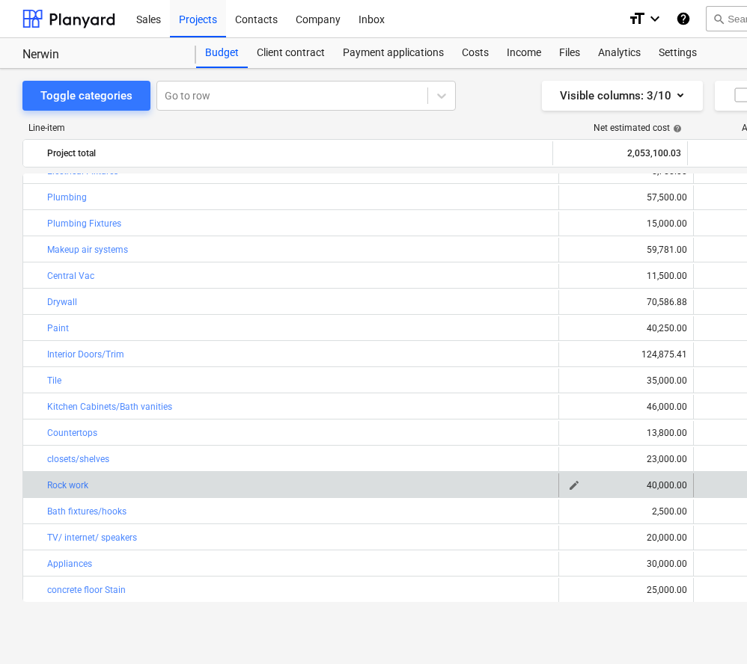
click at [573, 484] on span "edit" at bounding box center [574, 486] width 12 height 12
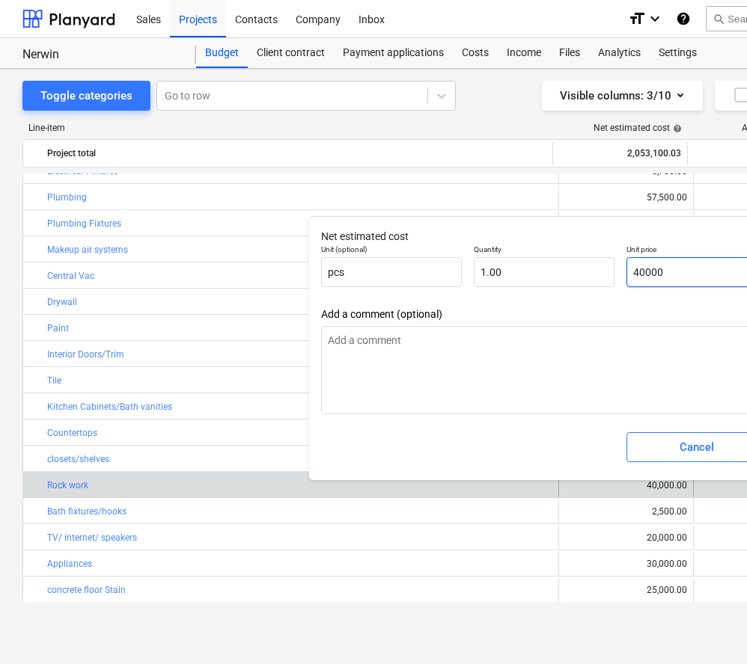
click at [646, 272] on input "40000" at bounding box center [696, 272] width 141 height 30
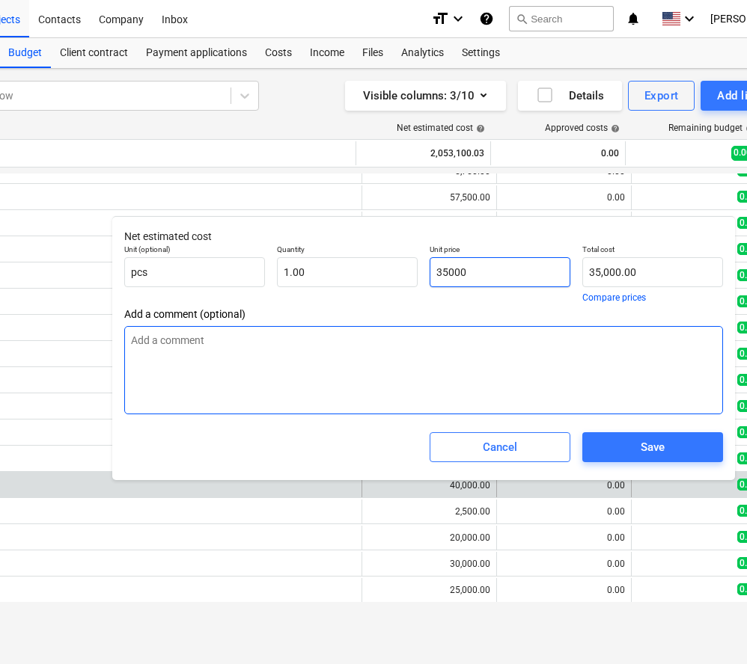
scroll to position [0, 239]
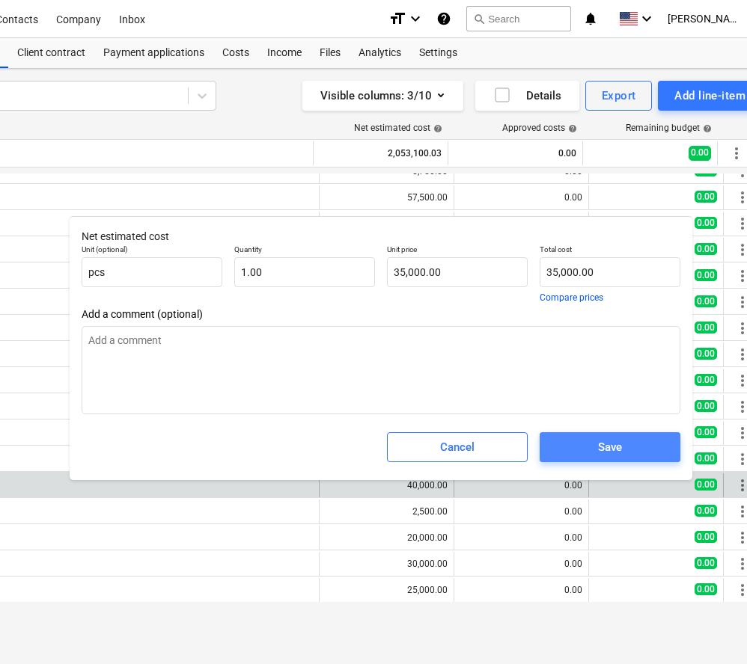
click at [646, 437] on button "Save" at bounding box center [609, 447] width 141 height 30
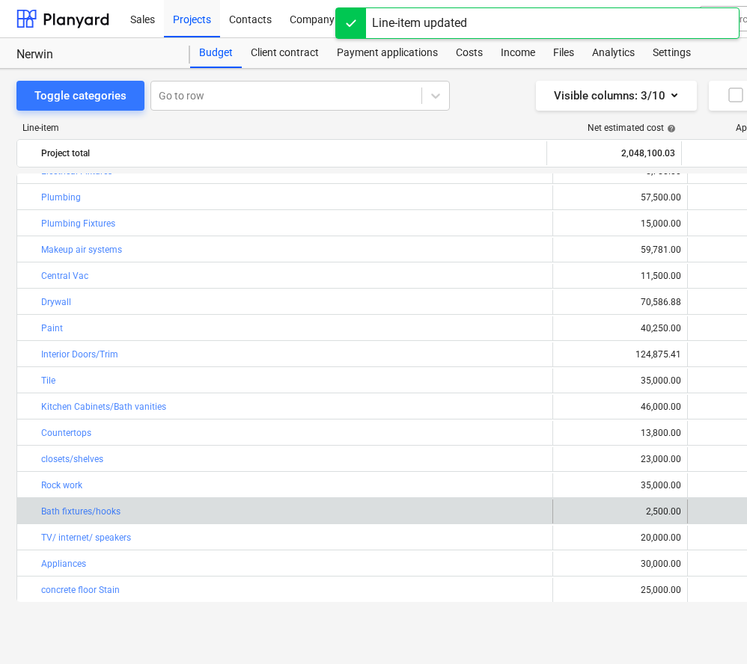
scroll to position [0, 0]
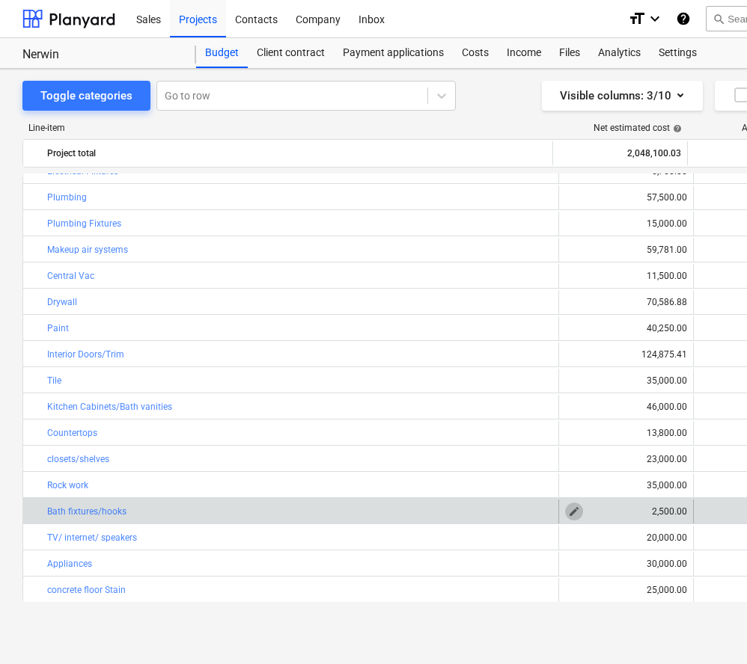
click at [572, 511] on span "edit" at bounding box center [574, 512] width 12 height 12
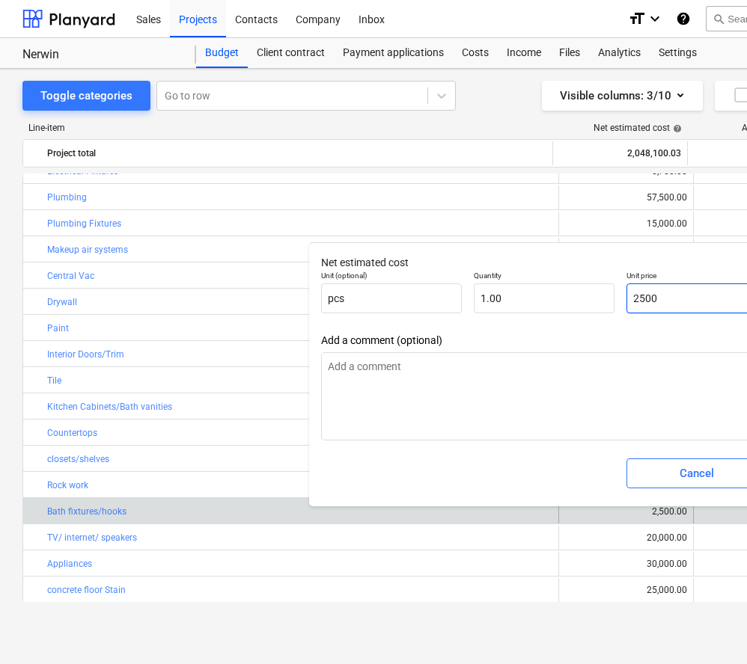
click at [658, 298] on input "2500" at bounding box center [696, 299] width 141 height 30
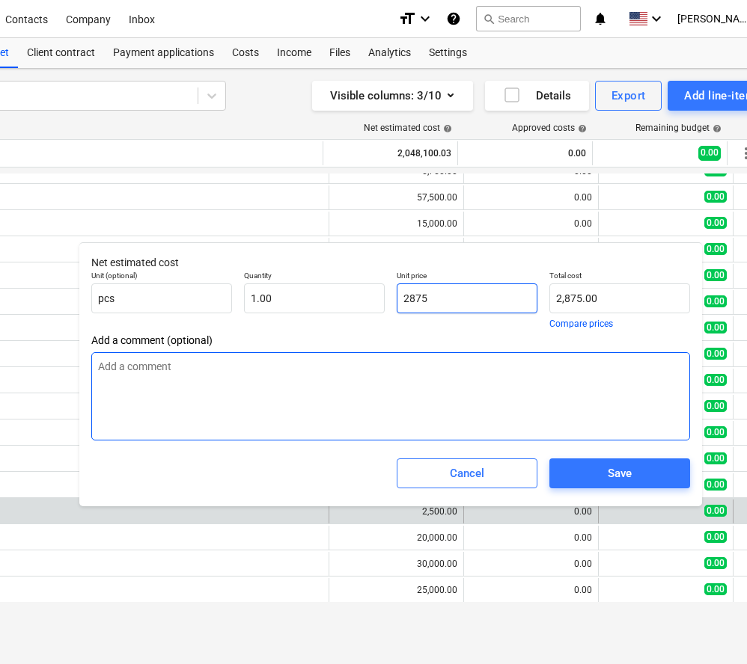
scroll to position [0, 232]
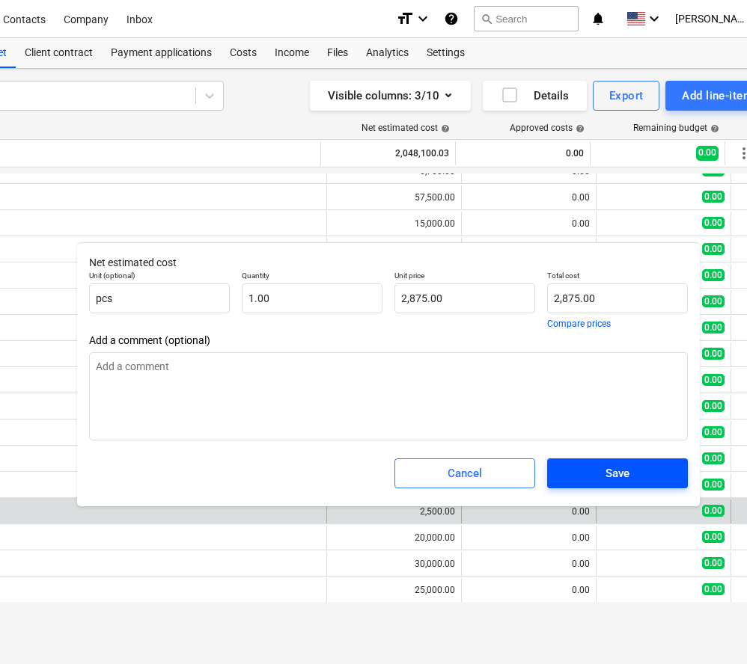
click at [634, 473] on span "Save" at bounding box center [617, 473] width 105 height 19
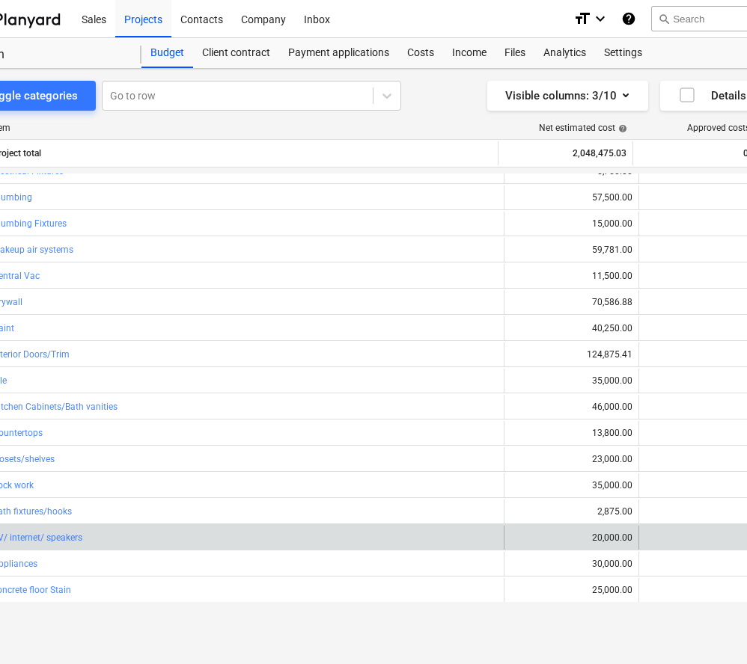
scroll to position [0, 58]
click at [512, 538] on span "edit" at bounding box center [516, 538] width 12 height 12
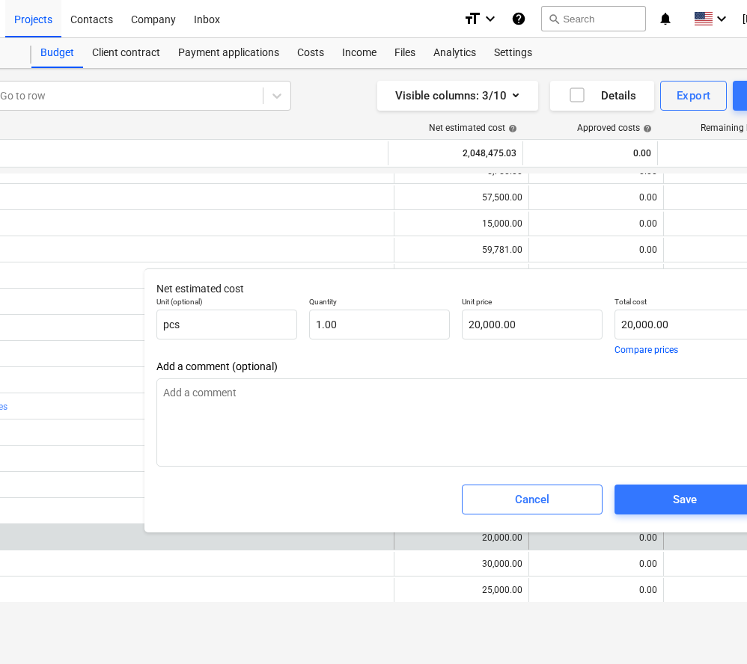
scroll to position [0, 165]
click at [632, 325] on input "20000" at bounding box center [684, 325] width 141 height 30
click at [685, 497] on div "Save" at bounding box center [685, 499] width 24 height 19
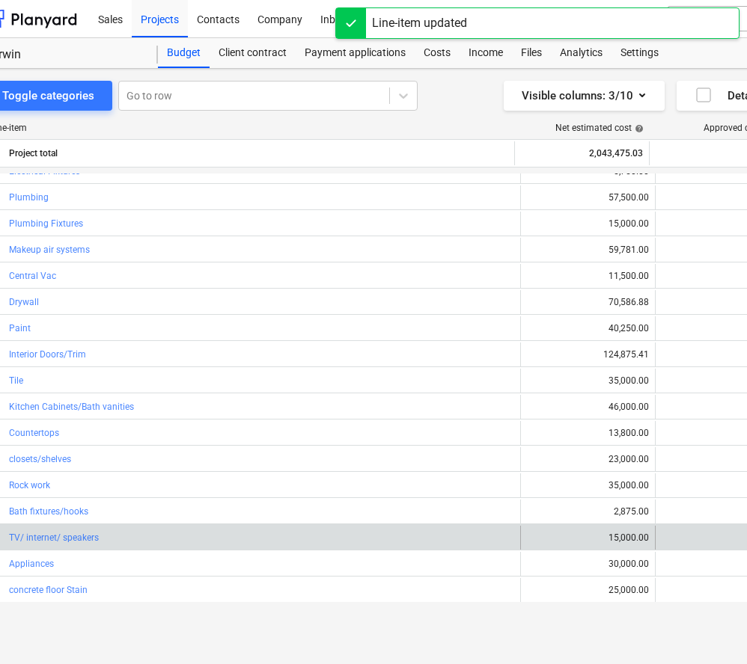
scroll to position [0, 0]
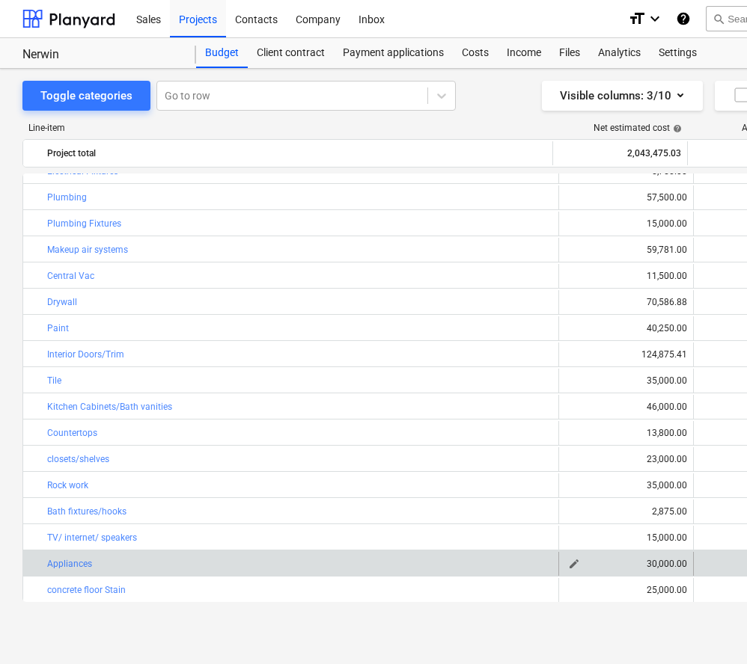
click at [572, 565] on span "edit" at bounding box center [574, 564] width 12 height 12
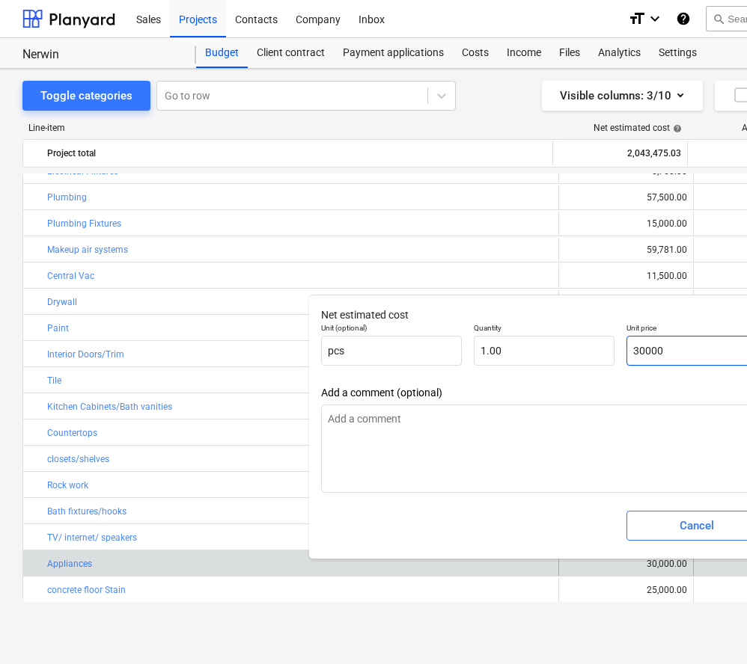
click at [652, 350] on input "30000" at bounding box center [696, 351] width 141 height 30
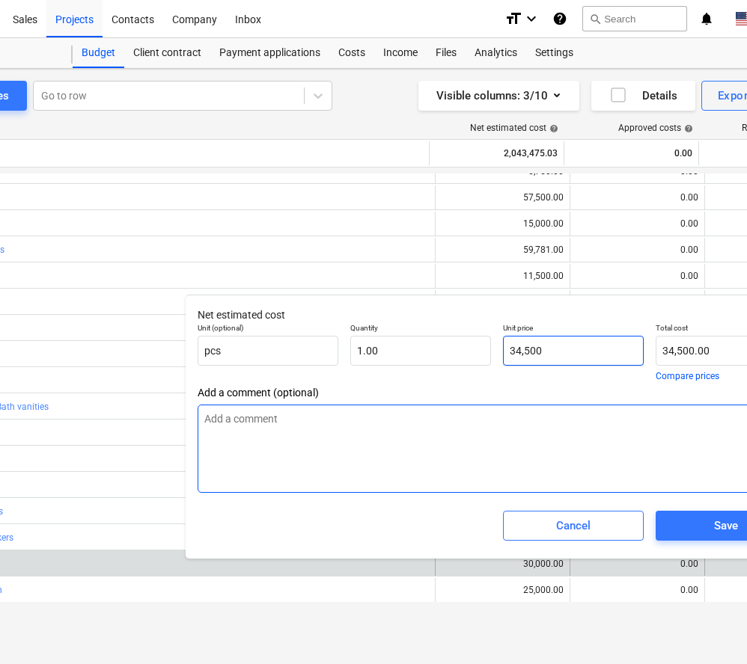
scroll to position [0, 207]
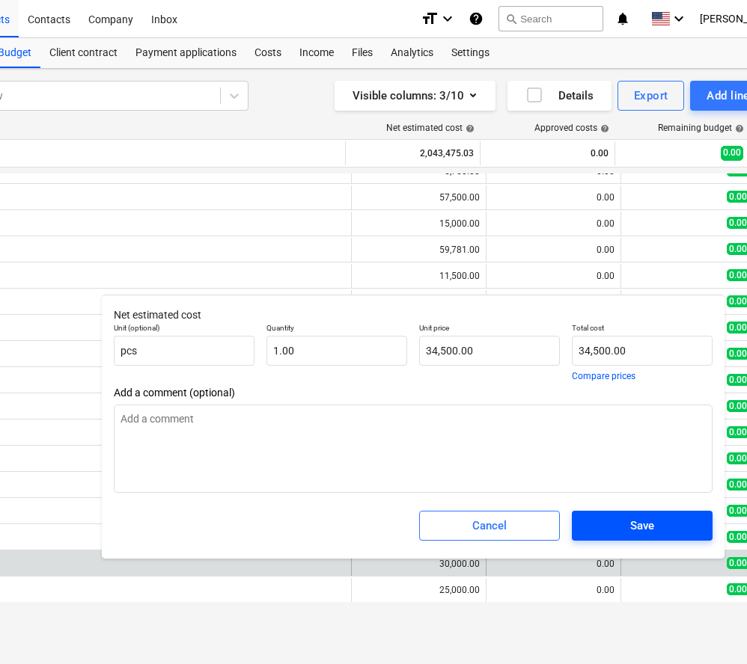
click at [626, 530] on span "Save" at bounding box center [642, 525] width 105 height 19
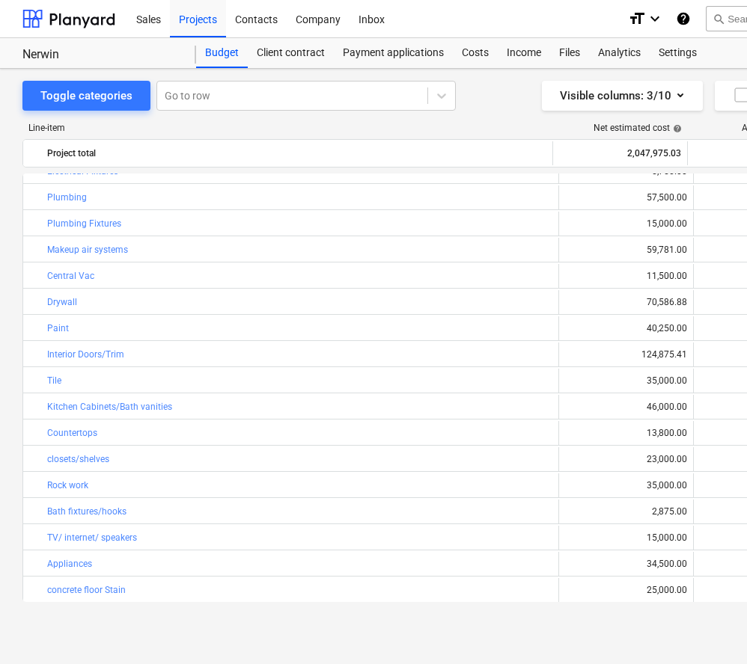
scroll to position [328, 0]
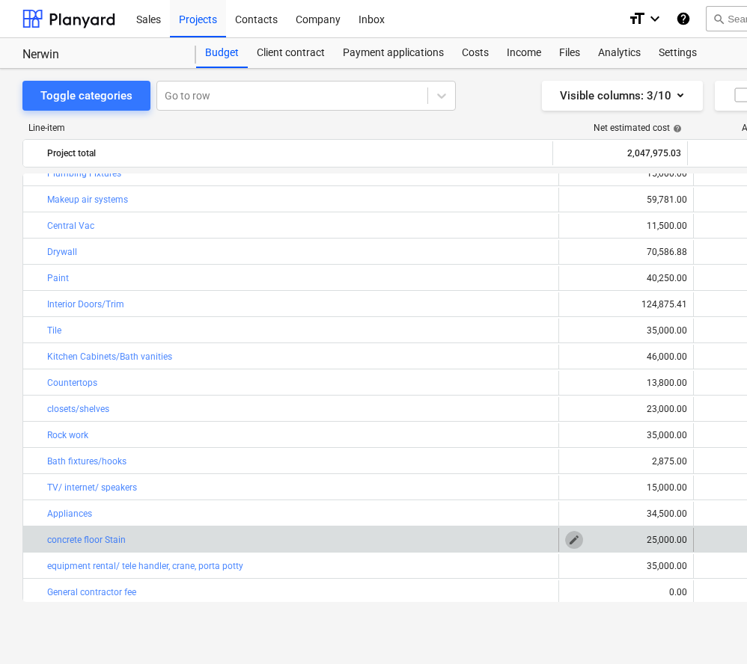
click at [568, 538] on span "edit" at bounding box center [574, 540] width 12 height 12
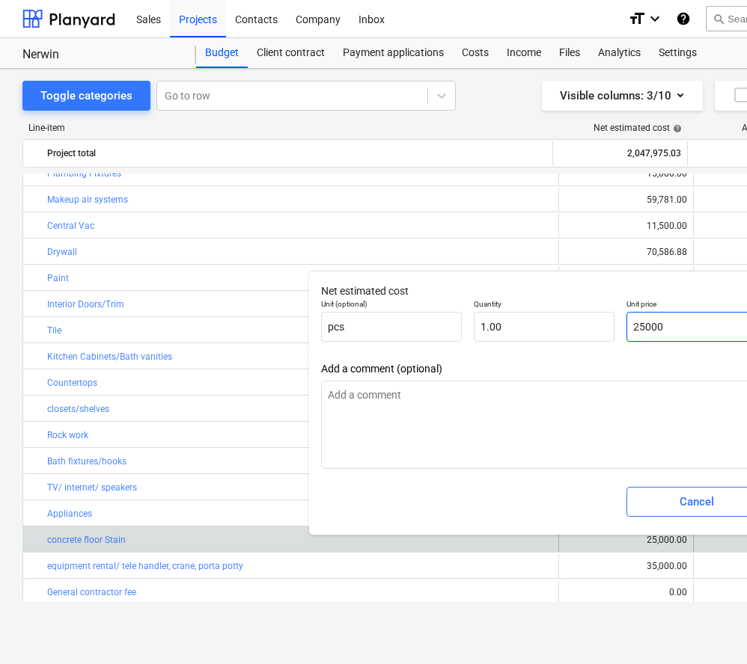
click at [645, 323] on input "25000" at bounding box center [696, 327] width 141 height 30
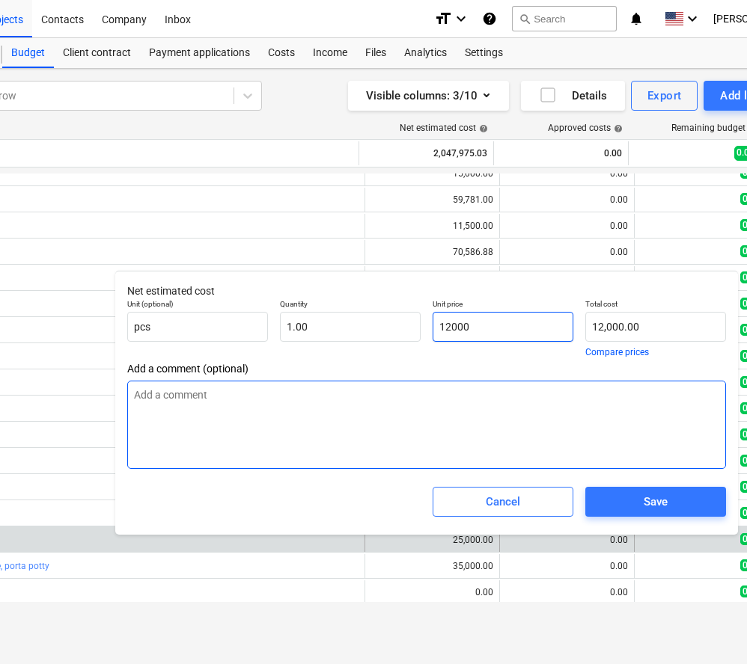
scroll to position [0, 217]
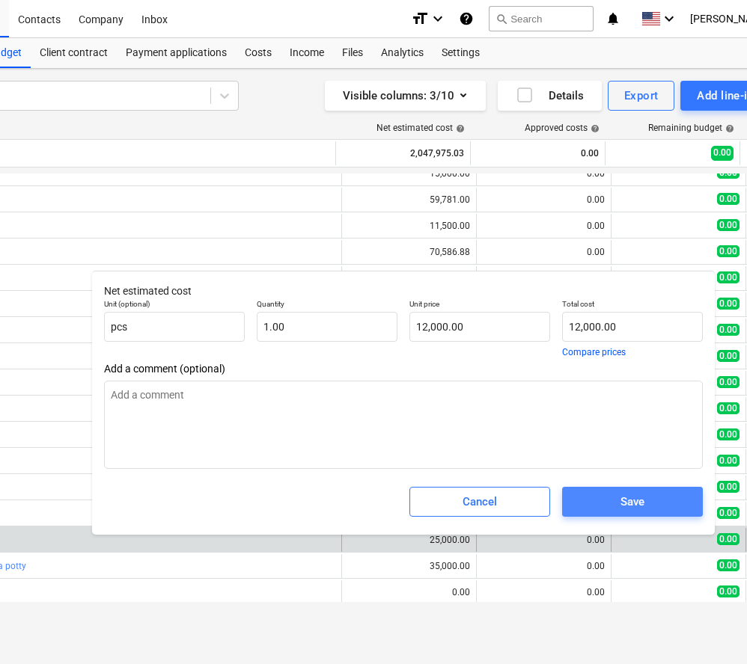
click at [634, 496] on div "Save" at bounding box center [632, 501] width 24 height 19
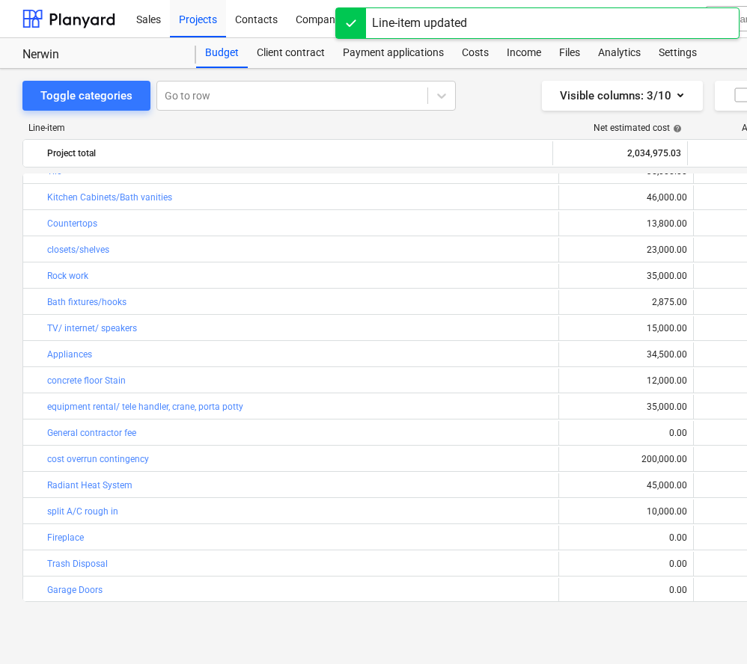
scroll to position [488, 0]
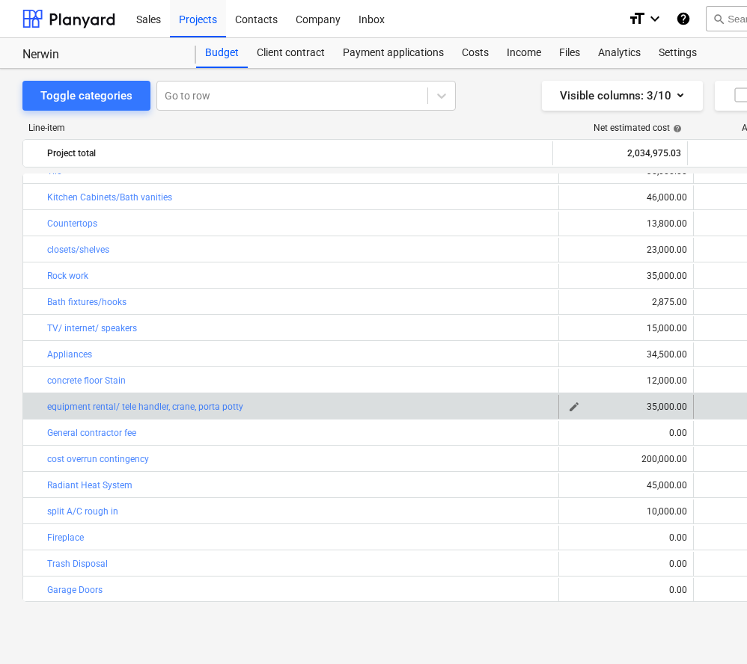
click at [571, 408] on span "edit" at bounding box center [574, 407] width 12 height 12
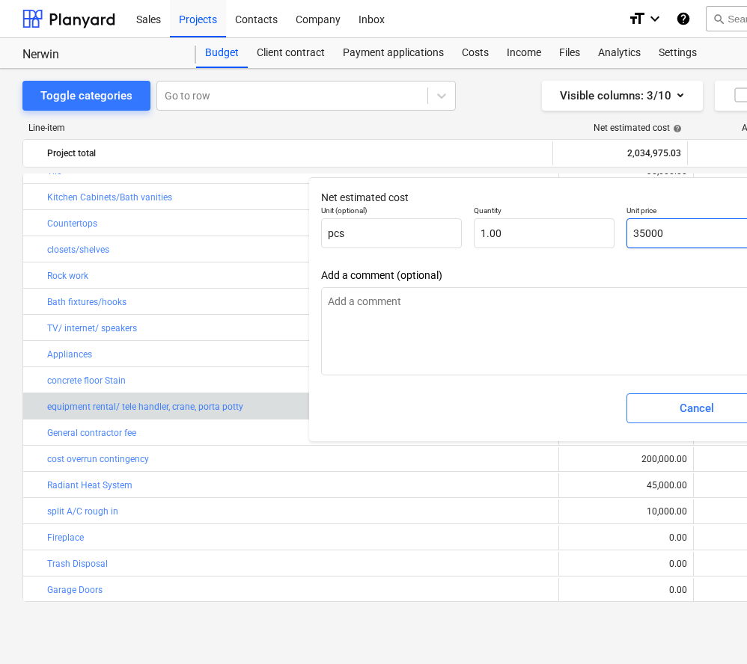
click at [639, 234] on input "35000" at bounding box center [696, 233] width 141 height 30
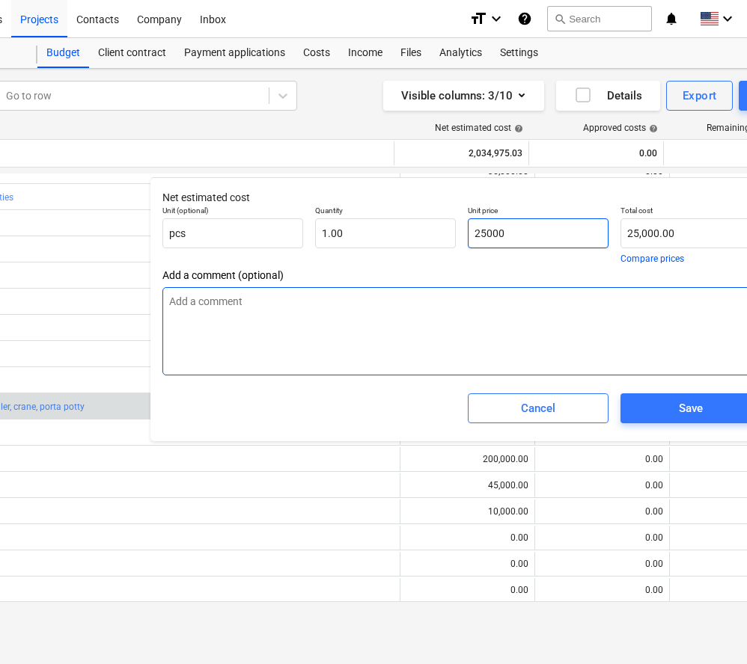
scroll to position [0, 168]
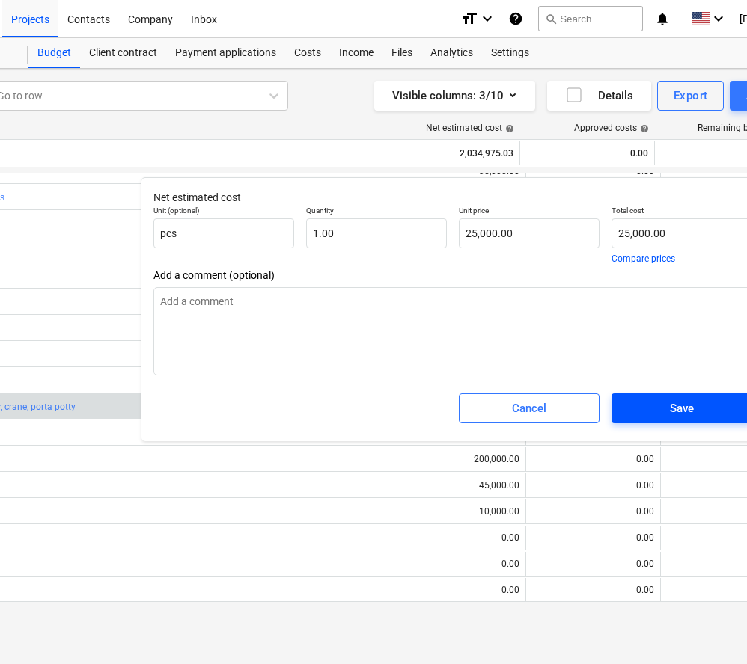
click at [657, 410] on span "Save" at bounding box center [681, 408] width 105 height 19
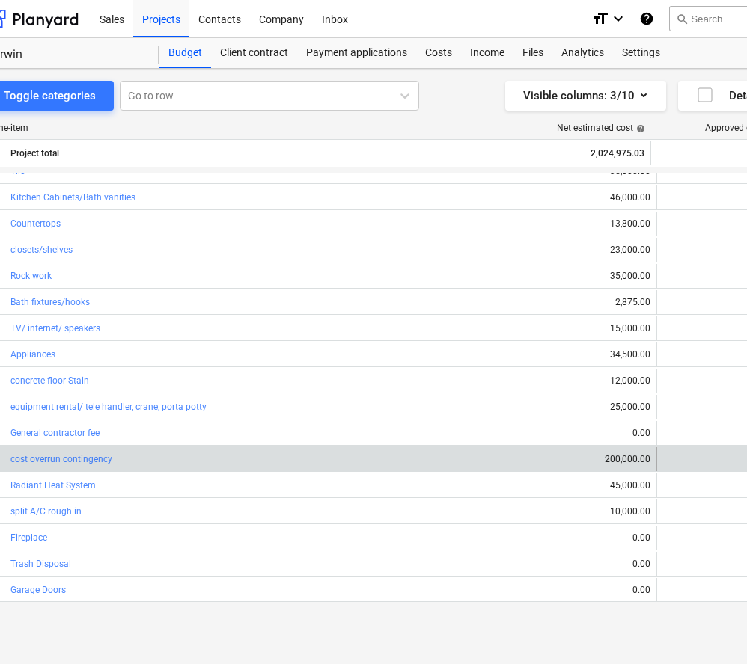
scroll to position [0, 26]
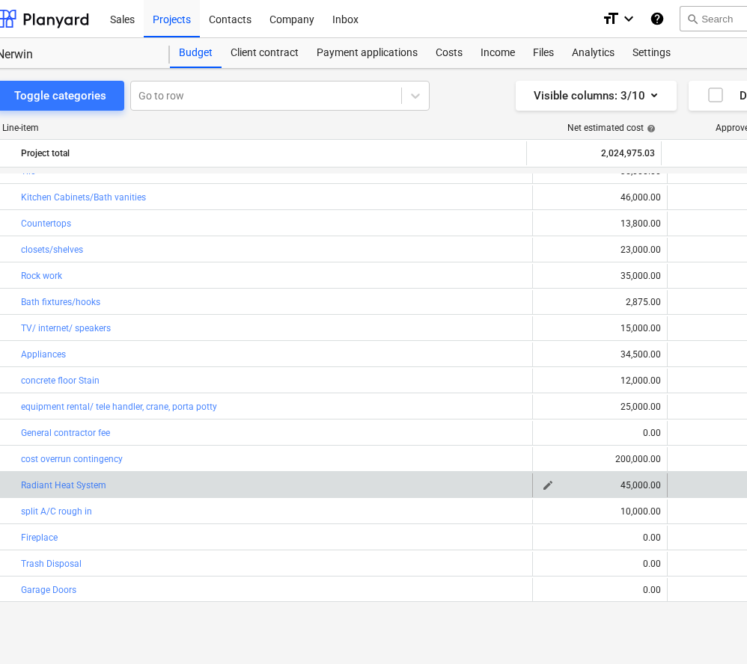
click at [542, 485] on span "edit" at bounding box center [548, 486] width 12 height 12
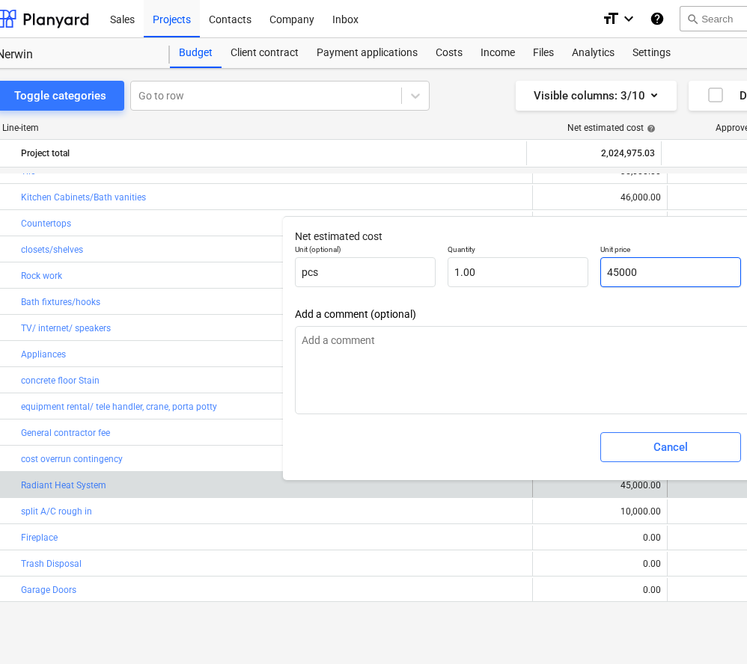
click at [631, 272] on input "45000" at bounding box center [670, 272] width 141 height 30
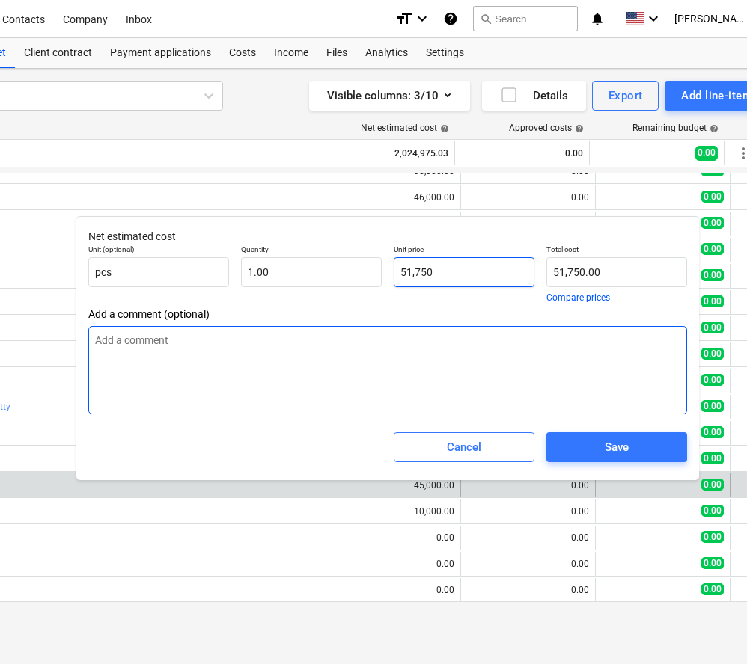
scroll to position [0, 234]
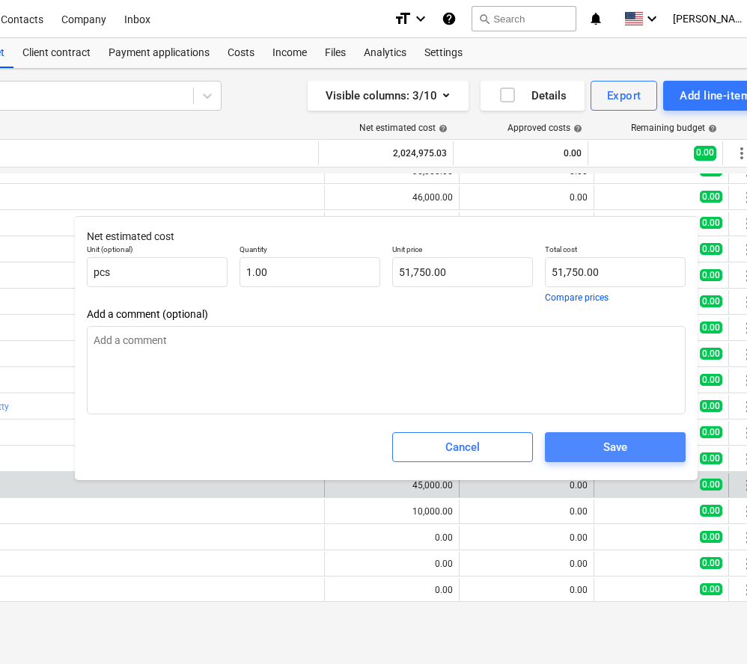
click at [658, 449] on span "Save" at bounding box center [615, 447] width 105 height 19
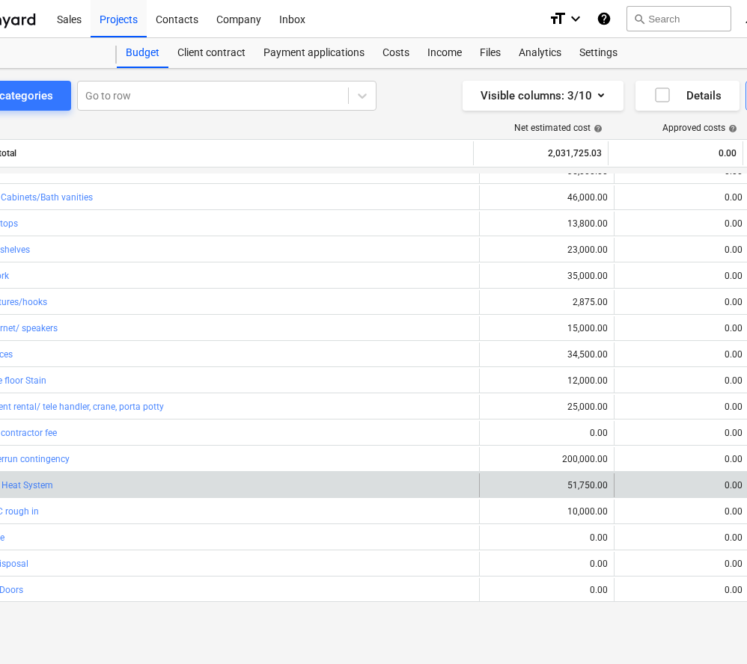
scroll to position [0, 0]
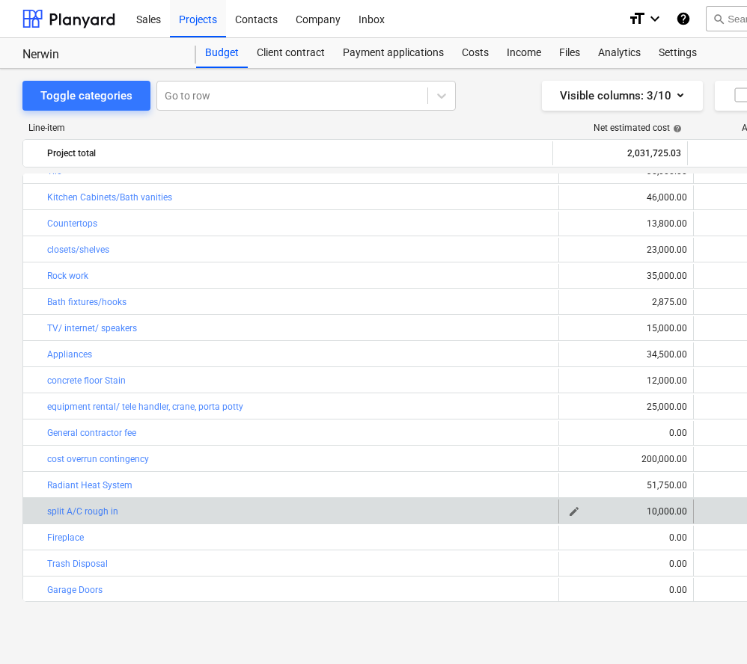
click at [572, 511] on span "edit" at bounding box center [574, 512] width 12 height 12
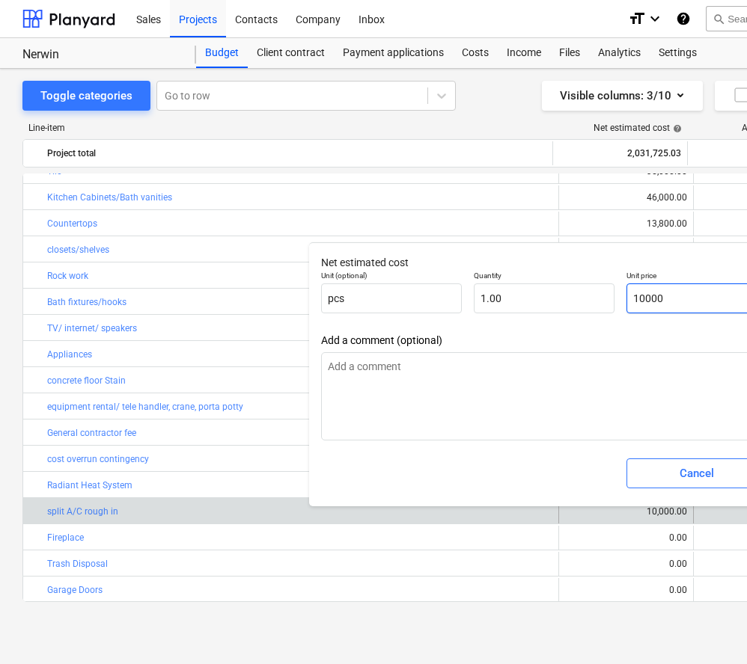
click at [652, 298] on input "10000" at bounding box center [696, 299] width 141 height 30
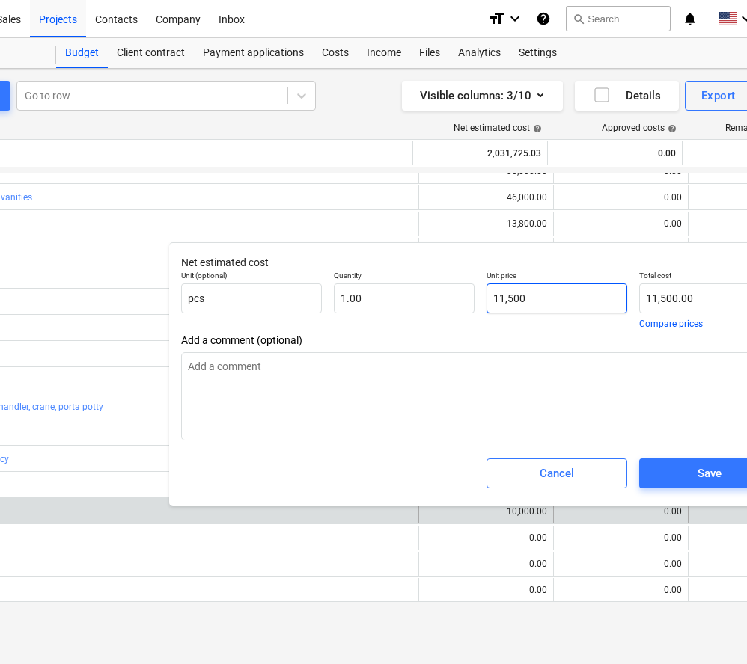
scroll to position [0, 239]
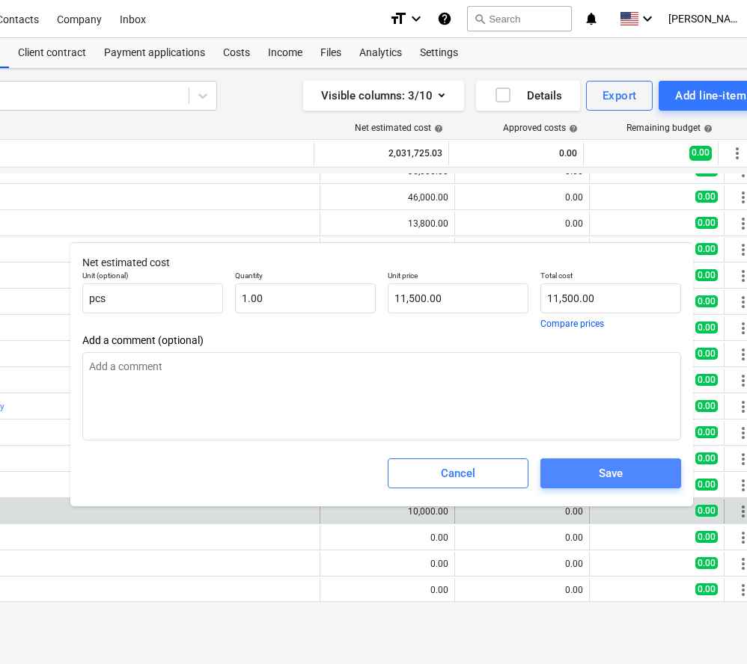
click at [597, 476] on span "Save" at bounding box center [610, 473] width 105 height 19
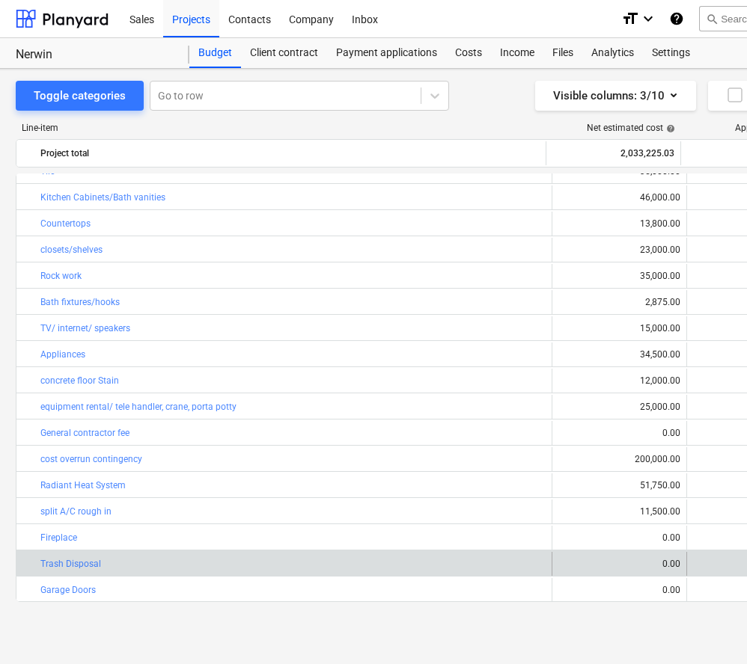
scroll to position [0, 0]
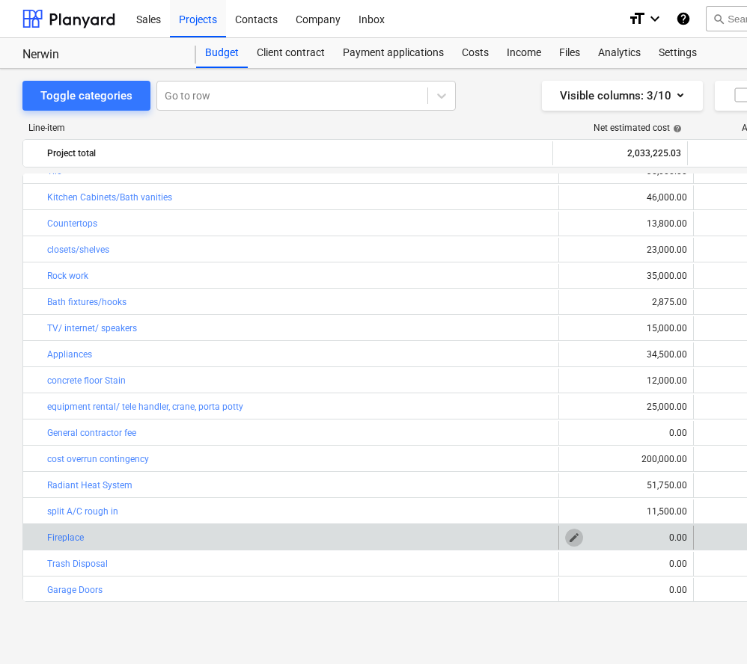
click at [569, 539] on span "edit" at bounding box center [574, 538] width 12 height 12
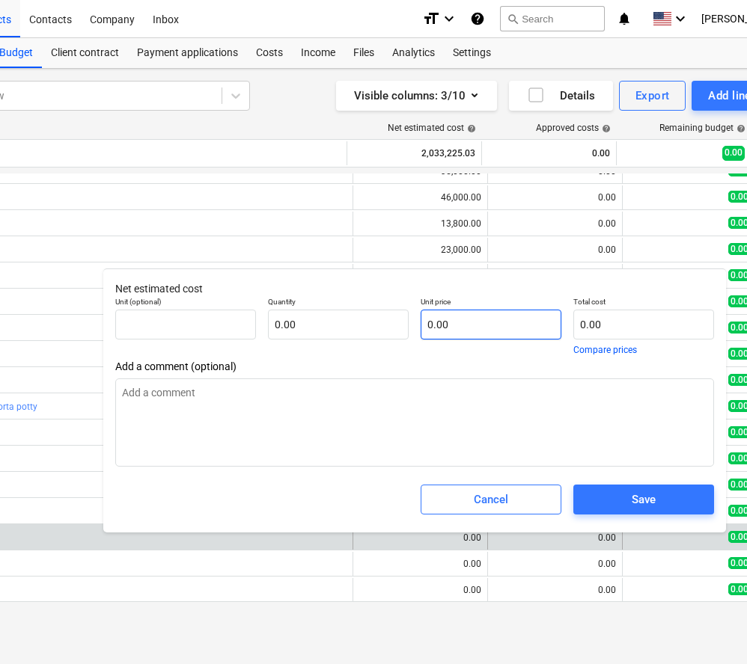
scroll to position [0, 225]
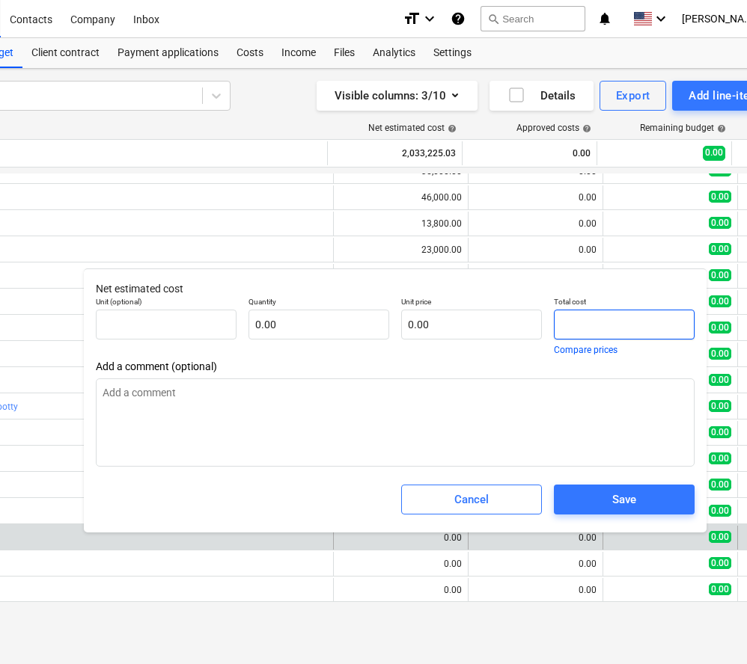
click at [588, 320] on input "text" at bounding box center [624, 325] width 141 height 30
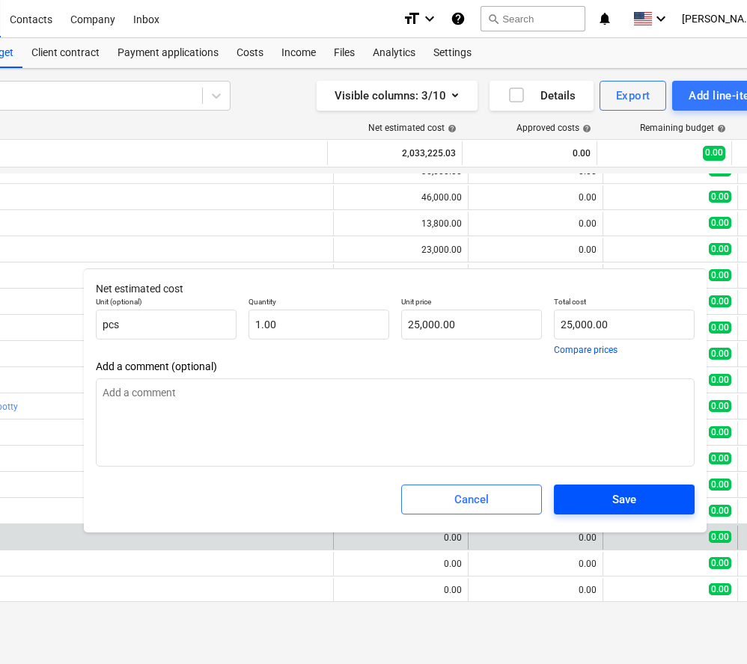
click at [624, 499] on div "Save" at bounding box center [624, 499] width 24 height 19
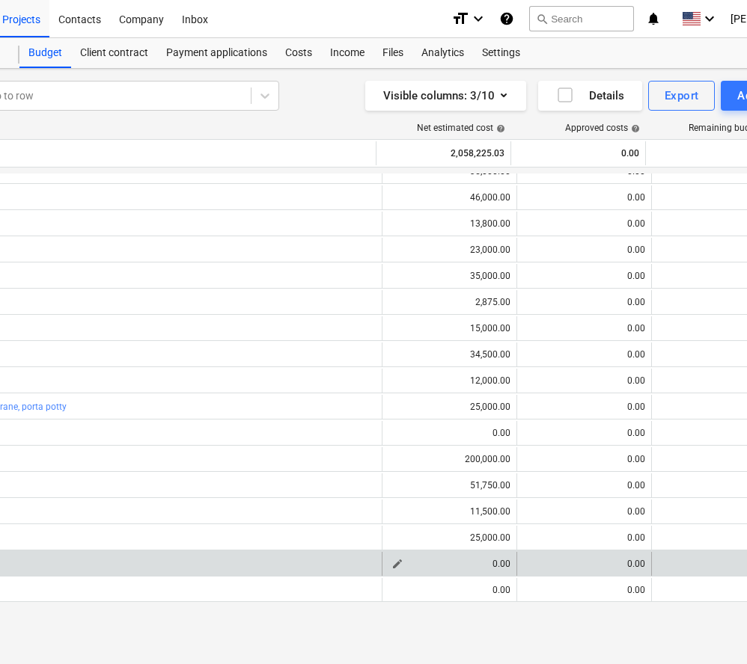
scroll to position [0, 179]
click at [392, 562] on span "edit" at bounding box center [395, 564] width 12 height 12
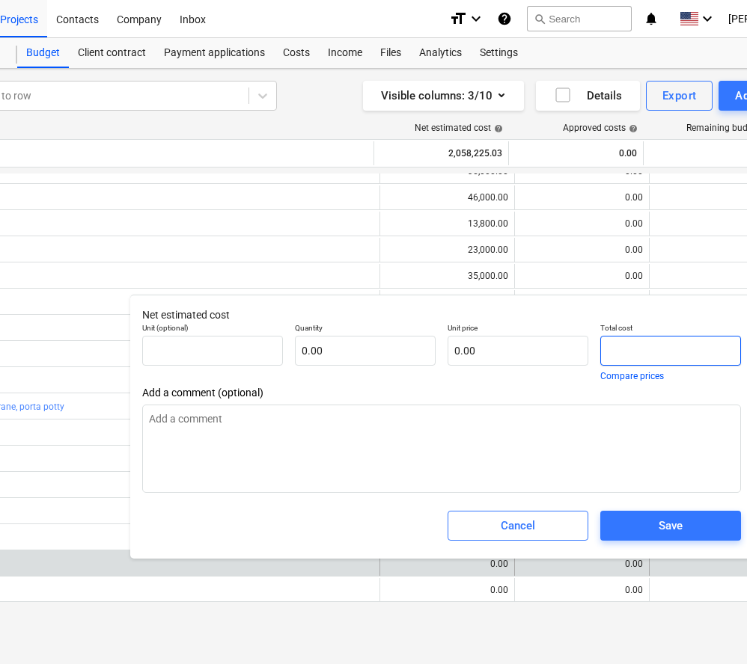
click at [628, 349] on input "text" at bounding box center [670, 351] width 141 height 30
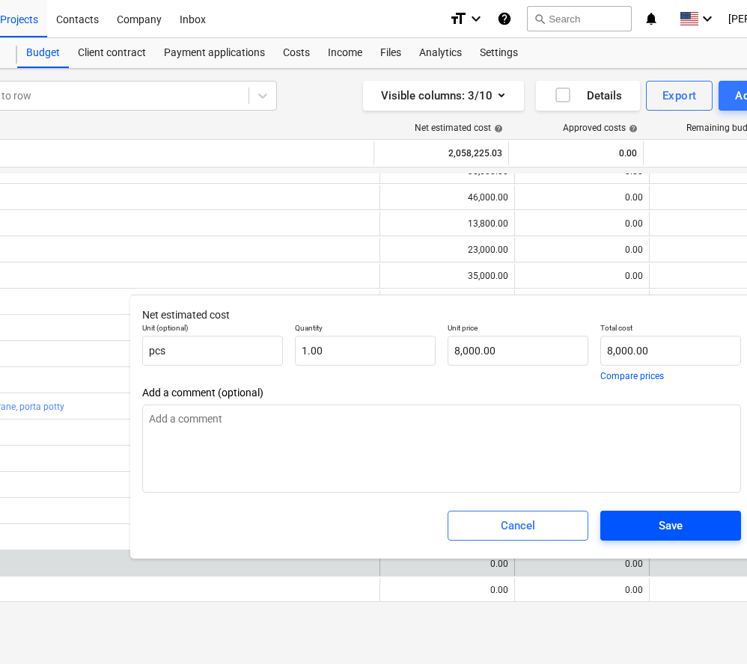
click at [663, 518] on div "Save" at bounding box center [670, 525] width 24 height 19
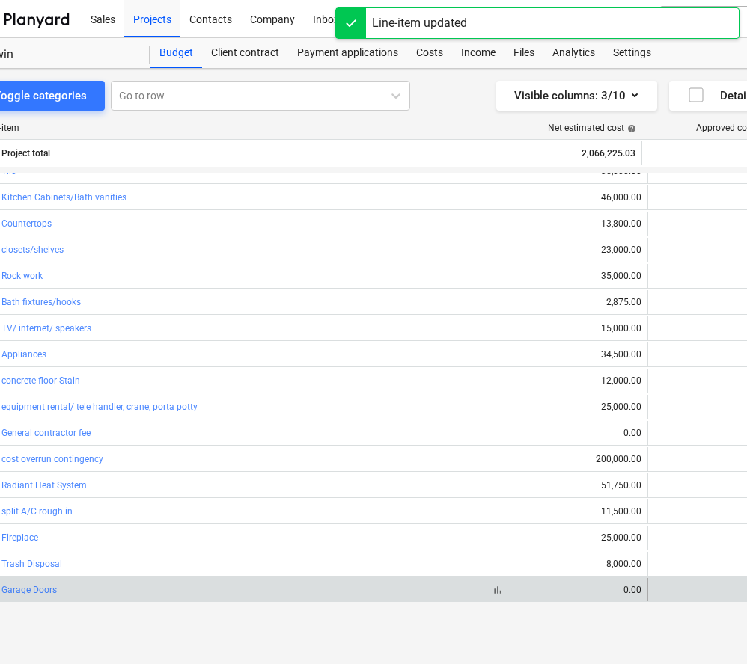
scroll to position [0, 0]
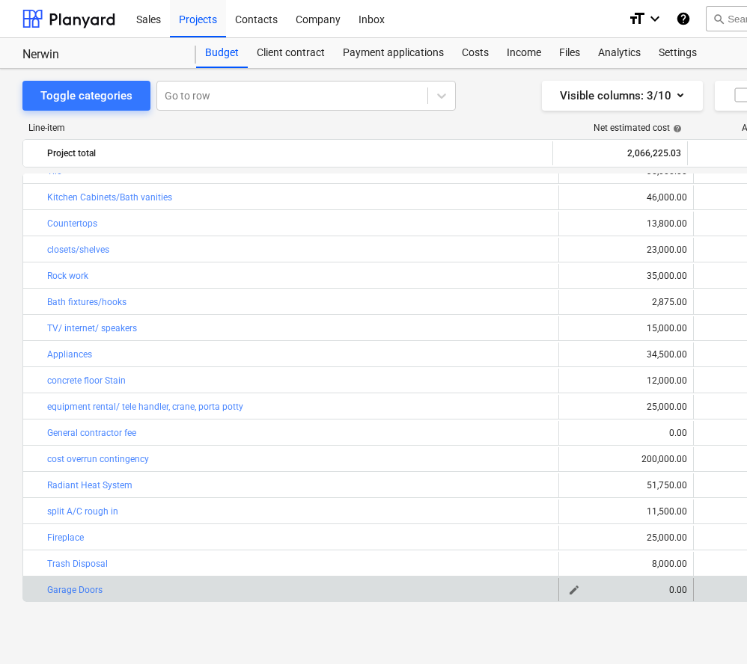
click at [572, 591] on span "edit" at bounding box center [574, 590] width 12 height 12
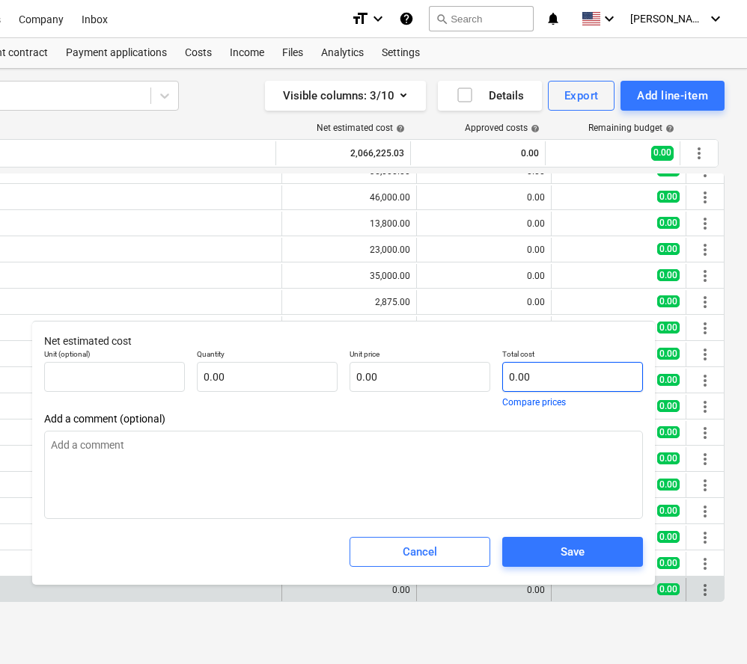
scroll to position [0, 277]
click at [510, 376] on input "text" at bounding box center [572, 377] width 141 height 30
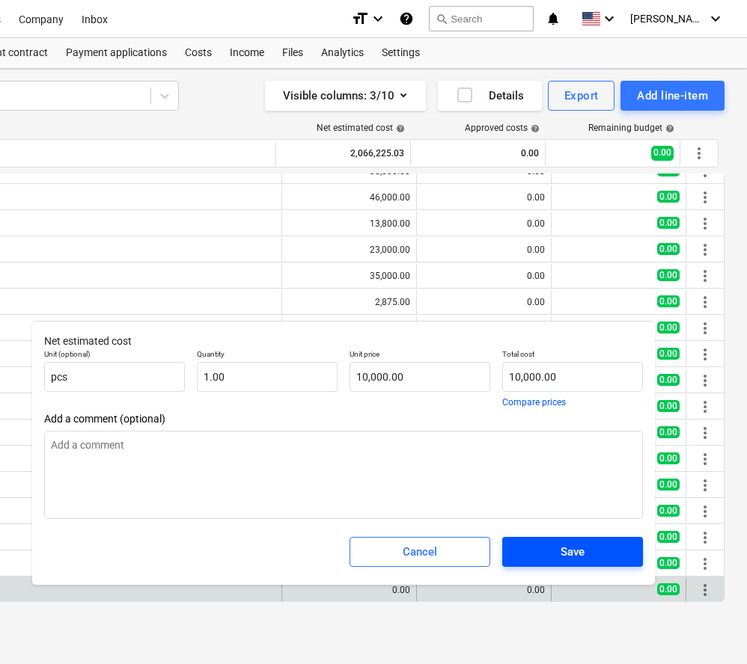
click at [560, 560] on div "Save" at bounding box center [572, 551] width 24 height 19
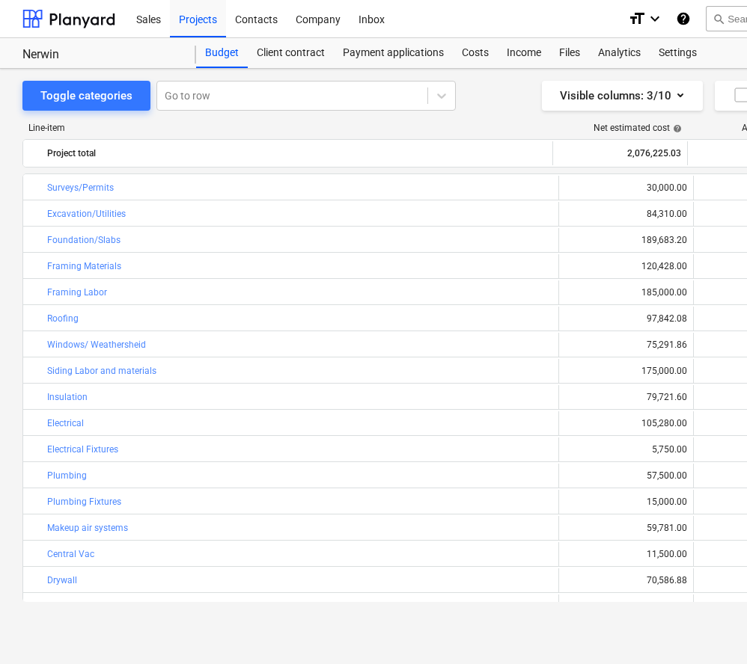
scroll to position [0, 0]
